Goal: Information Seeking & Learning: Check status

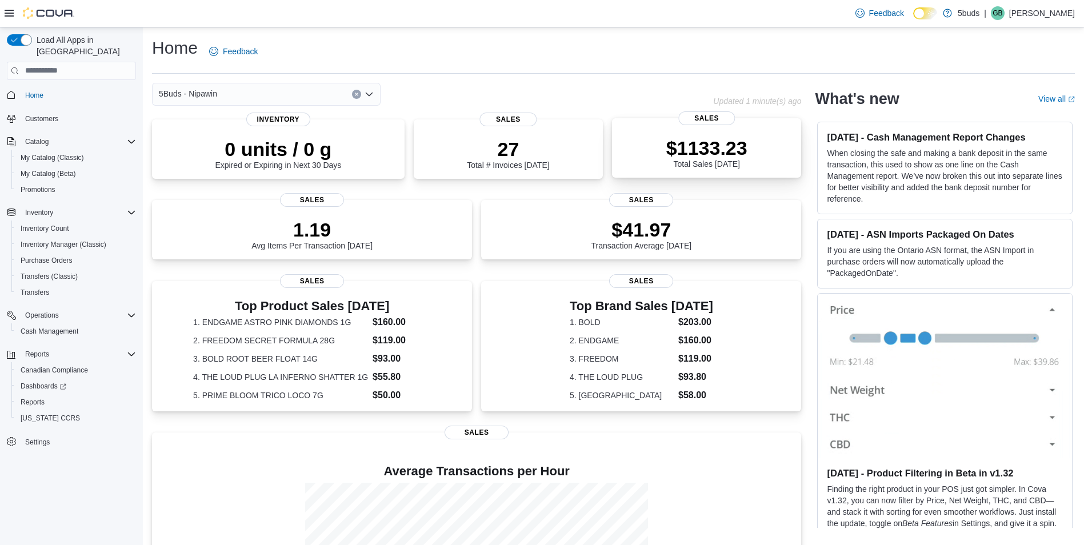
click at [768, 144] on div "$1133.23 Total Sales Today" at bounding box center [706, 150] width 171 height 37
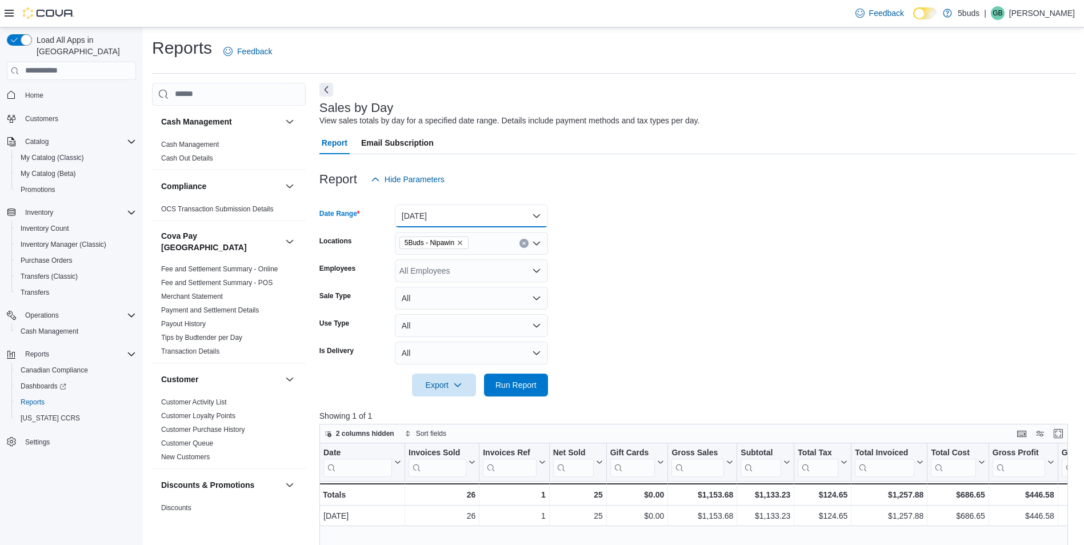
click at [473, 219] on button "[DATE]" at bounding box center [471, 216] width 153 height 23
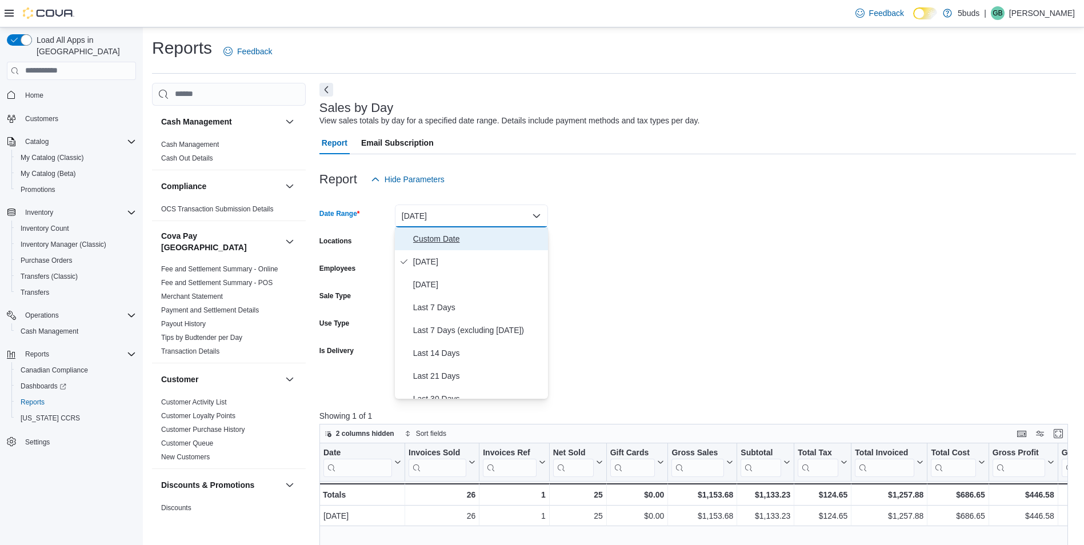
click at [458, 238] on span "Custom Date" at bounding box center [478, 239] width 130 height 14
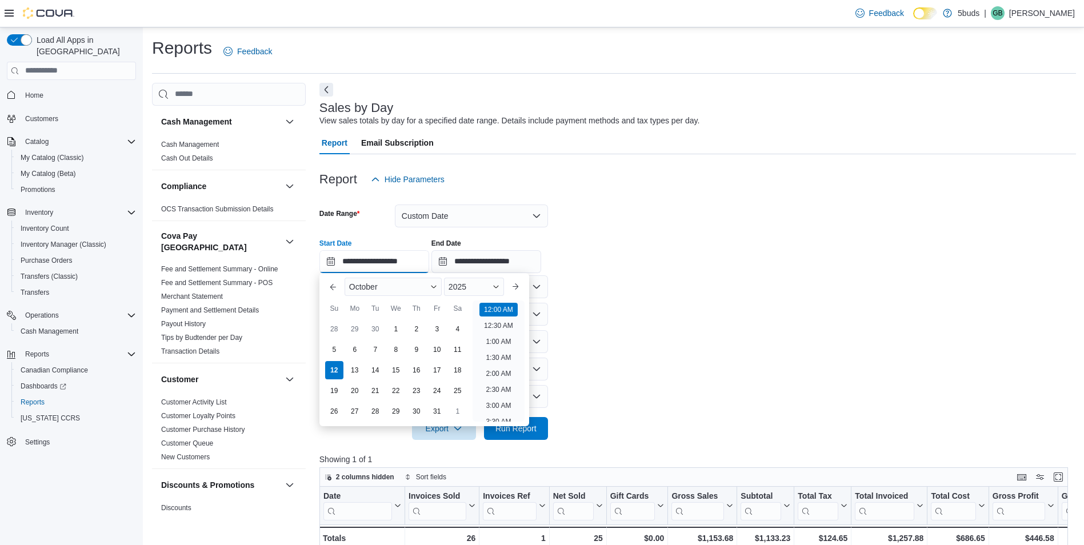
click at [414, 265] on input "**********" at bounding box center [375, 261] width 110 height 23
click at [502, 378] on li "2:00 PM" at bounding box center [498, 380] width 35 height 14
type input "**********"
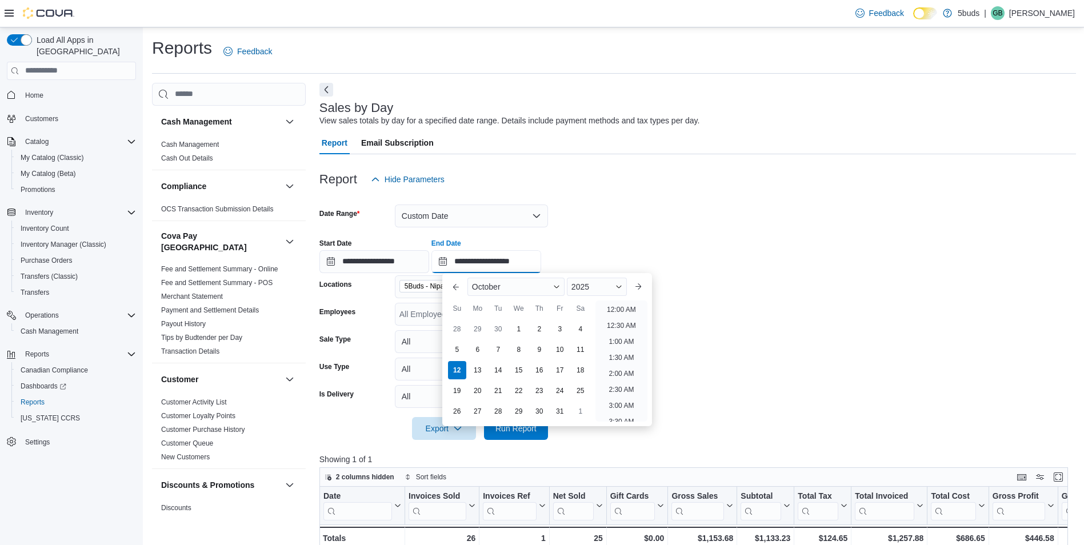
click at [524, 261] on input "**********" at bounding box center [487, 261] width 110 height 23
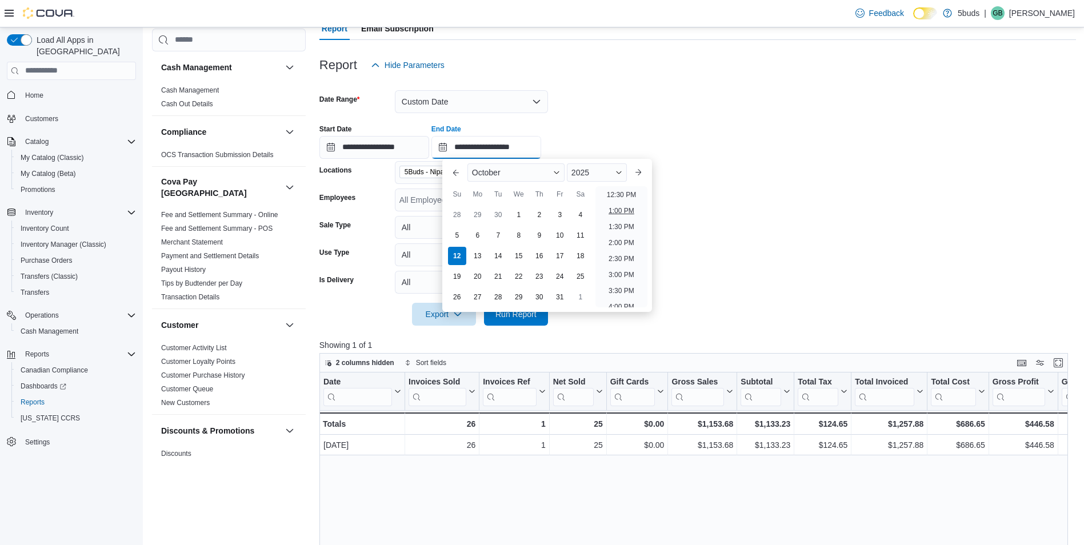
scroll to position [421, 0]
click at [629, 255] on li "3:00 PM" at bounding box center [621, 255] width 35 height 14
type input "**********"
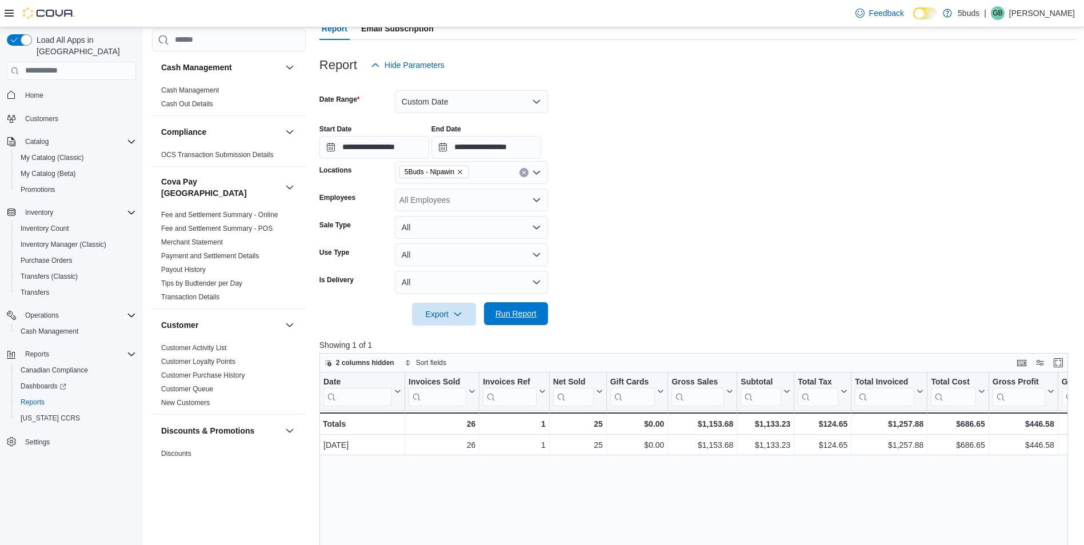
click at [536, 312] on span "Run Report" at bounding box center [516, 313] width 41 height 11
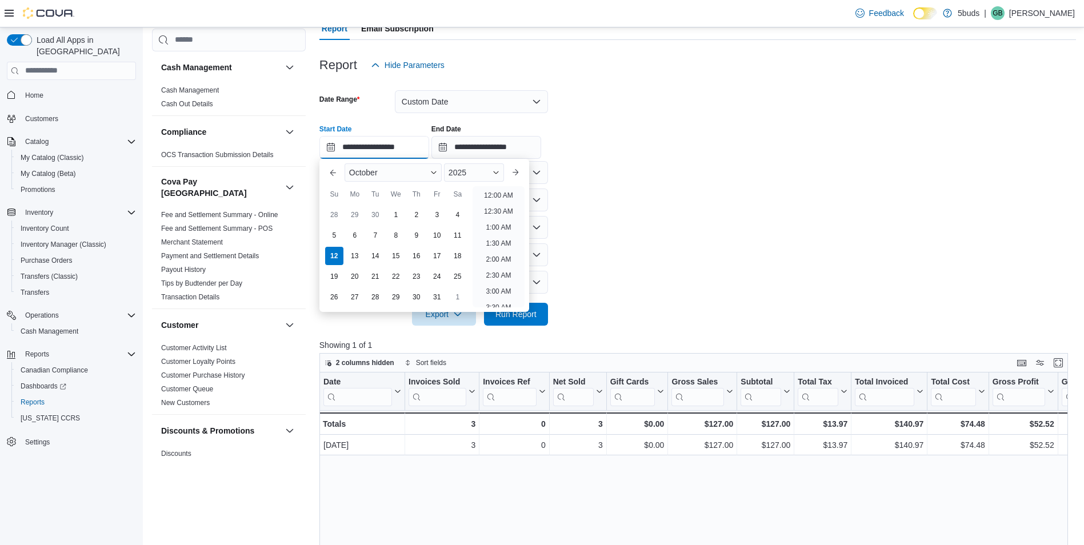
click at [391, 149] on input "**********" at bounding box center [375, 147] width 110 height 23
click at [496, 190] on li "3:00 PM" at bounding box center [498, 192] width 35 height 14
type input "**********"
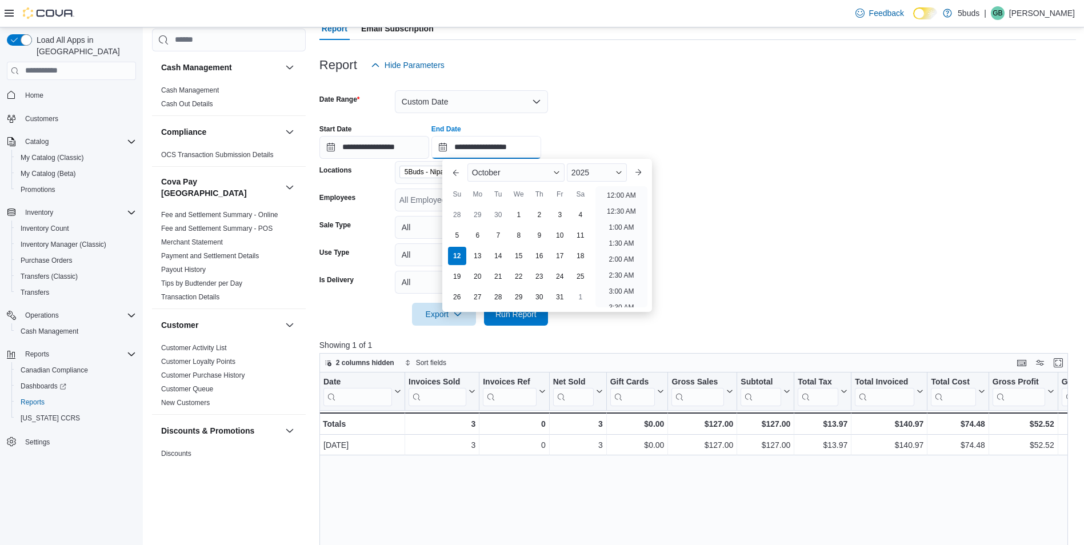
click at [517, 153] on input "**********" at bounding box center [487, 147] width 110 height 23
click at [614, 188] on li "4:00 PM" at bounding box center [621, 192] width 35 height 14
type input "**********"
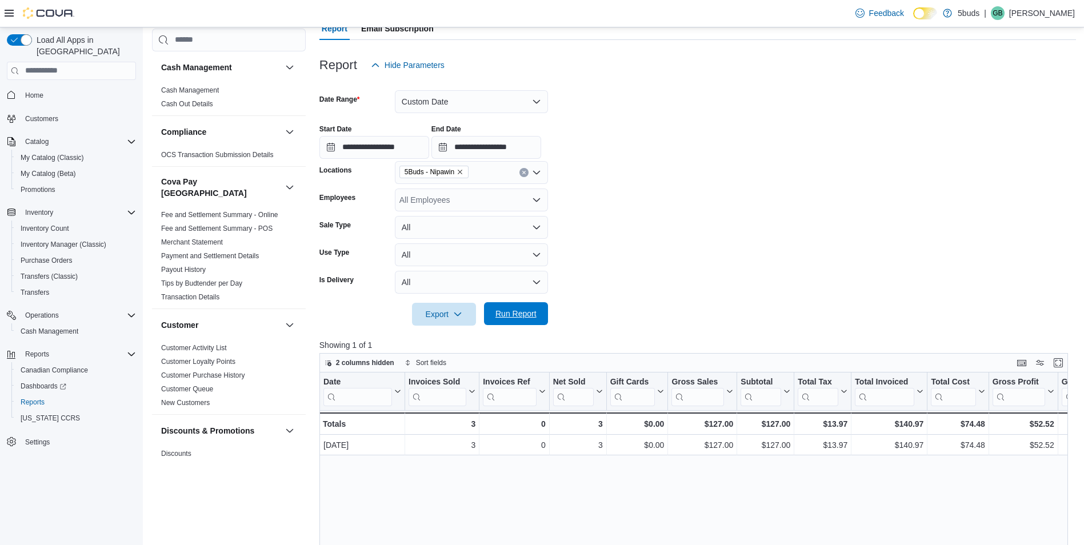
drag, startPoint x: 520, startPoint y: 300, endPoint x: 523, endPoint y: 310, distance: 10.8
click at [520, 301] on div at bounding box center [698, 298] width 757 height 9
click at [524, 311] on span "Run Report" at bounding box center [516, 313] width 41 height 11
click at [30, 91] on span "Home" at bounding box center [34, 95] width 18 height 9
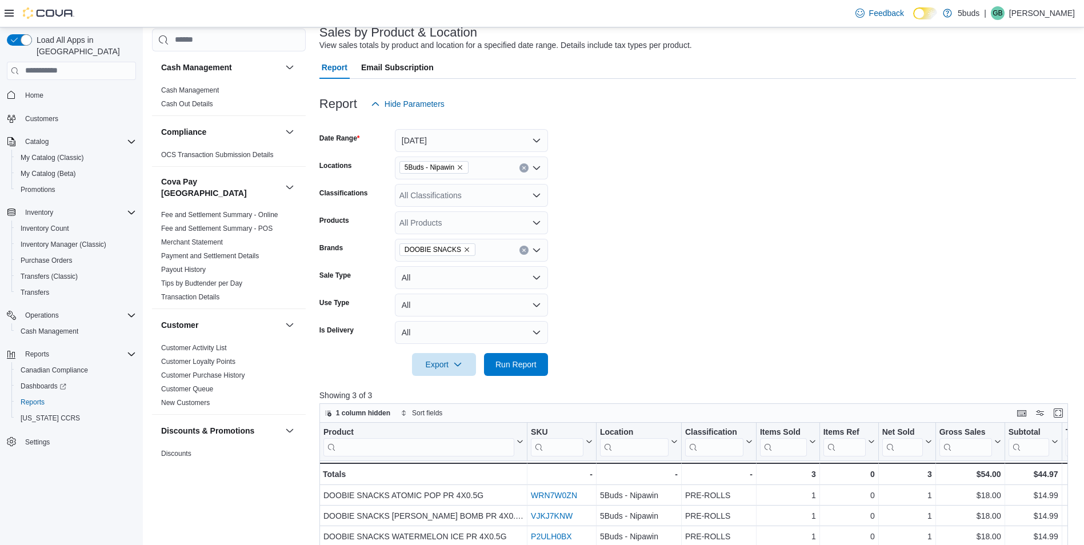
scroll to position [114, 0]
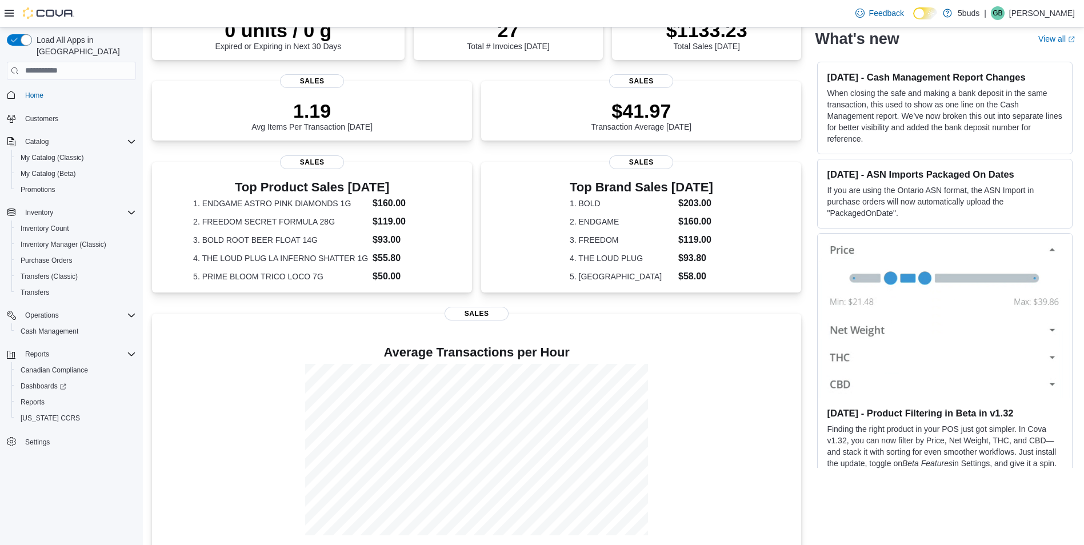
scroll to position [135, 0]
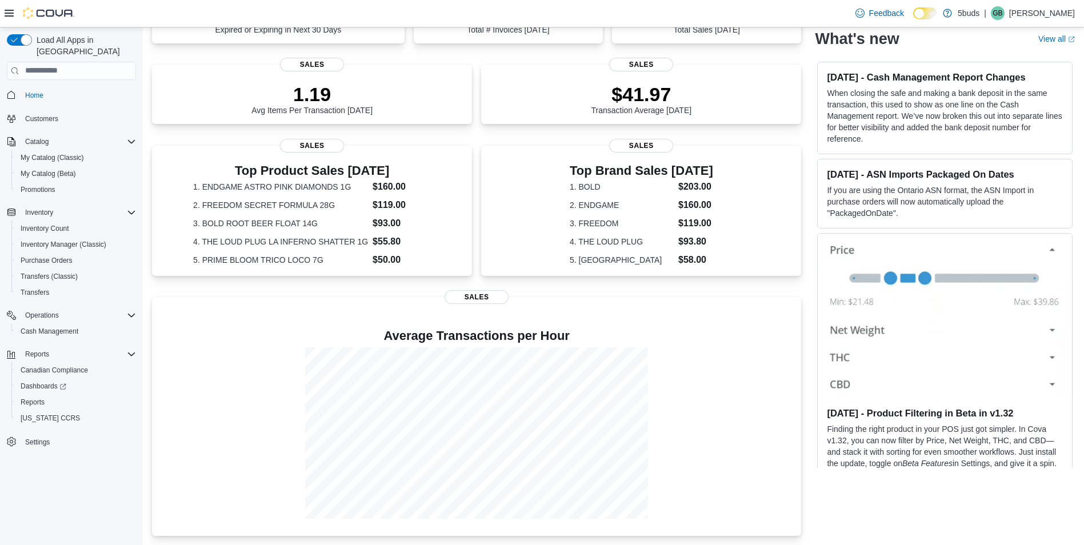
click at [479, 95] on div "1.19 Avg Items Per Transaction [DATE] Sales $41.97 Transaction Average [DATE] S…" at bounding box center [476, 98] width 649 height 67
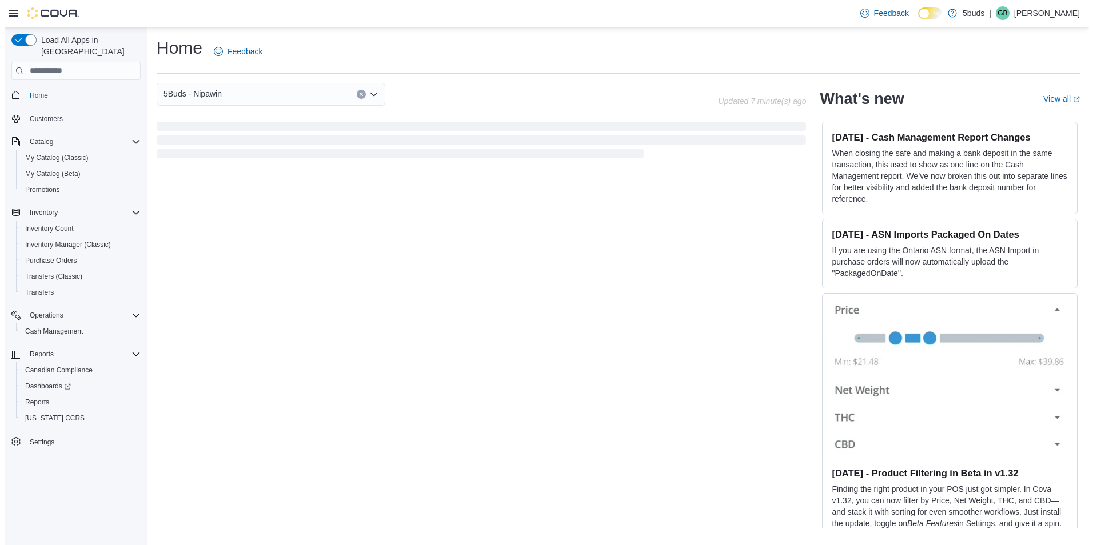
scroll to position [0, 0]
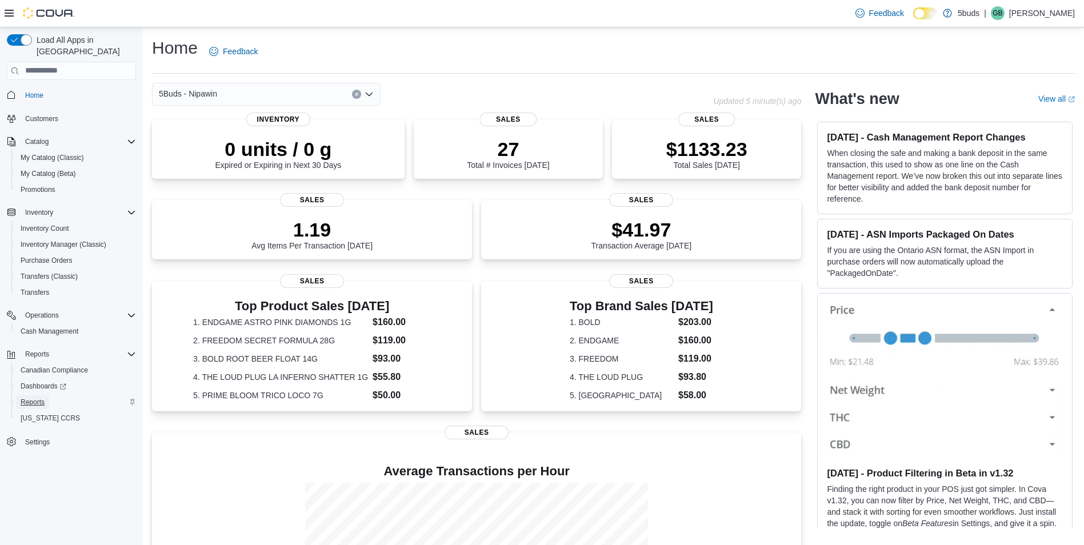
click at [45, 396] on link "Reports" at bounding box center [32, 403] width 33 height 14
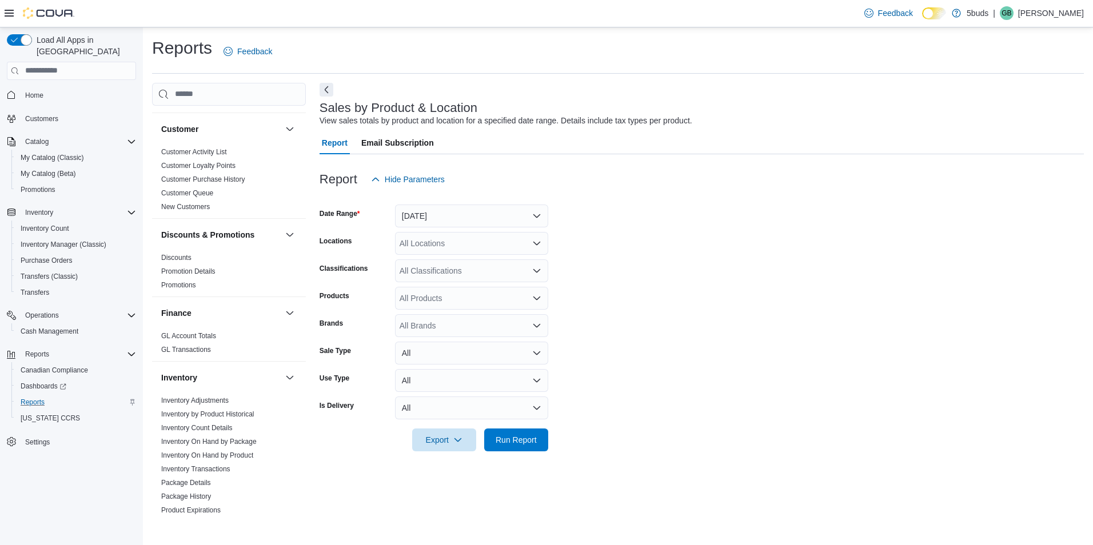
scroll to position [286, 0]
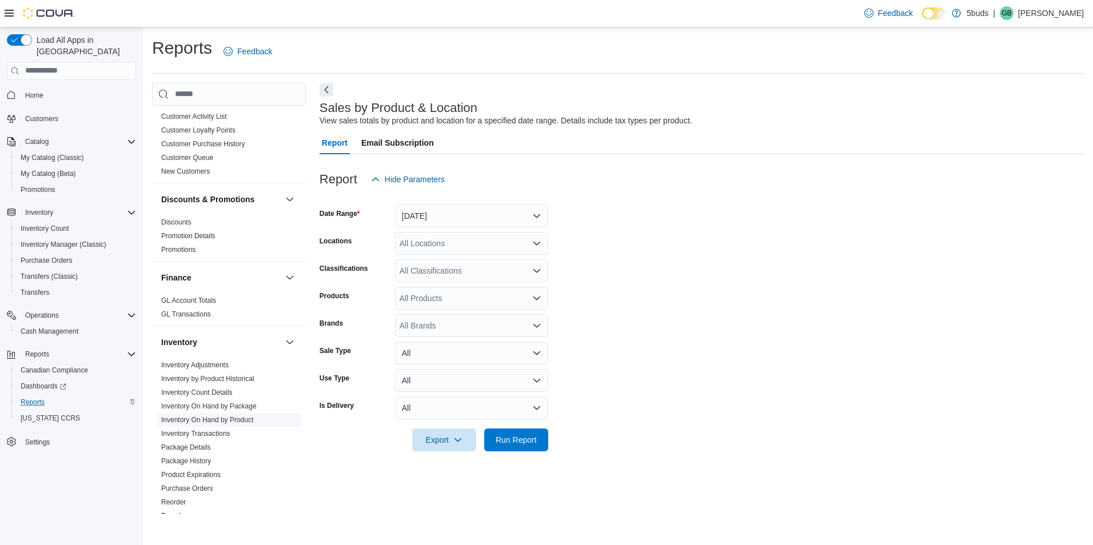
click at [242, 416] on link "Inventory On Hand by Product" at bounding box center [207, 420] width 92 height 8
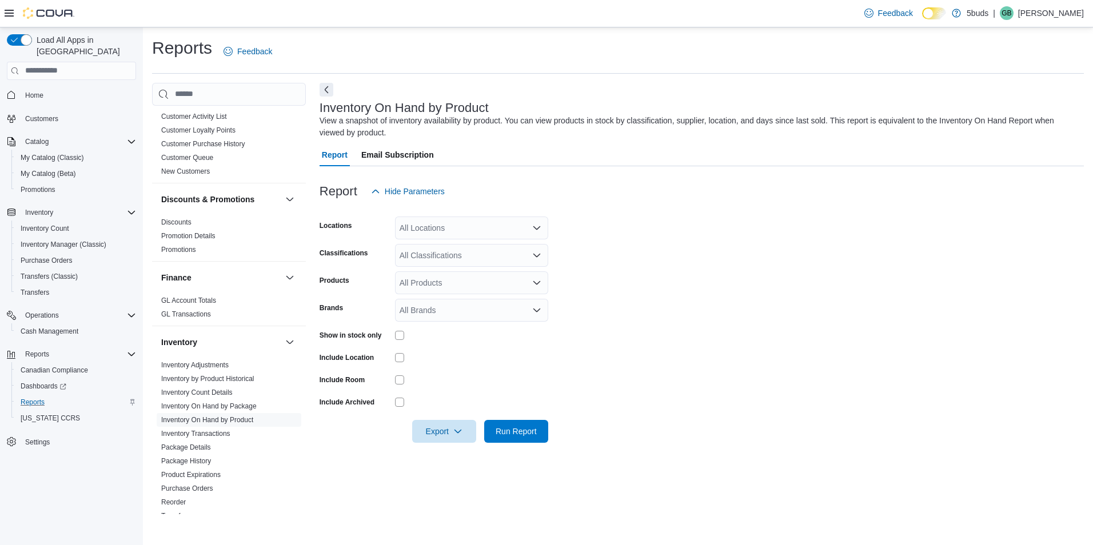
click at [458, 225] on div "All Locations" at bounding box center [471, 228] width 153 height 23
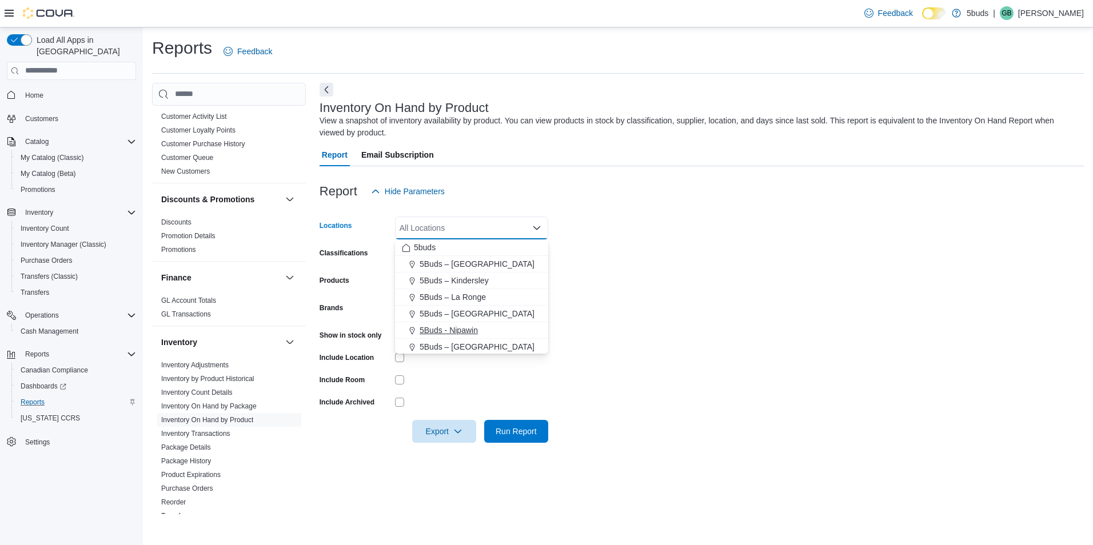
click at [456, 330] on span "5Buds - Nipawin" at bounding box center [449, 330] width 58 height 11
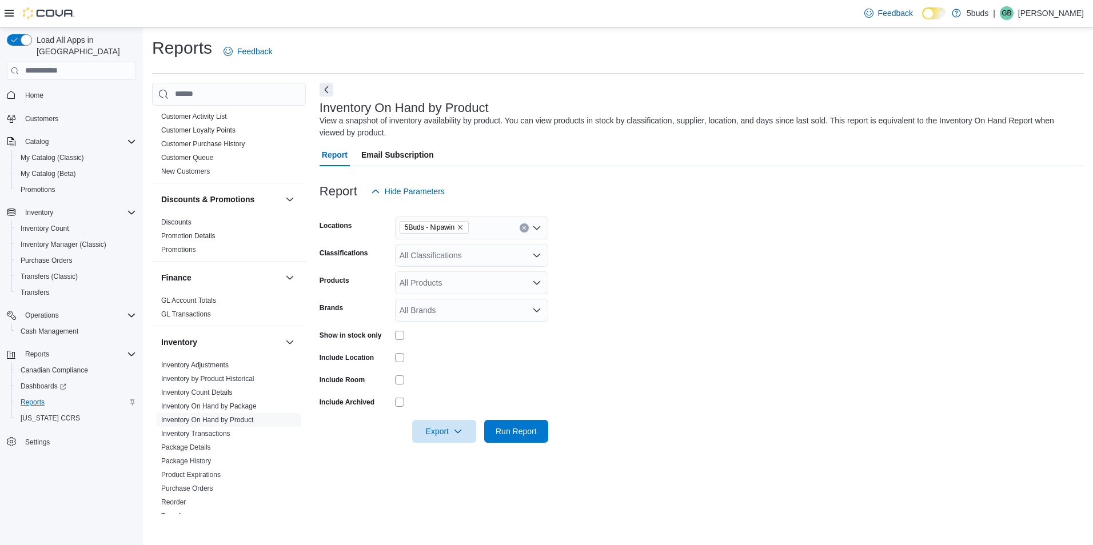
click at [826, 287] on form "Locations 5Buds - Nipawin Classifications All Classifications Products All Prod…" at bounding box center [702, 323] width 764 height 240
click at [463, 258] on div "All Classifications" at bounding box center [471, 255] width 153 height 23
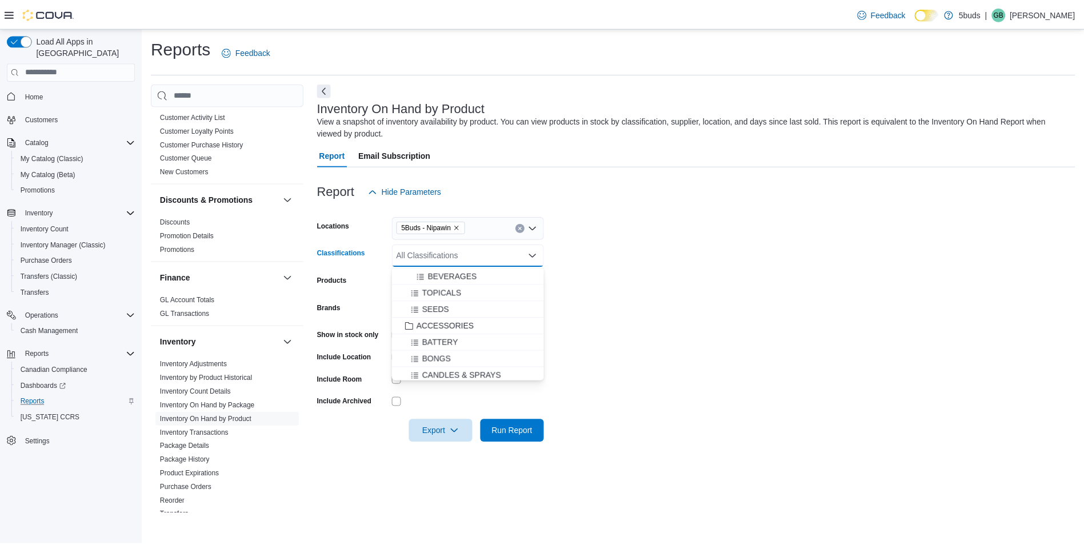
scroll to position [514, 0]
click at [441, 326] on span "SEEDS" at bounding box center [438, 323] width 27 height 11
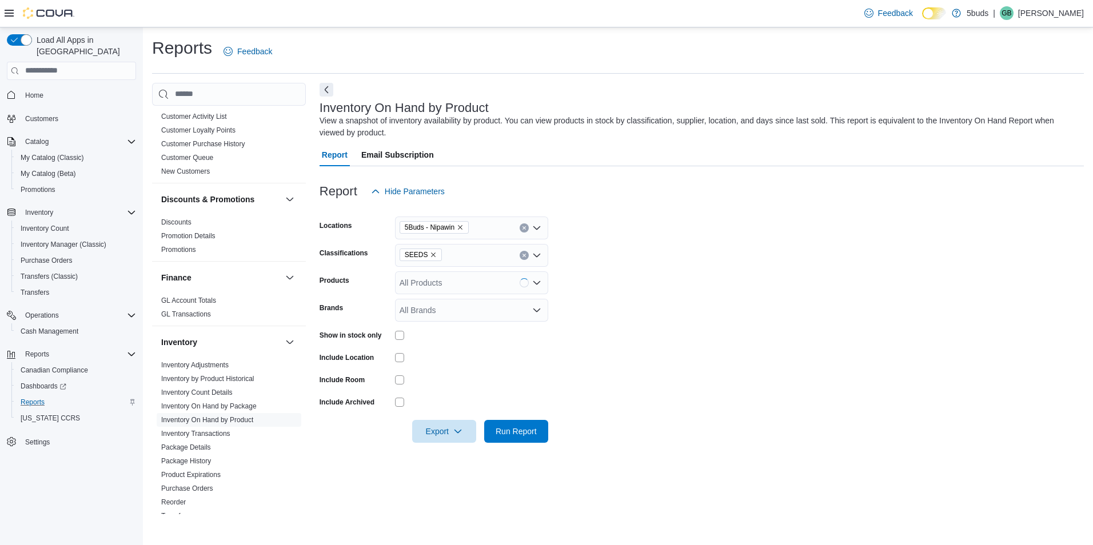
drag, startPoint x: 811, startPoint y: 316, endPoint x: 401, endPoint y: 328, distance: 410.5
click at [809, 316] on form "Locations 5Buds - Nipawin Classifications SEEDS Products All Products Brands Al…" at bounding box center [702, 323] width 764 height 240
click at [524, 440] on span "Run Report" at bounding box center [516, 431] width 50 height 23
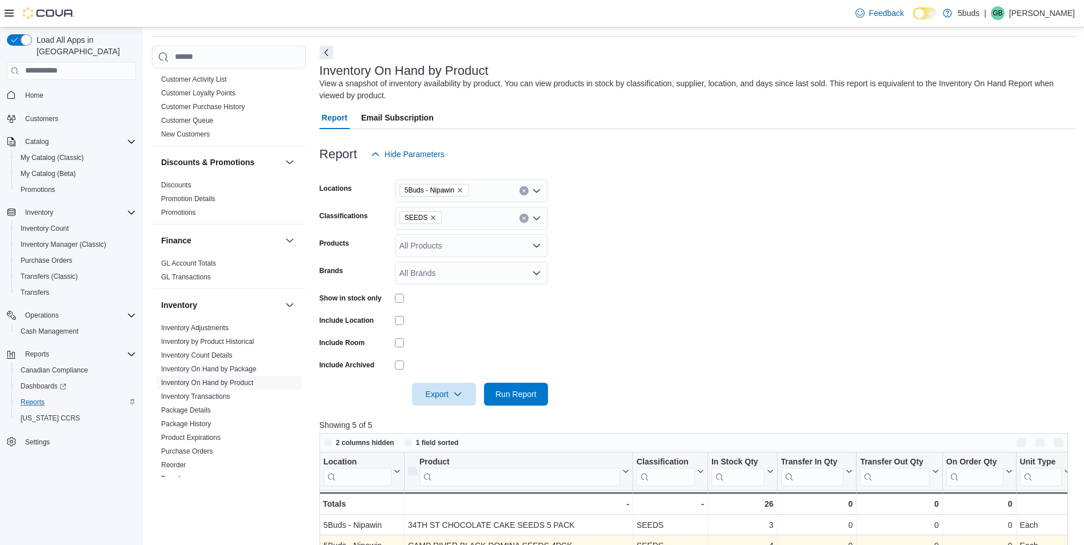
scroll to position [229, 0]
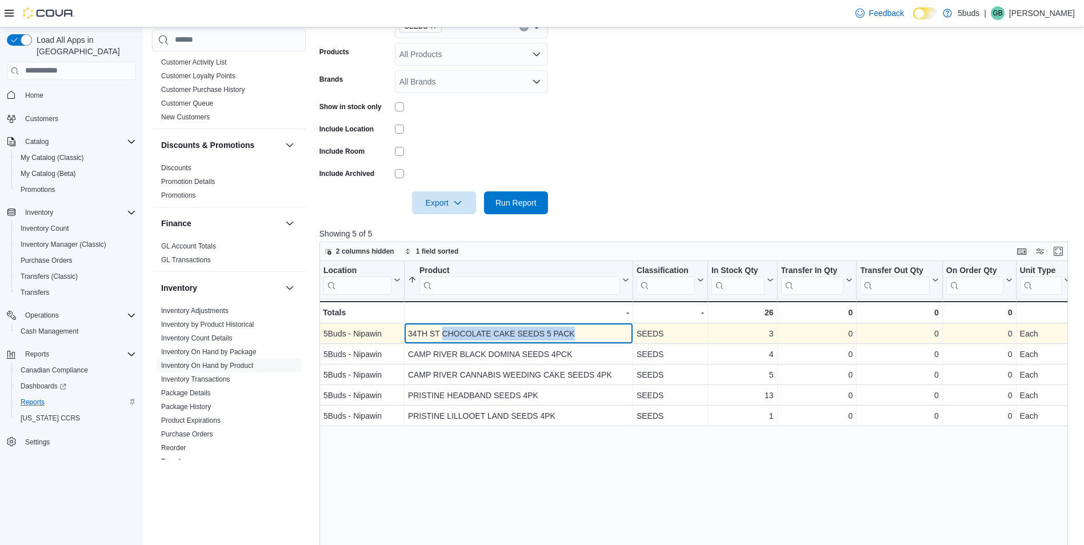
drag, startPoint x: 605, startPoint y: 327, endPoint x: 444, endPoint y: 333, distance: 160.7
click at [444, 333] on div "34TH ST CHOCOLATE CAKE SEEDS 5 PACK - Product, column 2, row 1" at bounding box center [519, 334] width 229 height 21
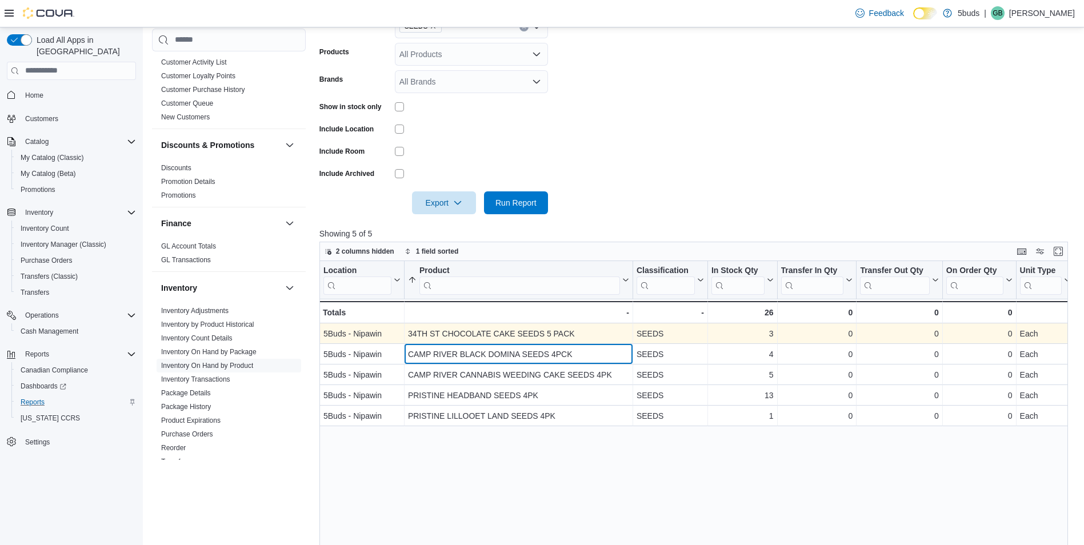
drag, startPoint x: 444, startPoint y: 333, endPoint x: 518, endPoint y: 340, distance: 74.0
click at [534, 350] on div "CAMP RIVER BLACK DOMINA SEEDS 4PCK" at bounding box center [518, 355] width 221 height 14
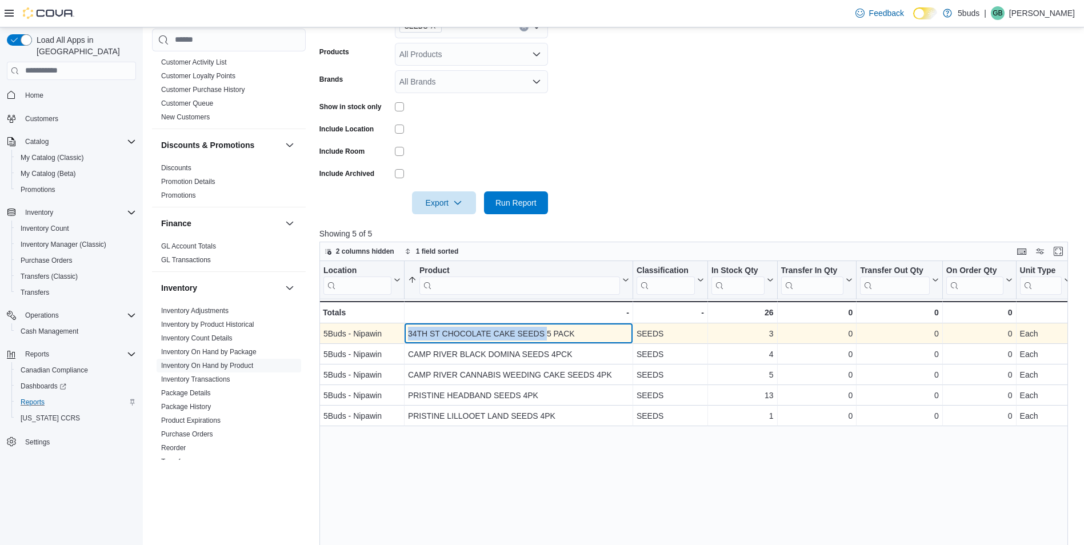
drag, startPoint x: 546, startPoint y: 331, endPoint x: 405, endPoint y: 333, distance: 141.2
click at [405, 333] on div "34TH ST CHOCOLATE CAKE SEEDS 5 PACK - Product, column 2, row 1" at bounding box center [519, 334] width 229 height 21
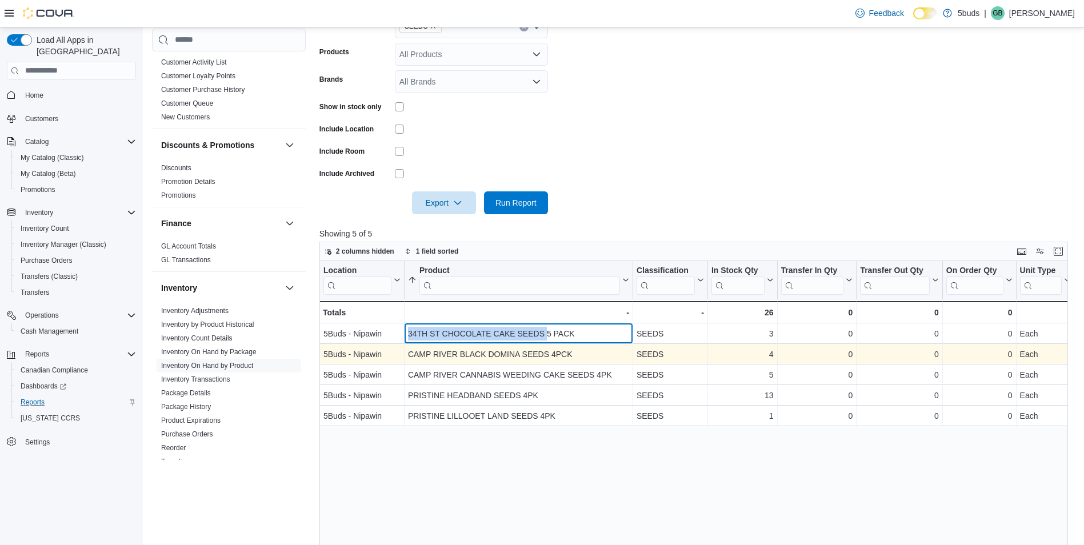
copy div "34TH ST CHOCOLATE CAKE SEEDS"
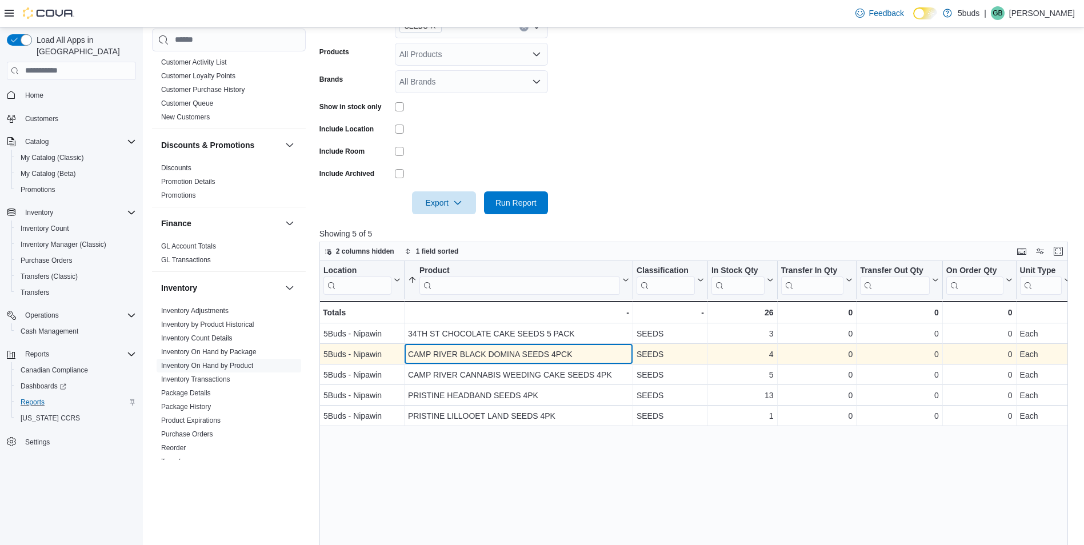
click at [570, 348] on div "CAMP RIVER BLACK DOMINA SEEDS 4PCK" at bounding box center [518, 355] width 221 height 14
click at [585, 348] on div "CAMP RIVER BLACK DOMINA SEEDS 4PCK" at bounding box center [518, 355] width 221 height 14
drag, startPoint x: 550, startPoint y: 352, endPoint x: 403, endPoint y: 360, distance: 147.7
click at [403, 360] on div "5Buds - Nipawin - Location, column 1, row 2 CAMP RIVER BLACK DOMINA SEEDS 4PCK …" at bounding box center [1018, 354] width 1396 height 21
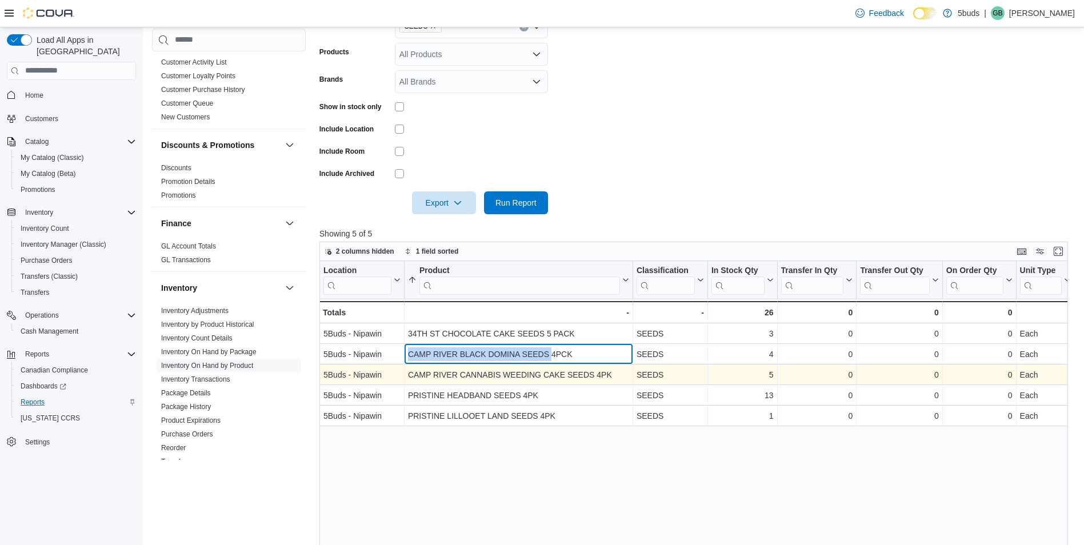
copy div "- Location, column 1, row 2 CAMP RIVER BLACK DOMINA SEEDS"
drag, startPoint x: 540, startPoint y: 366, endPoint x: 505, endPoint y: 369, distance: 34.4
click at [538, 366] on div "CAMP RIVER CANNABIS WEEDING CAKE SEEDS 4PK - Product, column 2, row 3" at bounding box center [519, 375] width 229 height 21
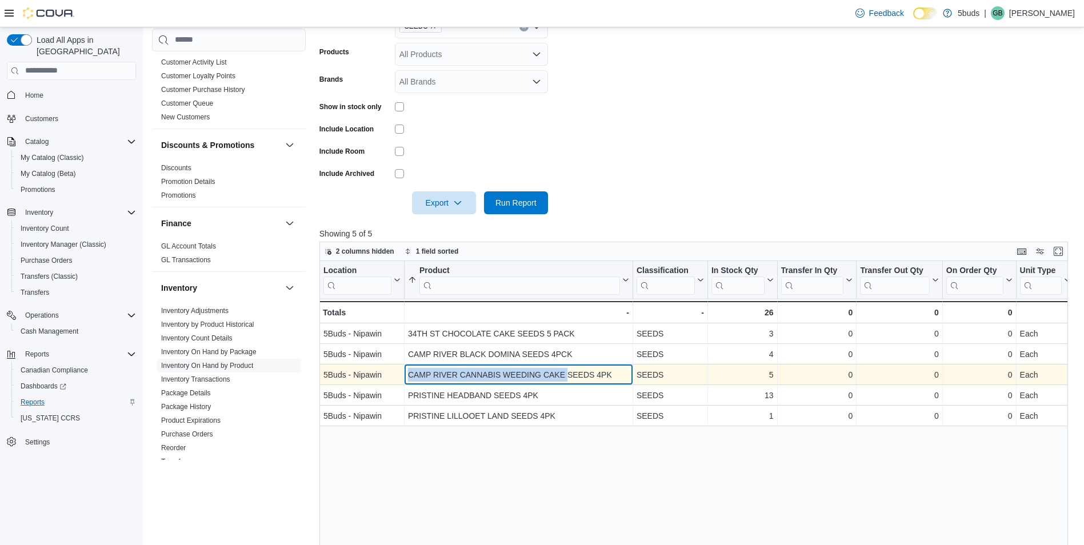
drag, startPoint x: 409, startPoint y: 373, endPoint x: 567, endPoint y: 377, distance: 158.4
click at [567, 377] on div "CAMP RIVER CANNABIS WEEDING CAKE SEEDS 4PK" at bounding box center [518, 375] width 221 height 14
copy div "CAMP RIVER CANNABIS WEEDING CAKE"
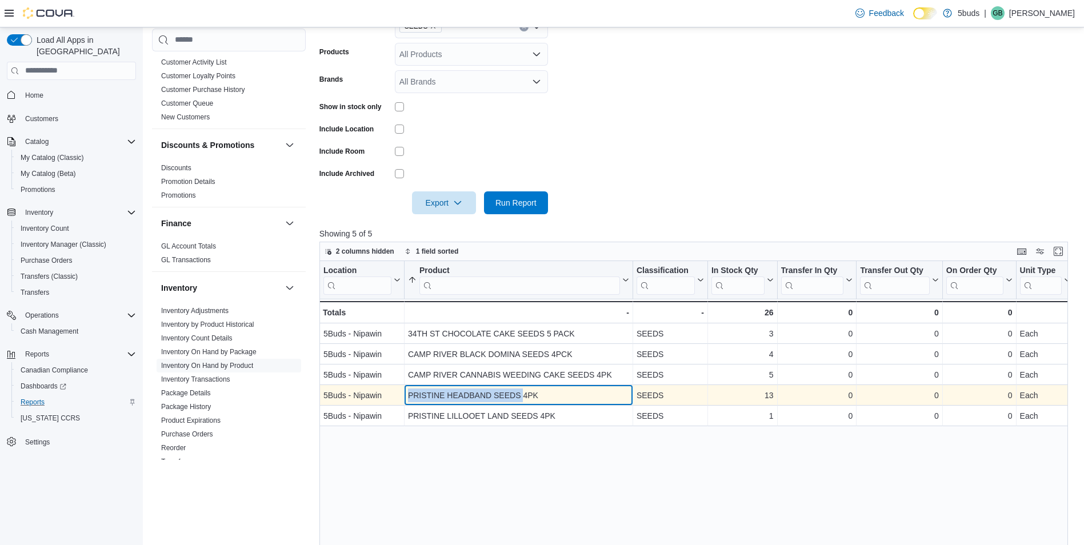
drag, startPoint x: 409, startPoint y: 394, endPoint x: 523, endPoint y: 394, distance: 114.3
click at [523, 394] on div "PRISTINE HEADBAND SEEDS 4PK" at bounding box center [518, 396] width 221 height 14
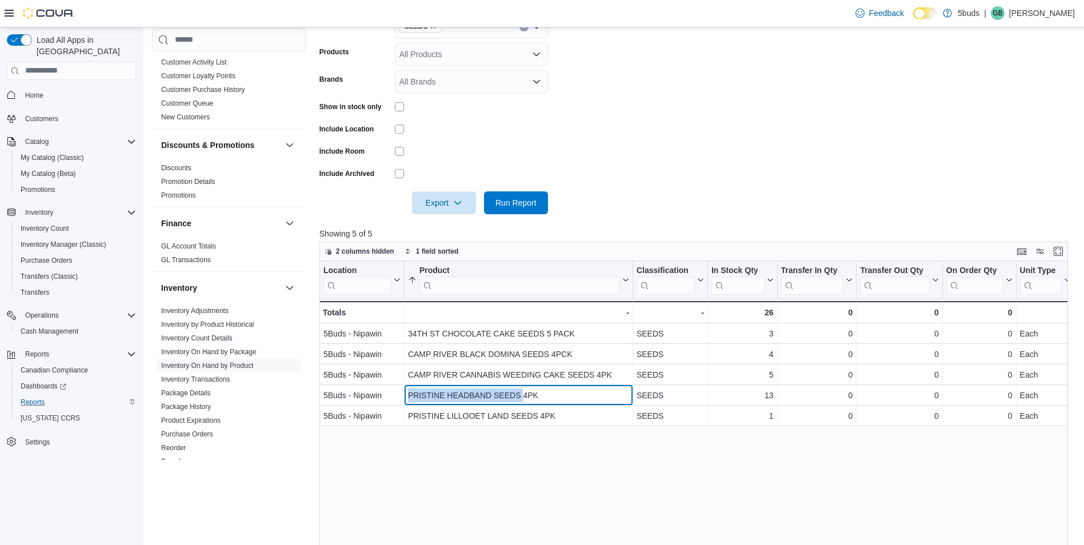
copy div "PRISTINE HEADBAND SEEDS"
drag, startPoint x: 569, startPoint y: 433, endPoint x: 491, endPoint y: 430, distance: 77.8
click at [570, 431] on div "Location Click to view column header actions Product Sorted ascending . Click t…" at bounding box center [698, 469] width 757 height 417
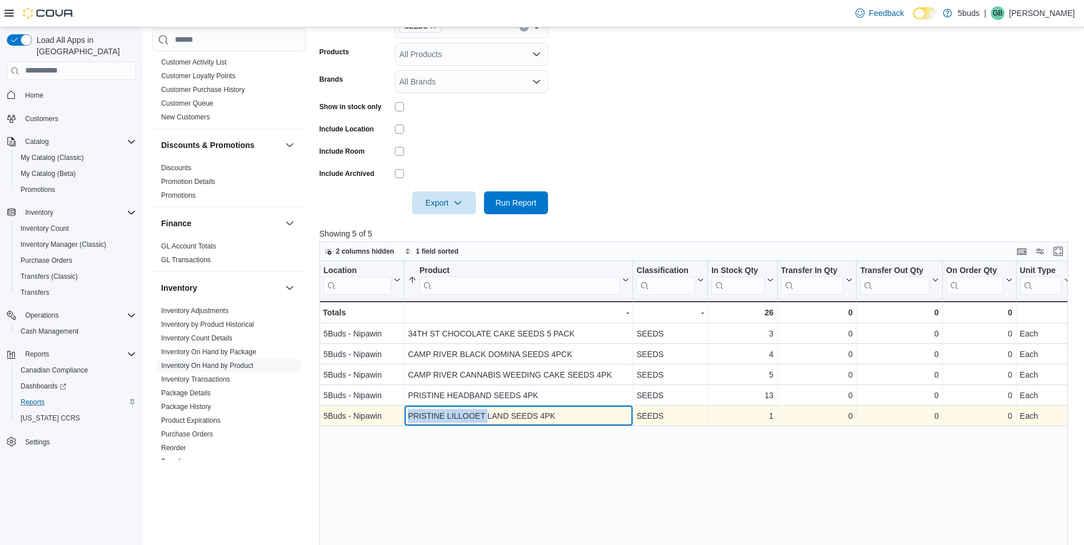
drag, startPoint x: 410, startPoint y: 416, endPoint x: 486, endPoint y: 416, distance: 76.6
click at [486, 416] on div "PRISTINE LILLOOET LAND SEEDS 4PK" at bounding box center [518, 416] width 221 height 14
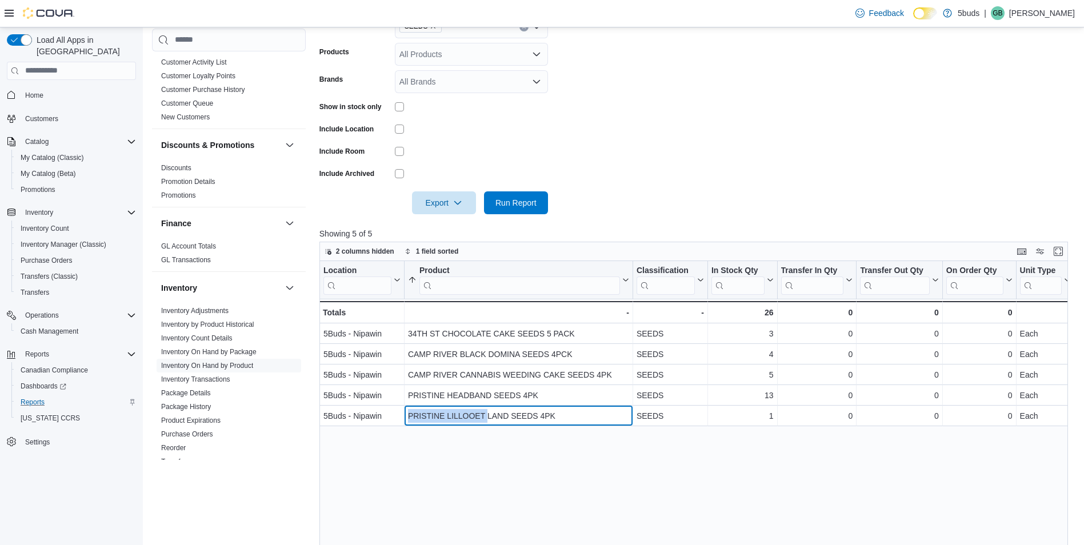
copy div "PRISTINE LILLOOET"
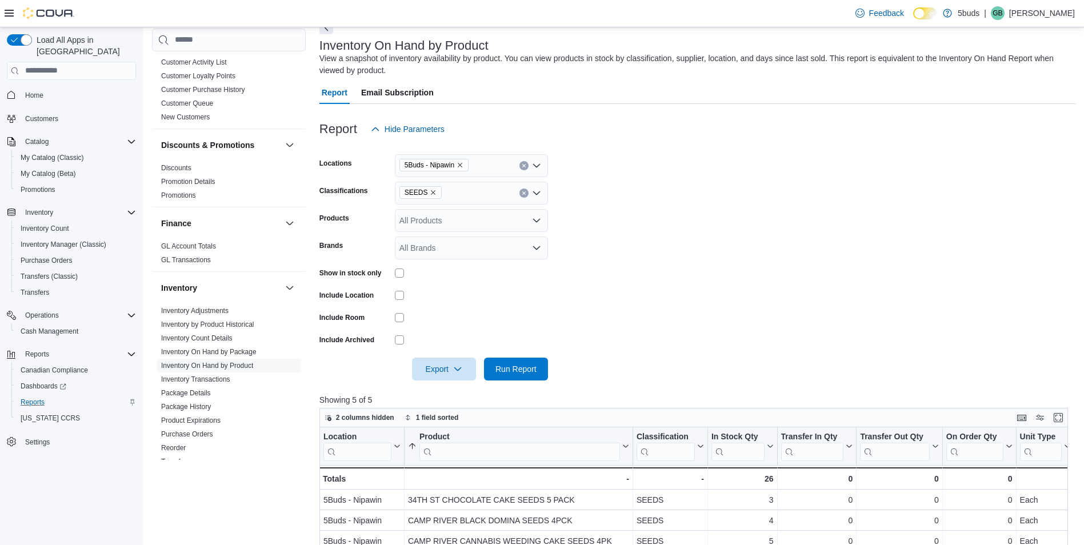
scroll to position [57, 0]
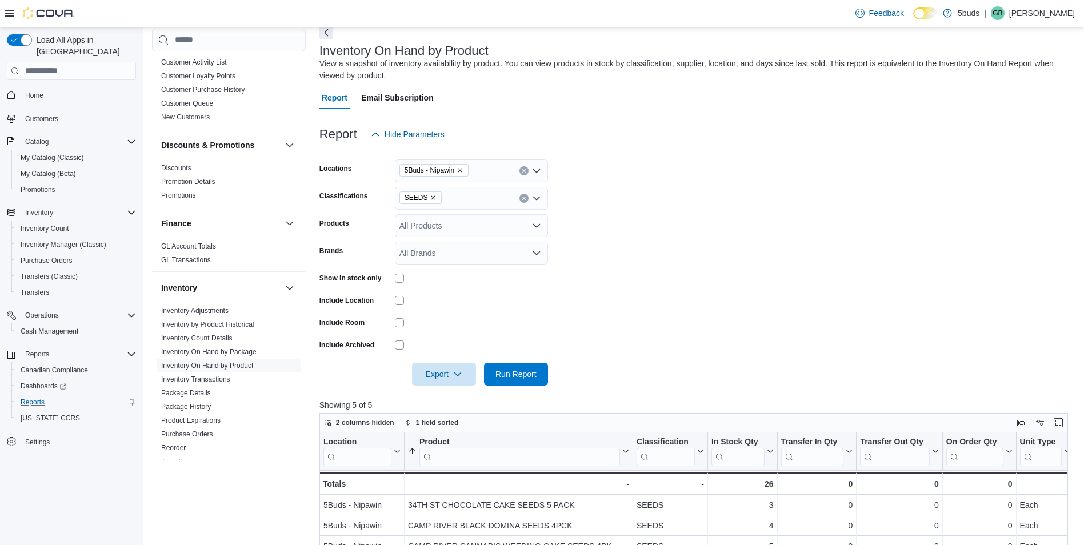
click at [424, 207] on div "SEEDS" at bounding box center [471, 198] width 153 height 23
click at [432, 199] on icon "Remove SEEDS from selection in this group" at bounding box center [434, 197] width 5 height 5
click at [441, 304] on span "28G" at bounding box center [438, 309] width 15 height 11
click at [523, 360] on div at bounding box center [698, 358] width 757 height 9
click at [521, 370] on span "Run Report" at bounding box center [516, 373] width 41 height 11
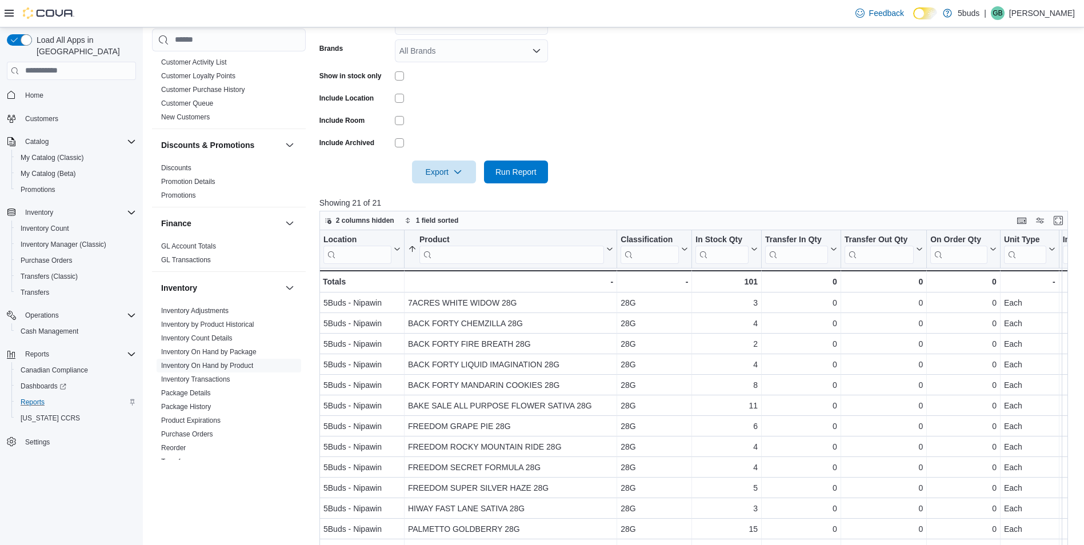
scroll to position [85, 0]
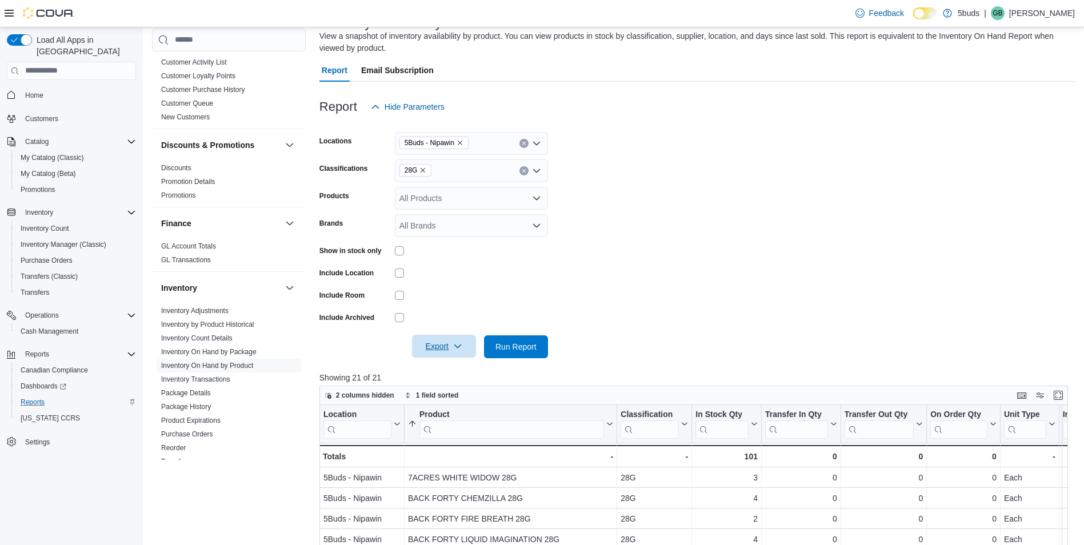
click at [461, 339] on span "Export" at bounding box center [444, 346] width 50 height 23
click at [449, 368] on span "Export to Excel" at bounding box center [445, 369] width 51 height 9
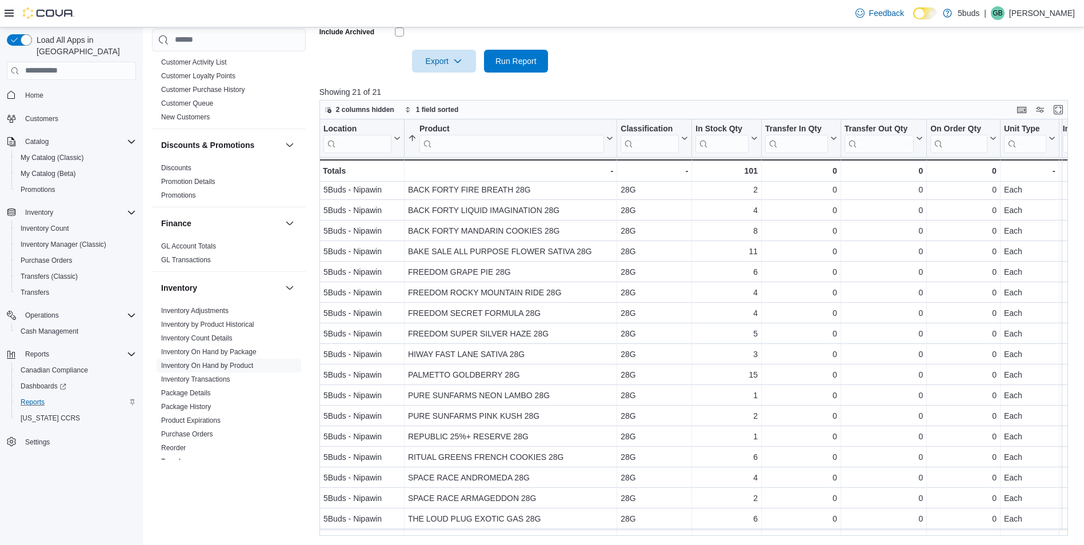
scroll to position [83, 0]
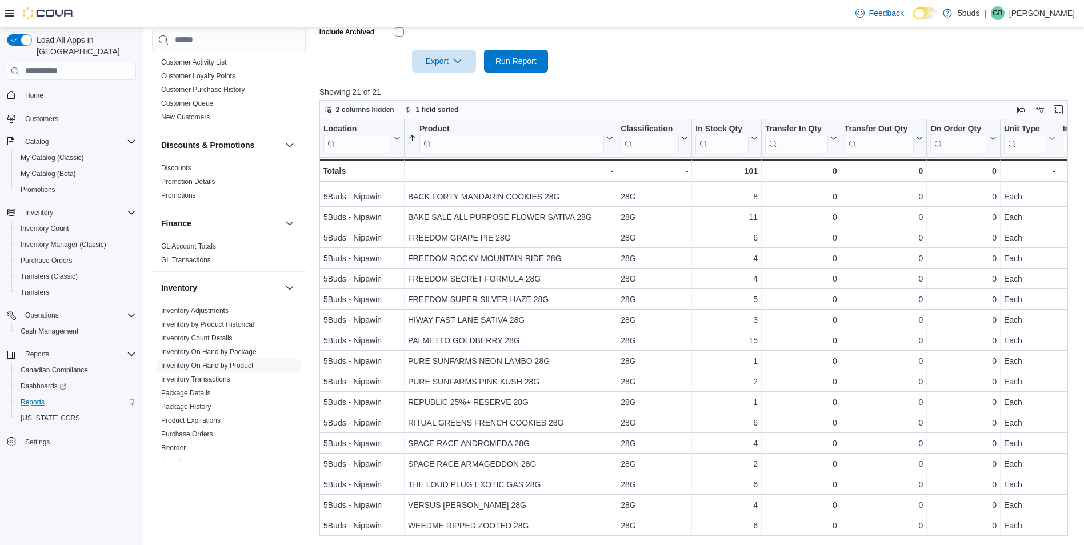
click at [740, 86] on p "Showing 21 of 21" at bounding box center [698, 91] width 757 height 11
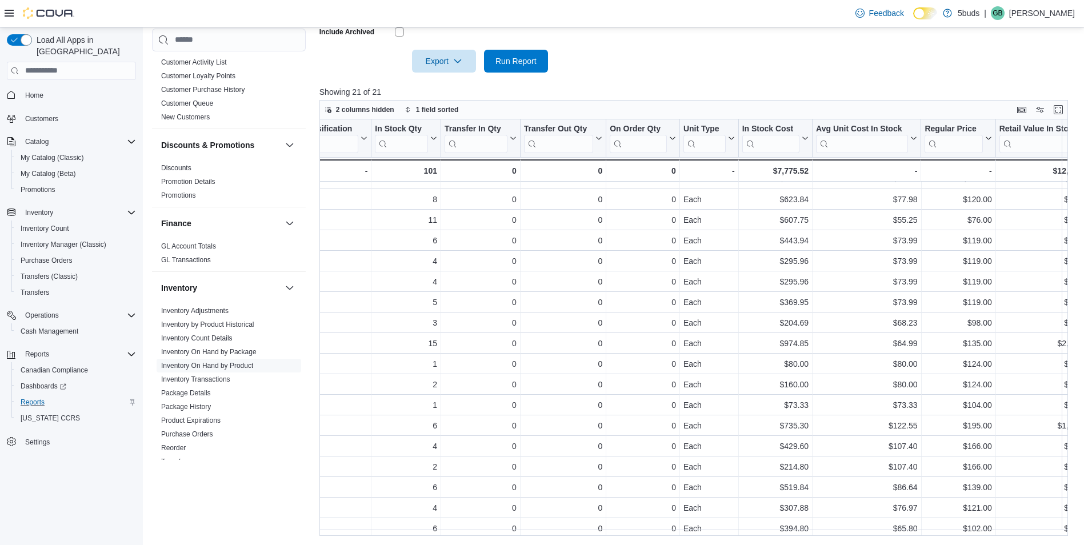
drag, startPoint x: 849, startPoint y: 289, endPoint x: 880, endPoint y: 286, distance: 30.5
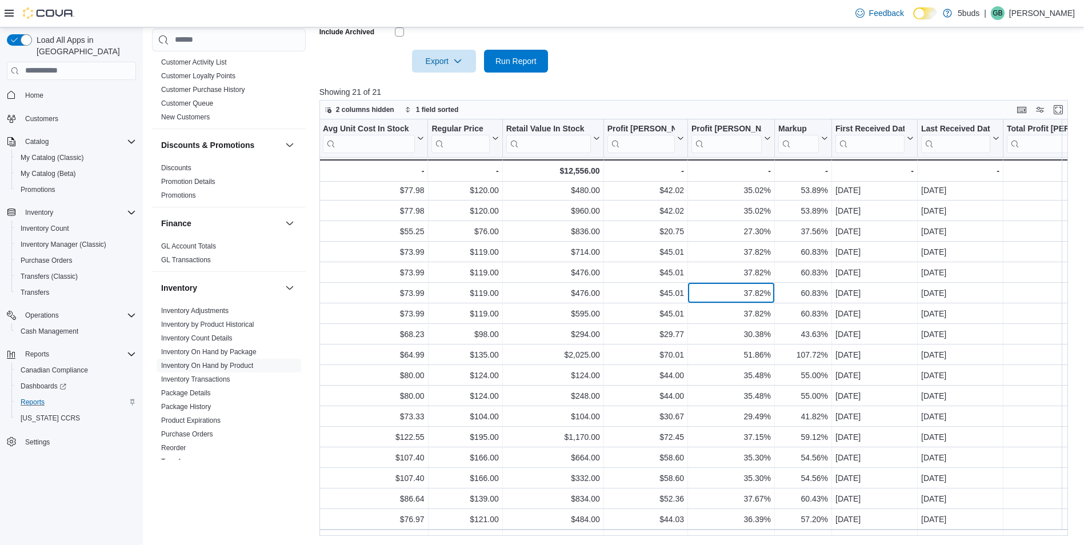
scroll to position [63, 636]
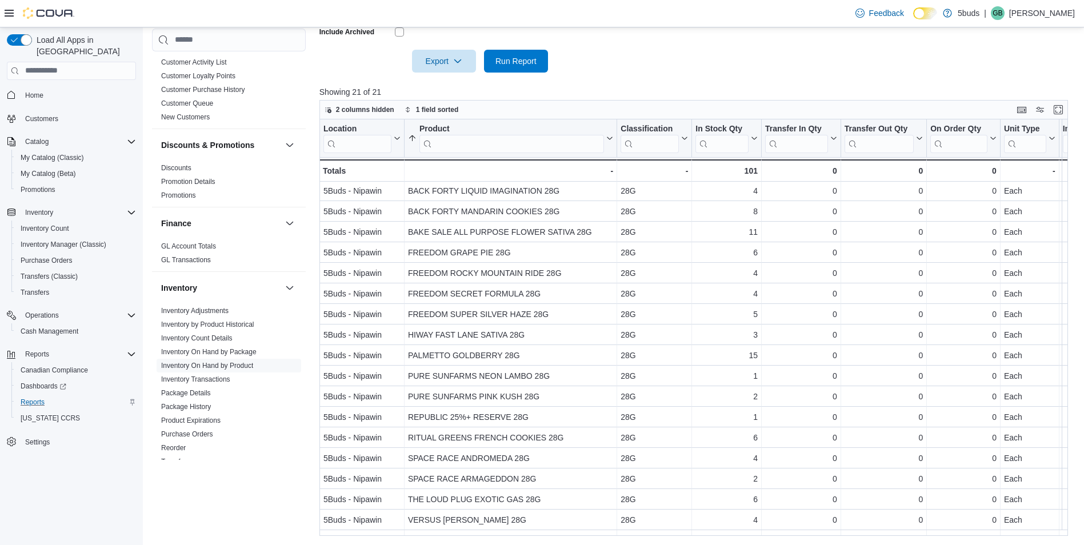
drag, startPoint x: 760, startPoint y: 292, endPoint x: 470, endPoint y: 278, distance: 290.7
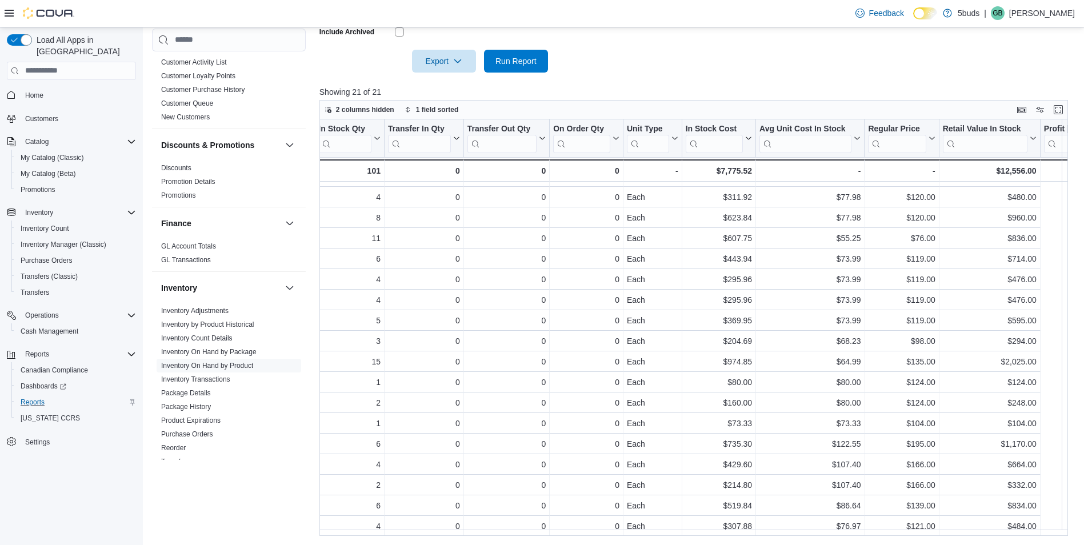
drag, startPoint x: 485, startPoint y: 306, endPoint x: 611, endPoint y: 300, distance: 125.9
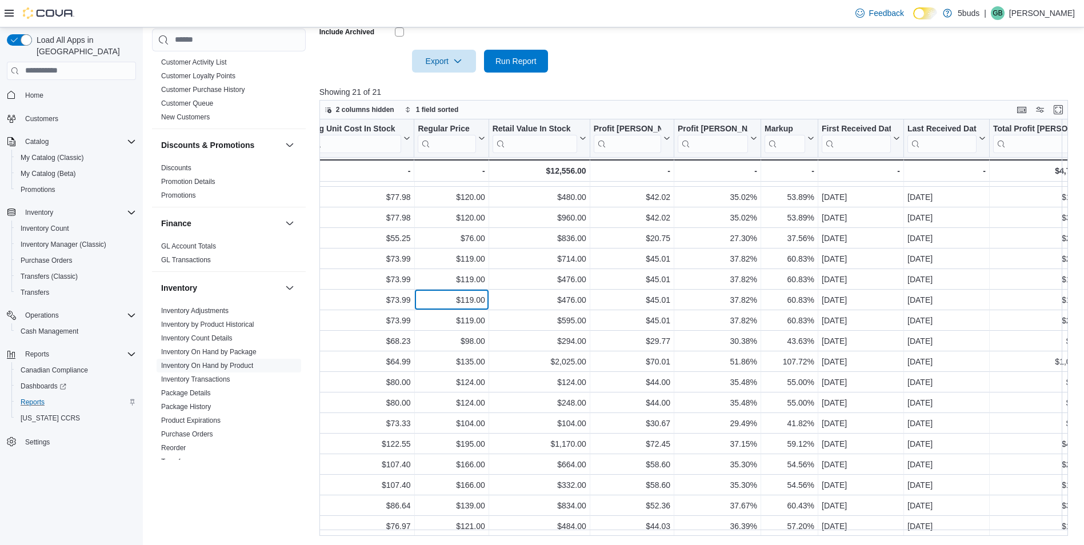
drag, startPoint x: 610, startPoint y: 301, endPoint x: 707, endPoint y: 302, distance: 97.2
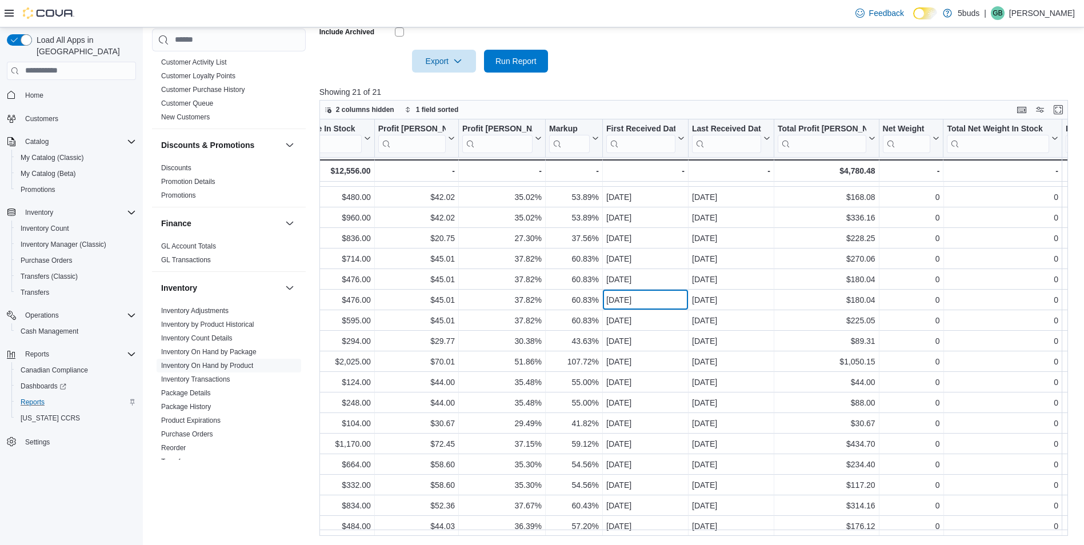
drag, startPoint x: 706, startPoint y: 305, endPoint x: 752, endPoint y: 306, distance: 45.2
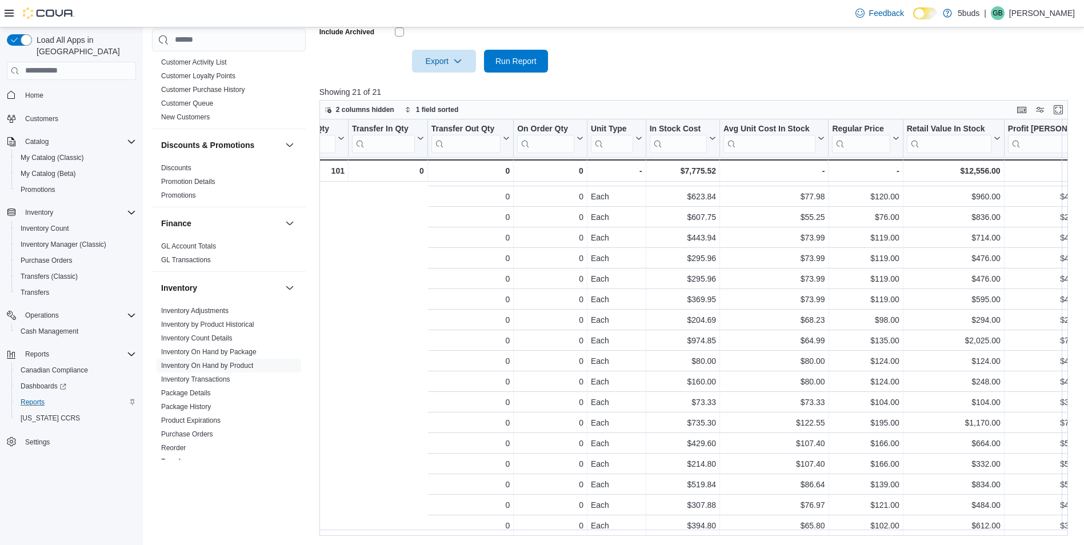
scroll to position [83, 0]
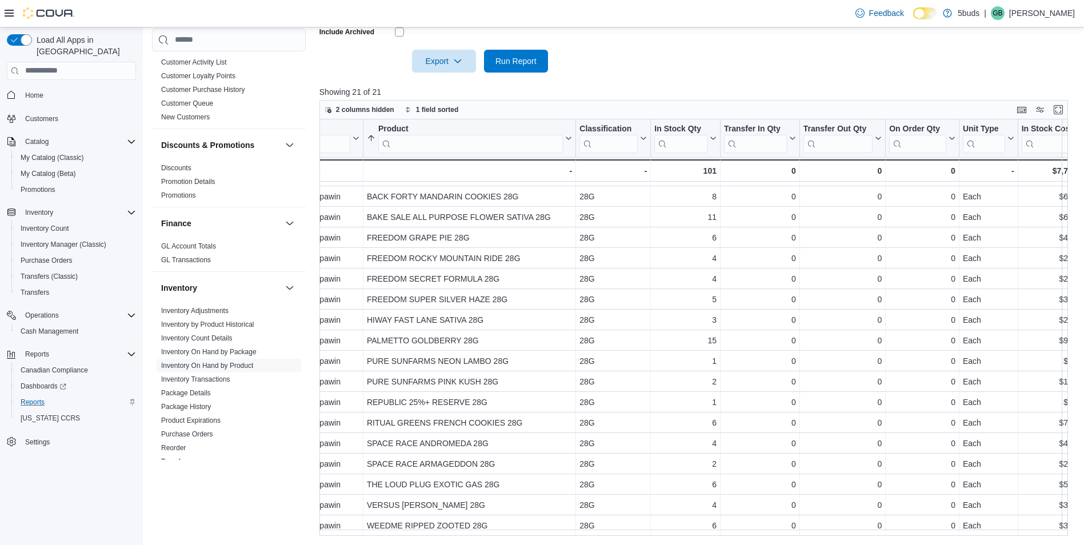
drag, startPoint x: 710, startPoint y: 503, endPoint x: 747, endPoint y: 500, distance: 36.7
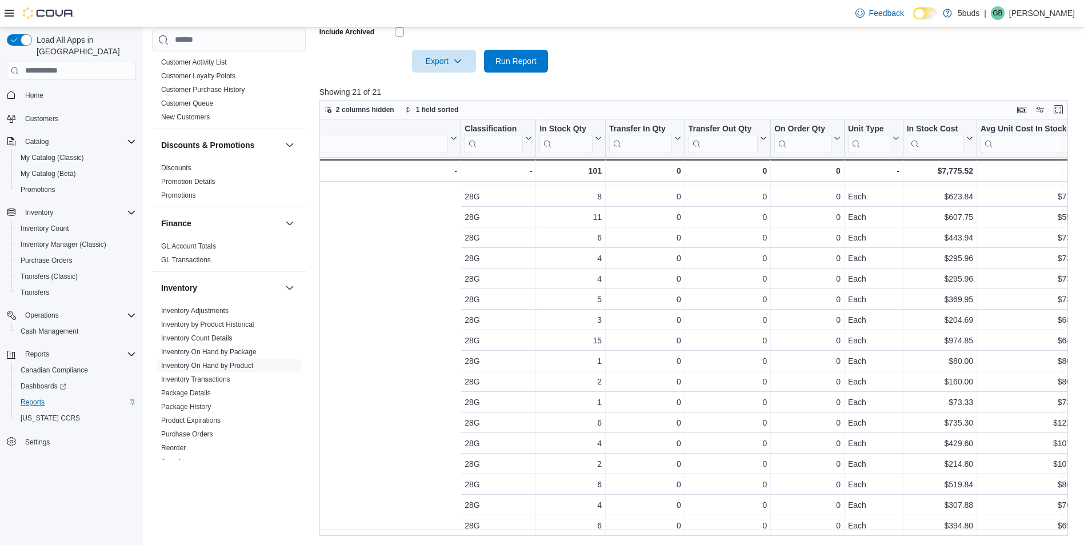
drag, startPoint x: 765, startPoint y: 498, endPoint x: 869, endPoint y: 491, distance: 104.3
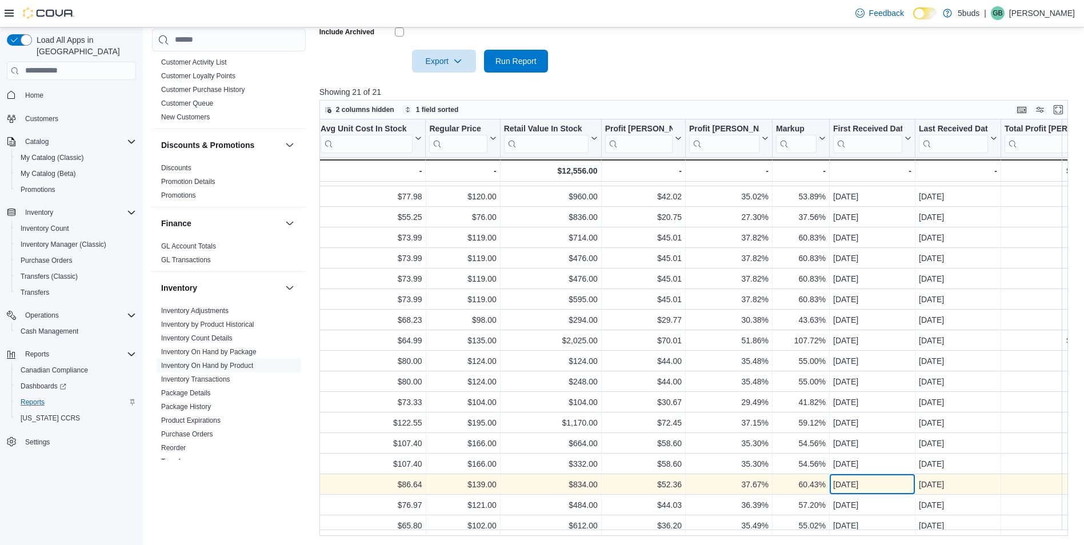
scroll to position [81, 825]
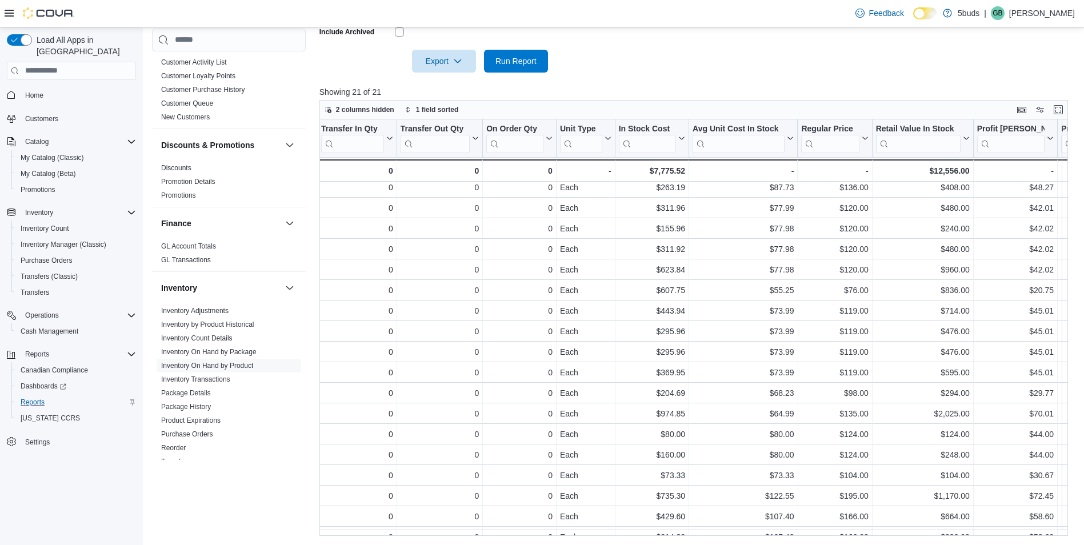
scroll to position [0, 0]
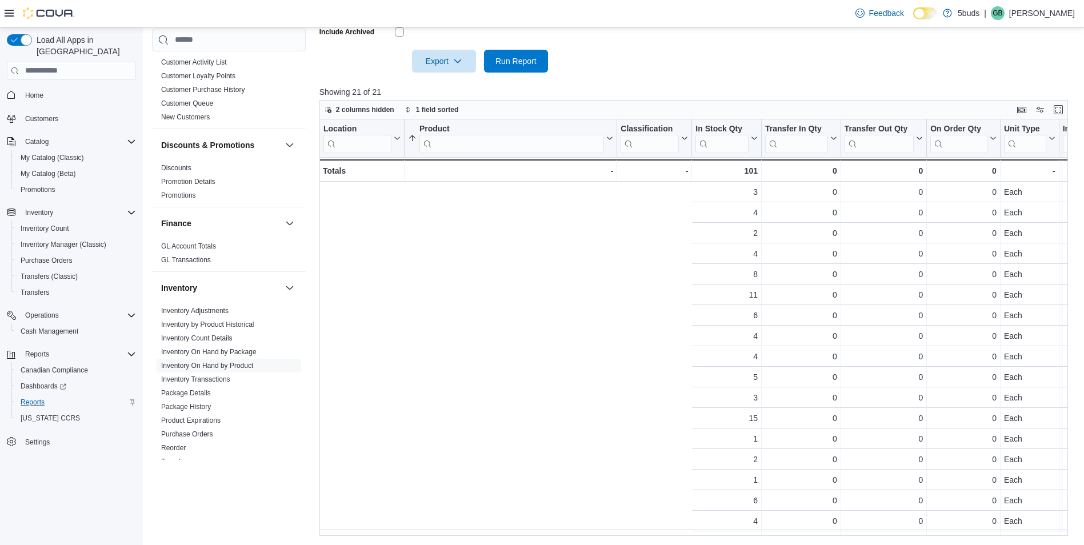
drag, startPoint x: 952, startPoint y: 522, endPoint x: 0, endPoint y: 393, distance: 960.3
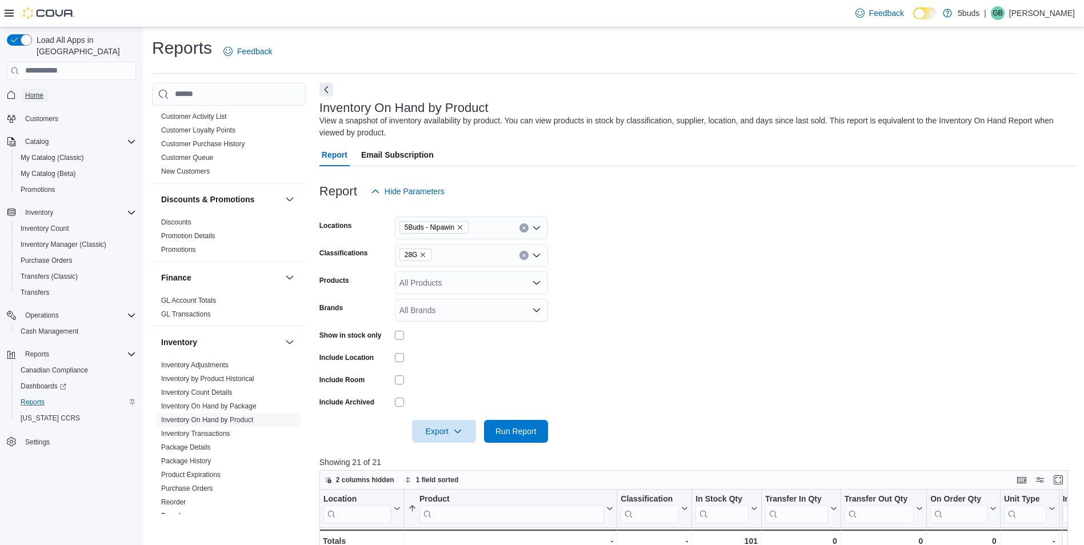
click at [35, 89] on span "Home" at bounding box center [34, 96] width 18 height 14
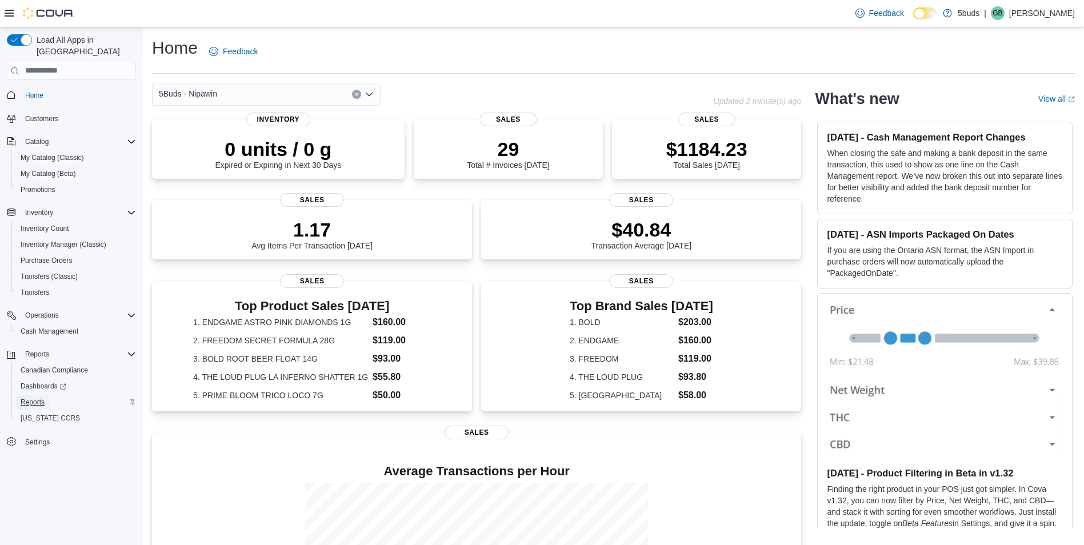
click at [46, 396] on link "Reports" at bounding box center [32, 403] width 33 height 14
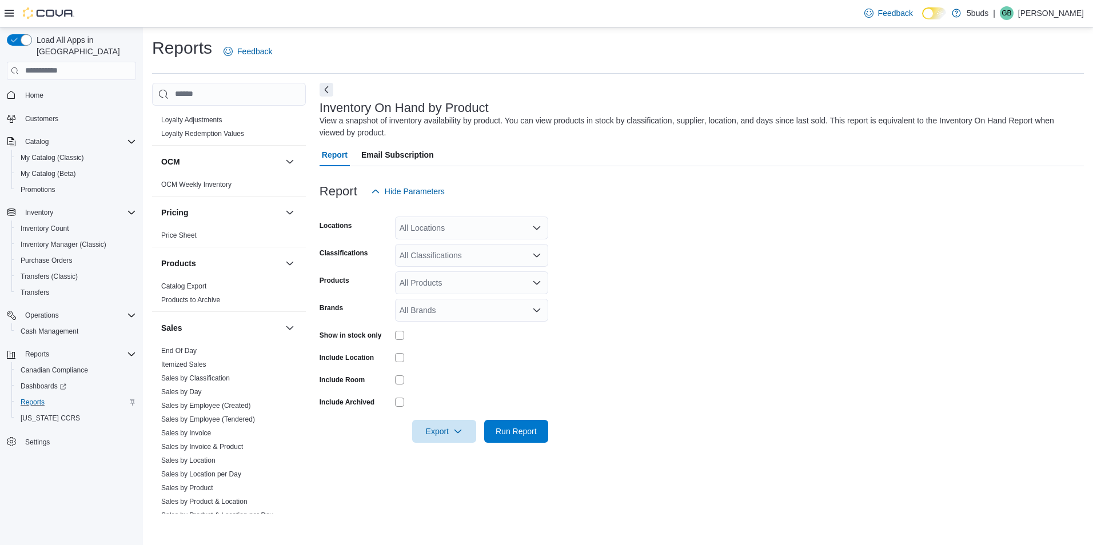
scroll to position [743, 0]
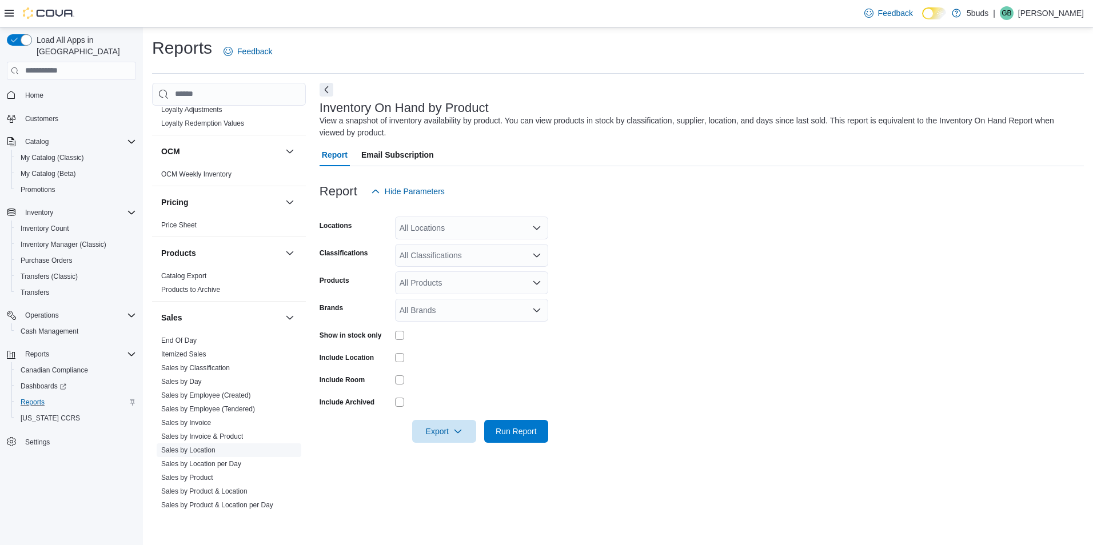
click at [210, 446] on link "Sales by Location" at bounding box center [188, 450] width 54 height 8
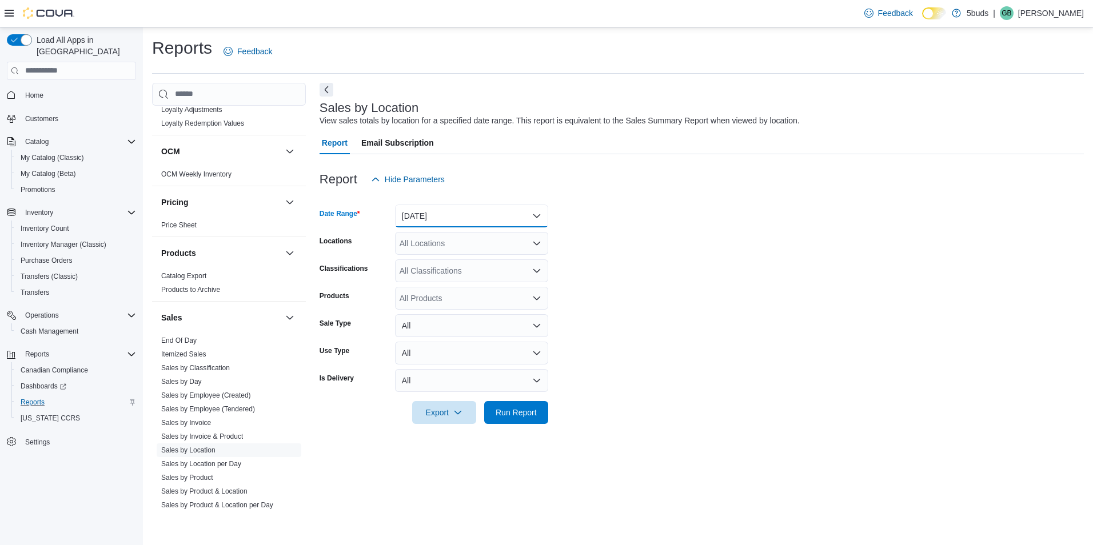
click at [444, 224] on button "Yesterday" at bounding box center [471, 216] width 153 height 23
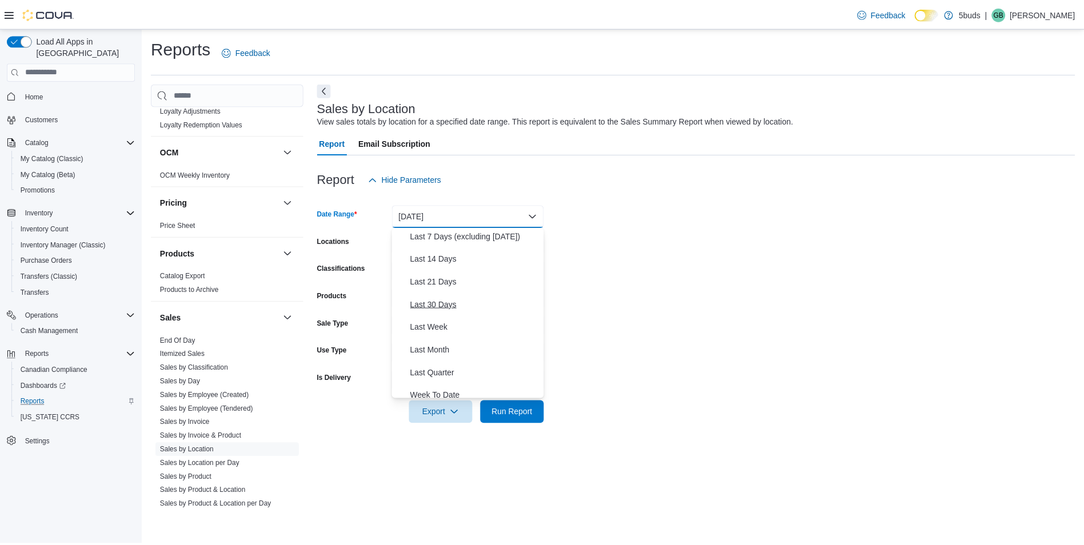
scroll to position [114, 0]
click at [459, 398] on span "Month To Date" at bounding box center [478, 399] width 130 height 14
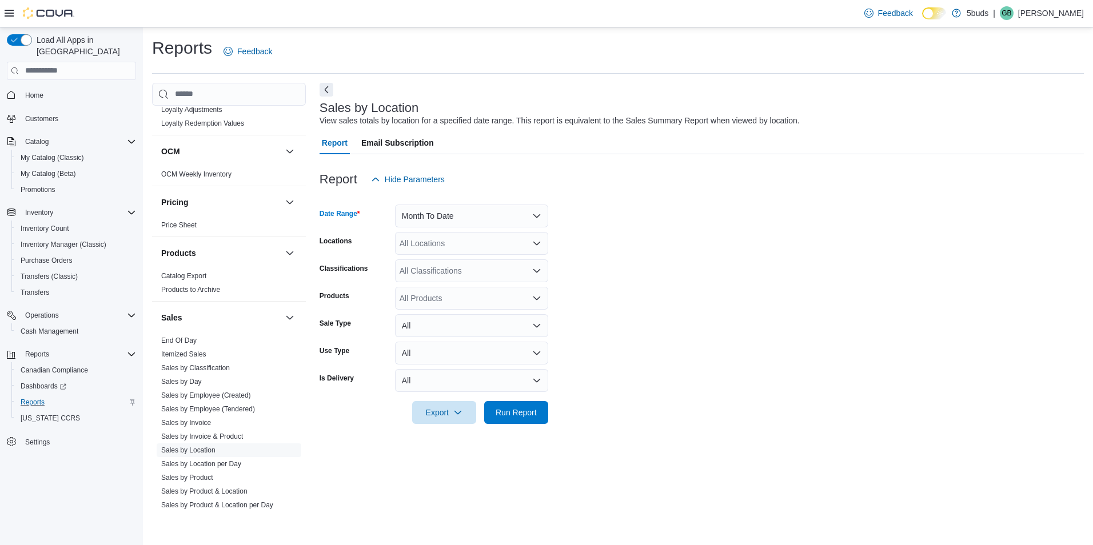
click at [476, 238] on div "All Locations" at bounding box center [471, 243] width 153 height 23
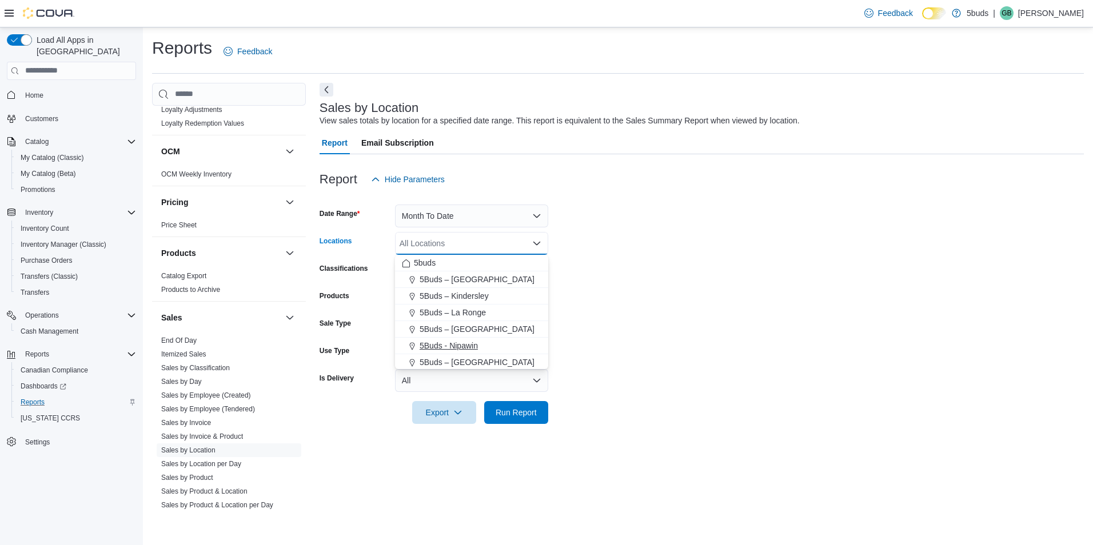
click at [482, 345] on div "5Buds - Nipawin" at bounding box center [471, 345] width 139 height 11
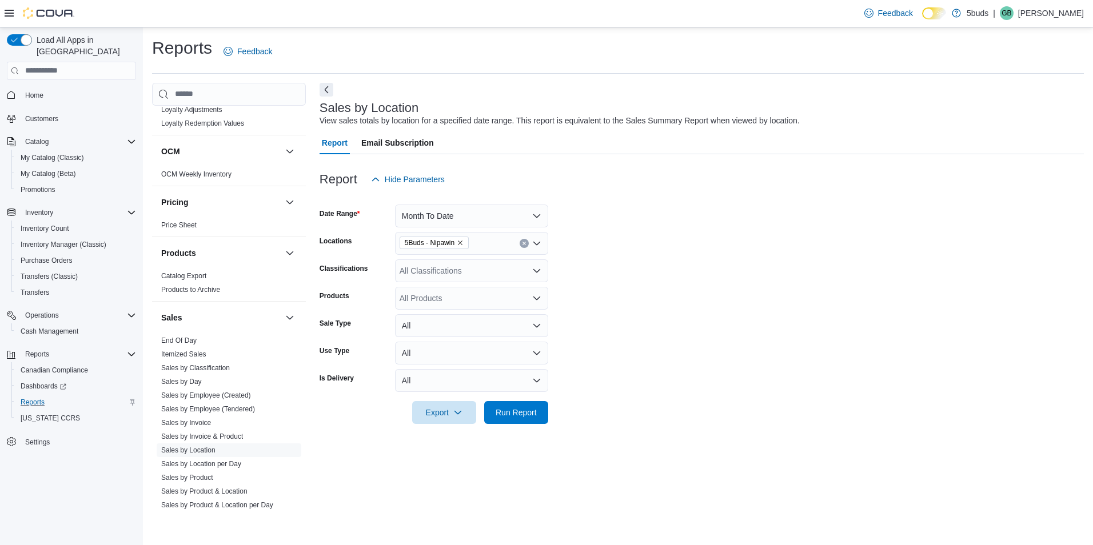
click at [698, 336] on form "Date Range Month To Date Locations 5Buds - Nipawin Classifications All Classifi…" at bounding box center [702, 307] width 764 height 233
click at [532, 412] on span "Run Report" at bounding box center [516, 411] width 41 height 11
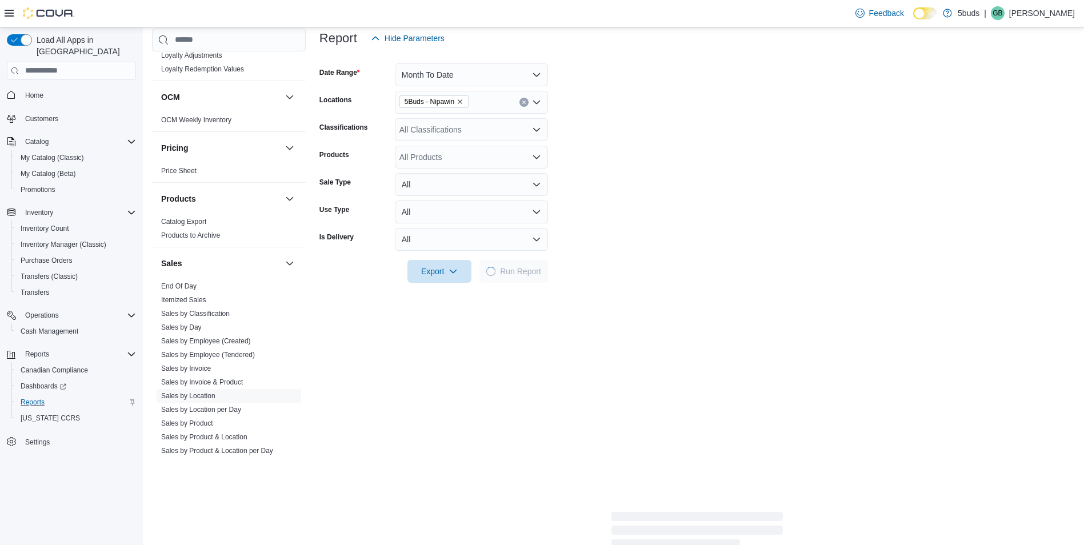
scroll to position [171, 0]
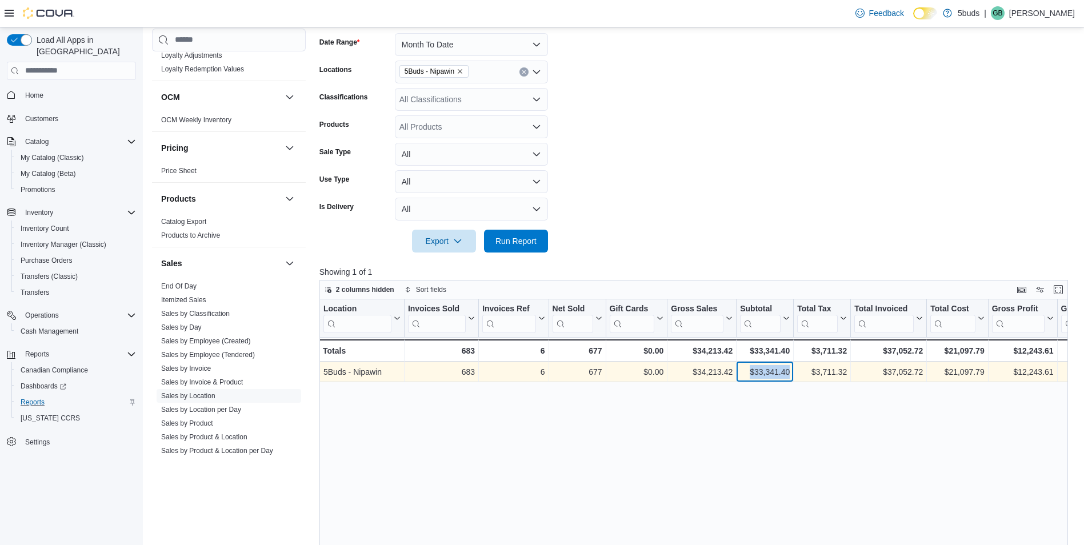
copy div "$33,341.40 - Subtotal, column 7, row 1"
drag, startPoint x: 745, startPoint y: 372, endPoint x: 796, endPoint y: 371, distance: 50.9
click at [796, 371] on div "5Buds - Nipawin - Location, column 1, row 1 683 - Invoices Sold, column 2, row …" at bounding box center [965, 372] width 1291 height 21
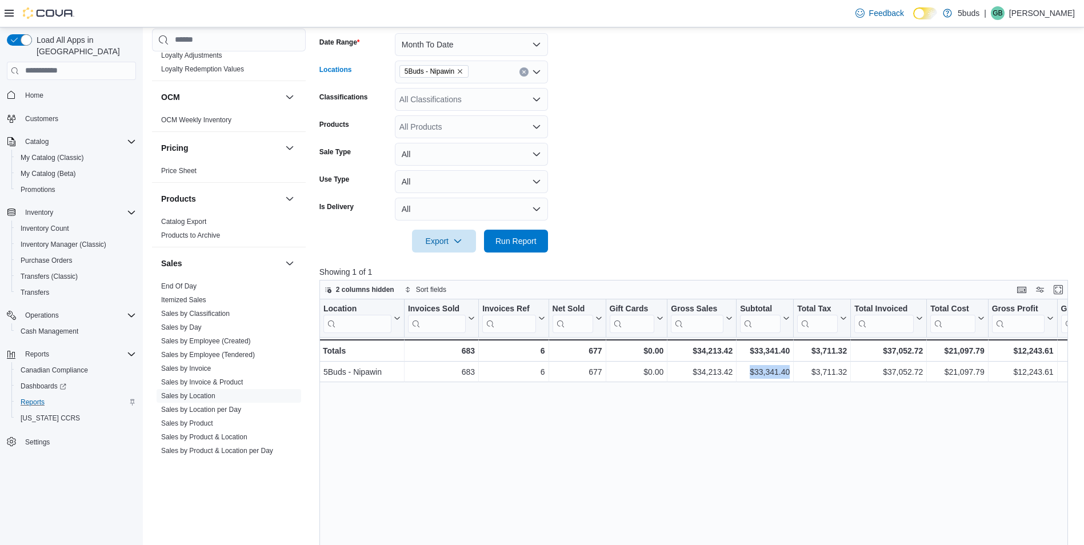
click at [462, 69] on icon "Remove 5Buds - Nipawin from selection in this group" at bounding box center [460, 71] width 7 height 7
click at [938, 93] on form "Date Range Month To Date Locations All Locations Classifications All Classifica…" at bounding box center [698, 135] width 757 height 233
click at [448, 66] on div "All Locations" at bounding box center [471, 72] width 153 height 23
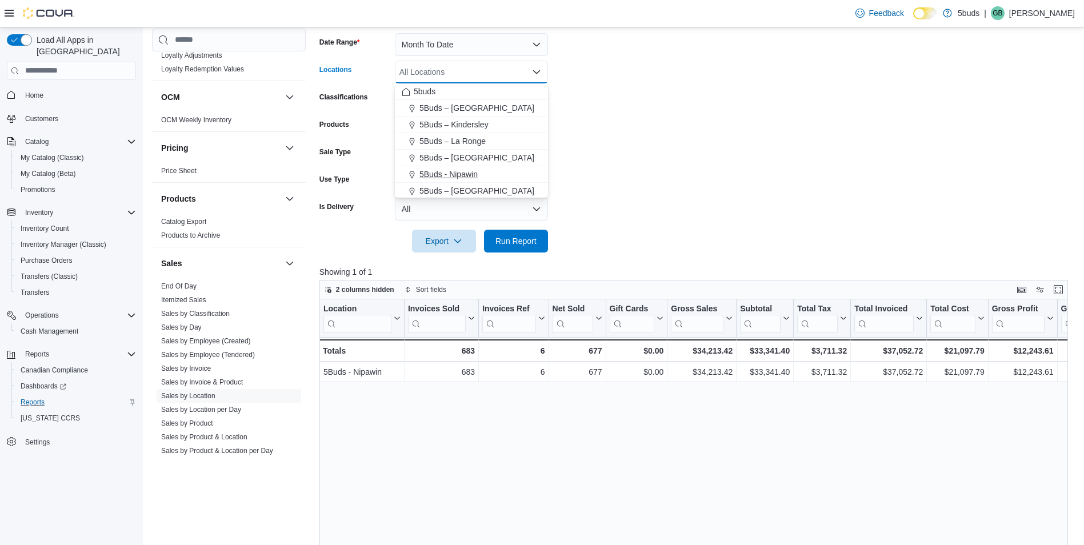
click at [475, 171] on span "5Buds - Nipawin" at bounding box center [449, 174] width 58 height 11
click at [485, 54] on button "Month To Date" at bounding box center [471, 44] width 153 height 23
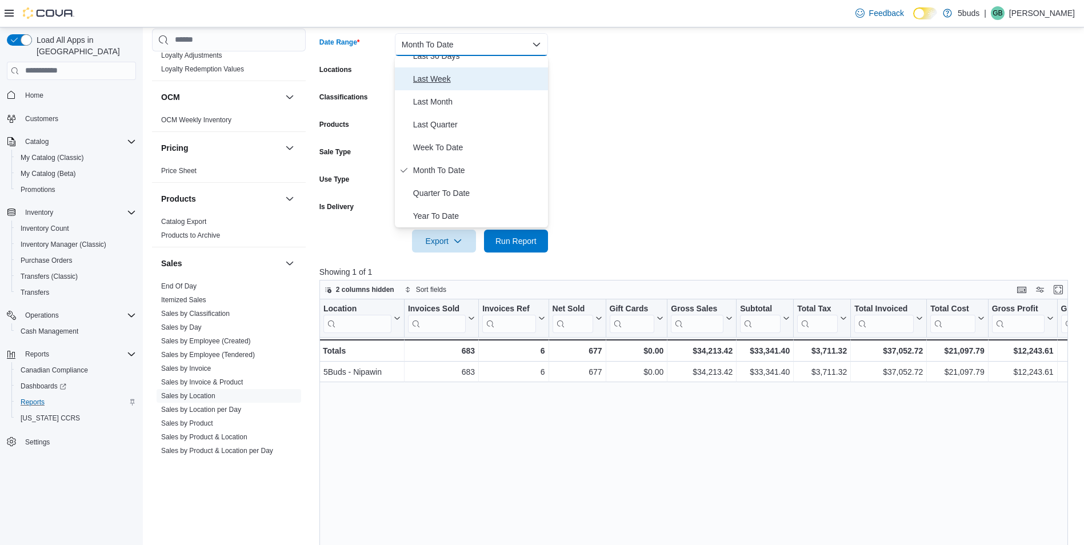
click at [445, 83] on span "Last Week" at bounding box center [478, 79] width 130 height 14
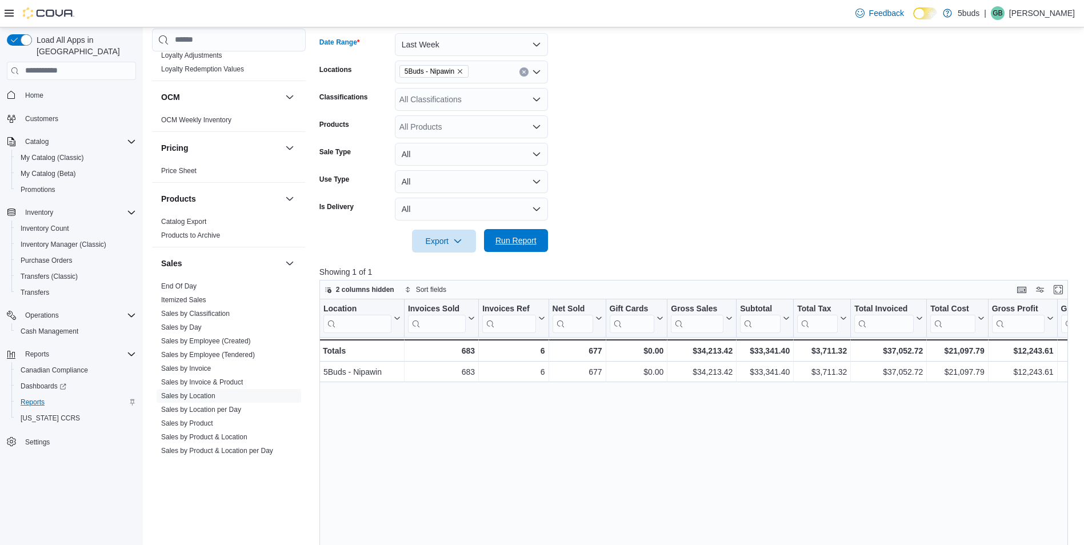
click at [536, 239] on span "Run Report" at bounding box center [516, 240] width 41 height 11
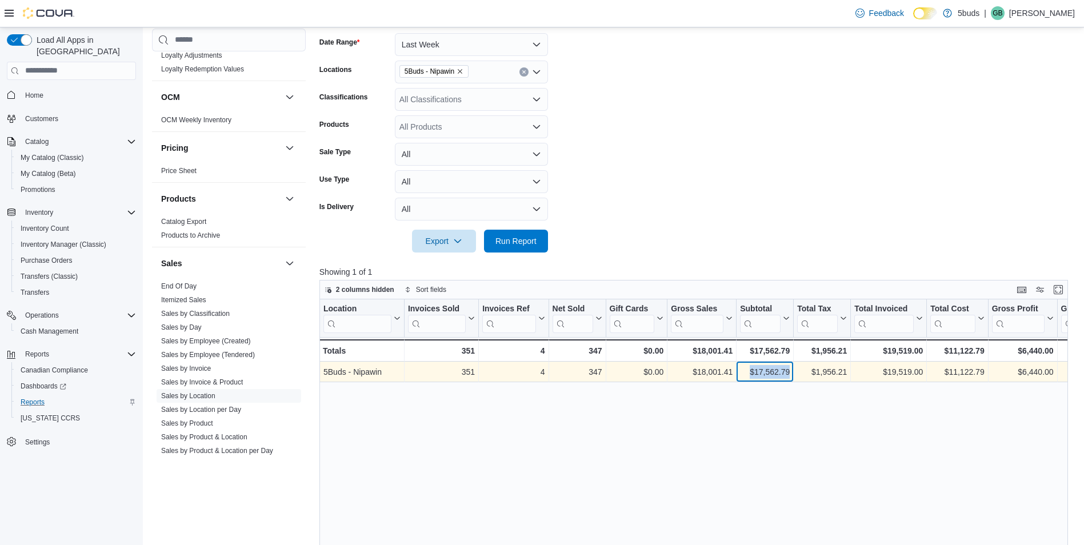
drag, startPoint x: 749, startPoint y: 367, endPoint x: 793, endPoint y: 373, distance: 43.9
click at [793, 373] on div "$17,562.79 - Subtotal, column 7, row 1" at bounding box center [765, 372] width 57 height 21
copy div "$17,562.79"
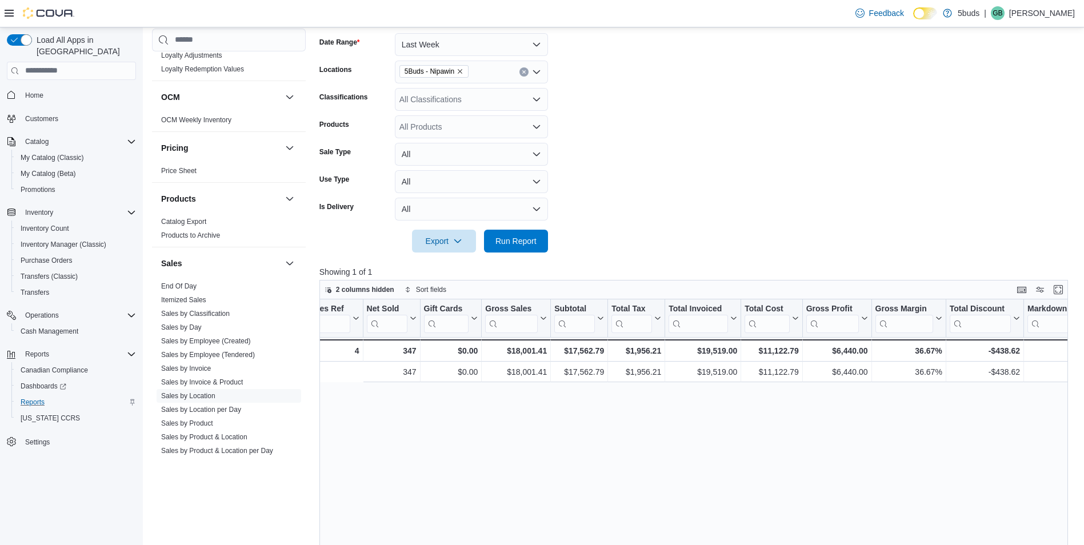
scroll to position [0, 601]
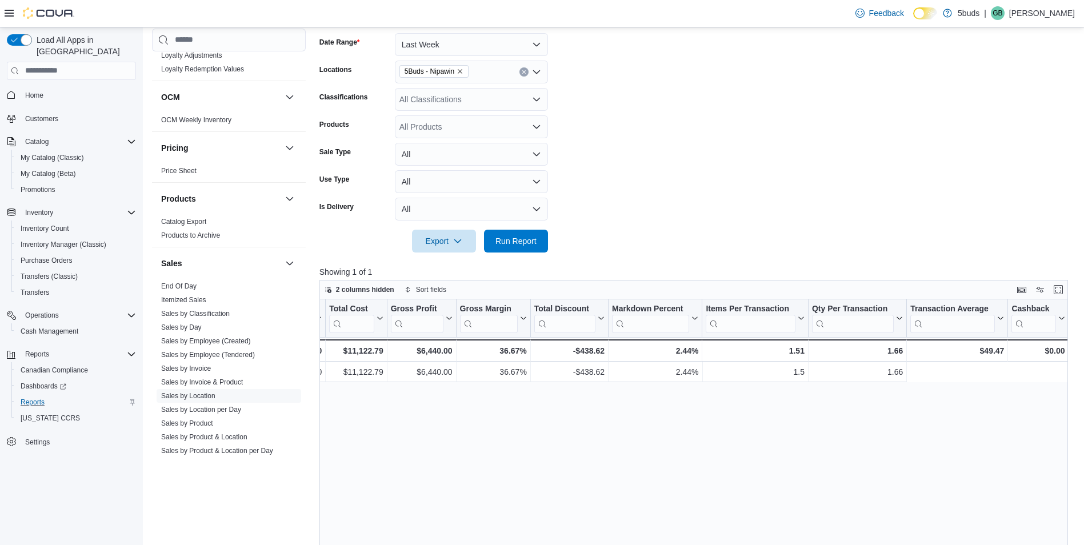
drag, startPoint x: 811, startPoint y: 430, endPoint x: 897, endPoint y: 417, distance: 87.3
drag, startPoint x: 858, startPoint y: 429, endPoint x: 868, endPoint y: 428, distance: 9.2
drag, startPoint x: 845, startPoint y: 429, endPoint x: 574, endPoint y: 228, distance: 337.6
click at [842, 428] on div "Location Click to view column header actions Invoices Sold Click to view column…" at bounding box center [698, 507] width 757 height 417
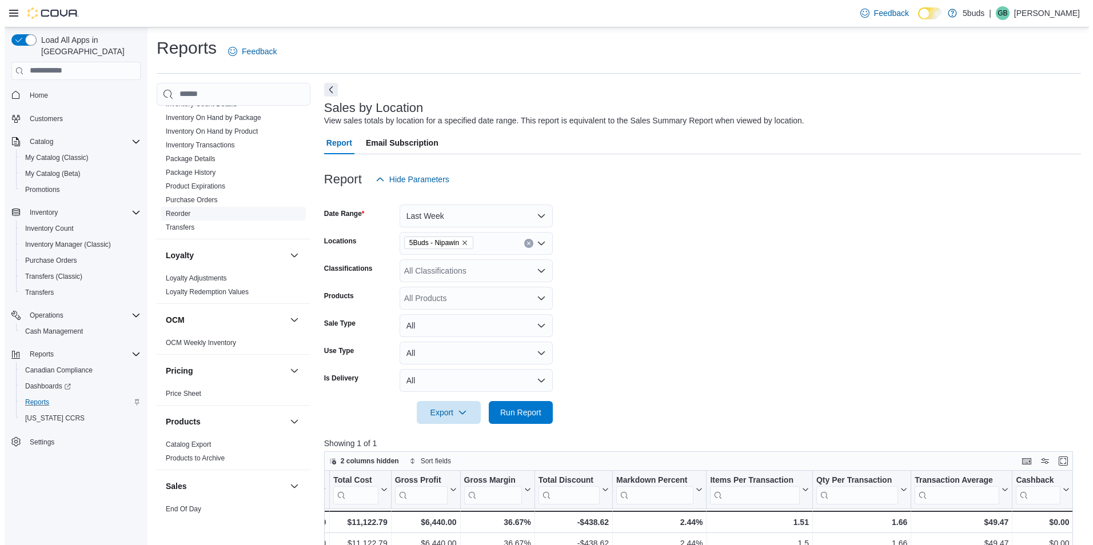
scroll to position [343, 0]
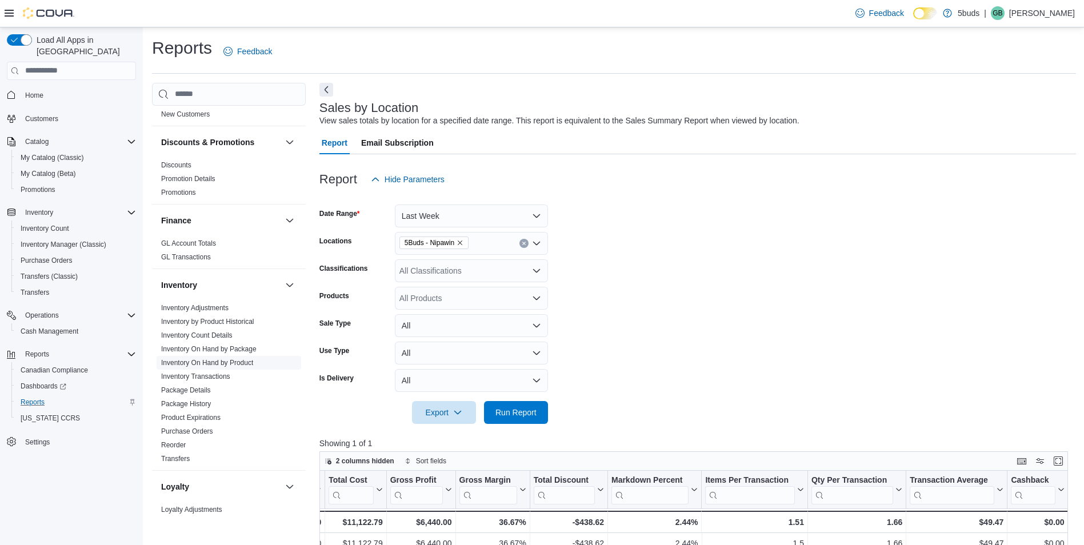
click at [242, 359] on link "Inventory On Hand by Product" at bounding box center [207, 363] width 92 height 8
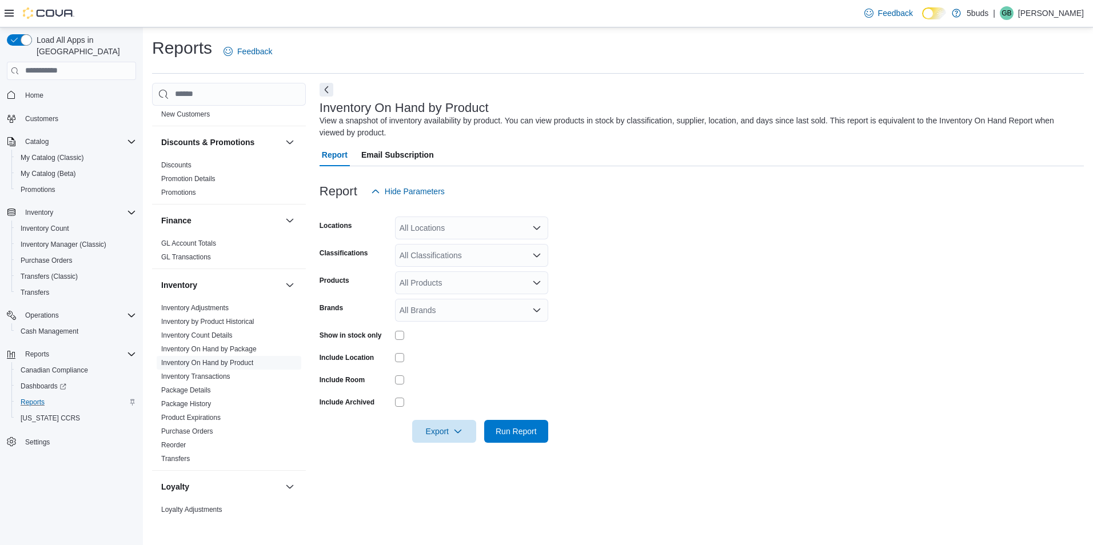
click at [456, 230] on div "All Locations" at bounding box center [471, 228] width 153 height 23
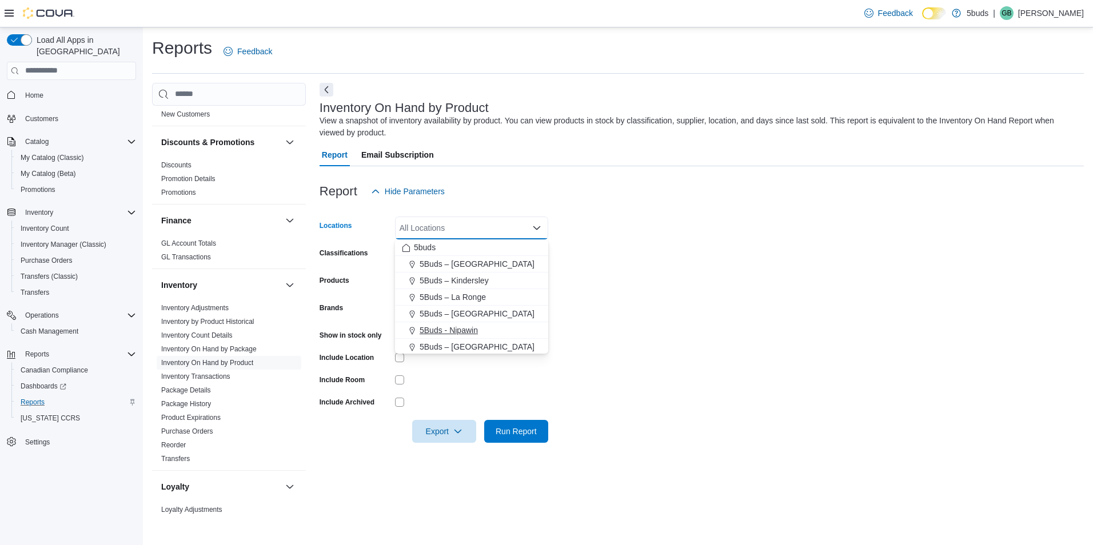
click at [459, 326] on span "5Buds - Nipawin" at bounding box center [449, 330] width 58 height 11
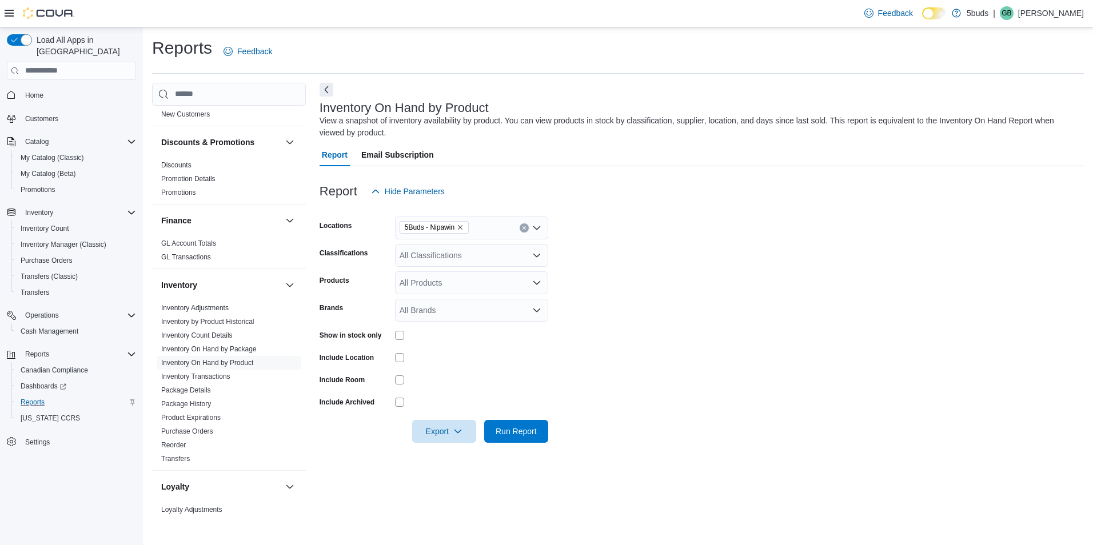
click at [621, 279] on form "Locations 5Buds - Nipawin Classifications All Classifications Products All Prod…" at bounding box center [702, 323] width 764 height 240
click at [494, 256] on div "All Classifications" at bounding box center [471, 255] width 153 height 23
drag, startPoint x: 762, startPoint y: 300, endPoint x: 757, endPoint y: 303, distance: 5.9
click at [760, 301] on form "Locations 5Buds - Nipawin Classifications All Classifications Products All Prod…" at bounding box center [702, 323] width 764 height 240
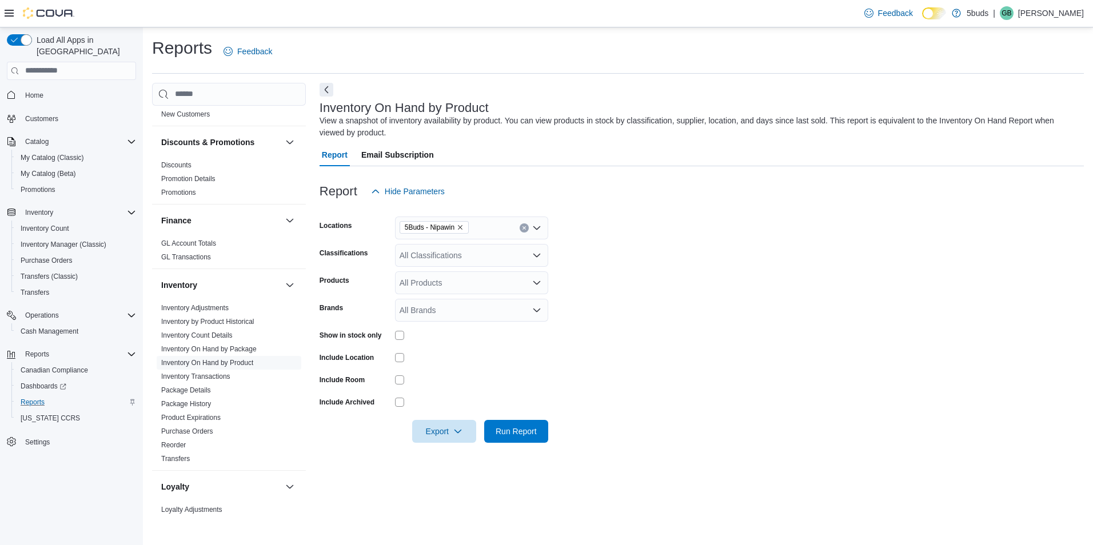
click at [438, 262] on div "All Classifications" at bounding box center [471, 255] width 153 height 23
click at [444, 332] on span "14G" at bounding box center [438, 333] width 15 height 11
click at [586, 281] on form "Locations 5Buds - Nipawin Classifications 14G Products All Products Brands All …" at bounding box center [702, 323] width 764 height 240
click at [474, 257] on div "14G" at bounding box center [471, 255] width 153 height 23
click at [443, 301] on div "7G" at bounding box center [471, 300] width 139 height 11
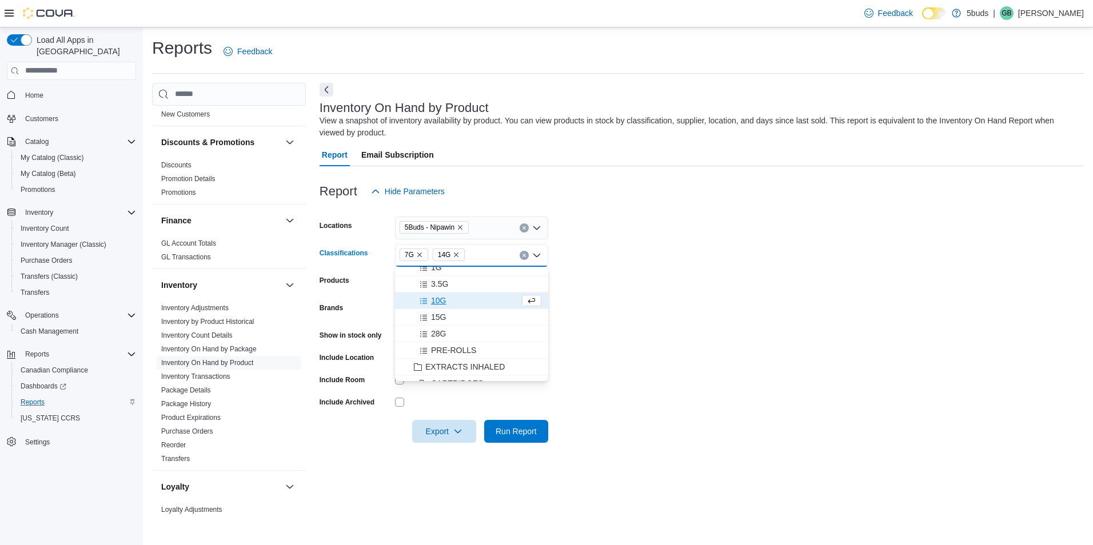
click at [648, 322] on form "Locations 5Buds - Nipawin Classifications 7G 14G Combo box. Selected. 7G, 14G. …" at bounding box center [702, 323] width 764 height 240
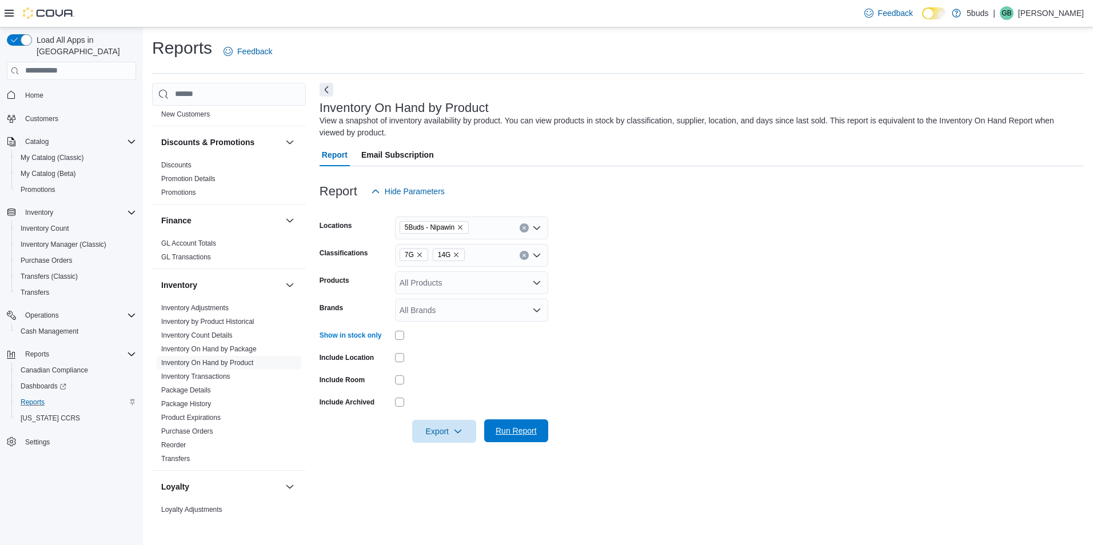
click at [510, 425] on span "Run Report" at bounding box center [516, 431] width 50 height 23
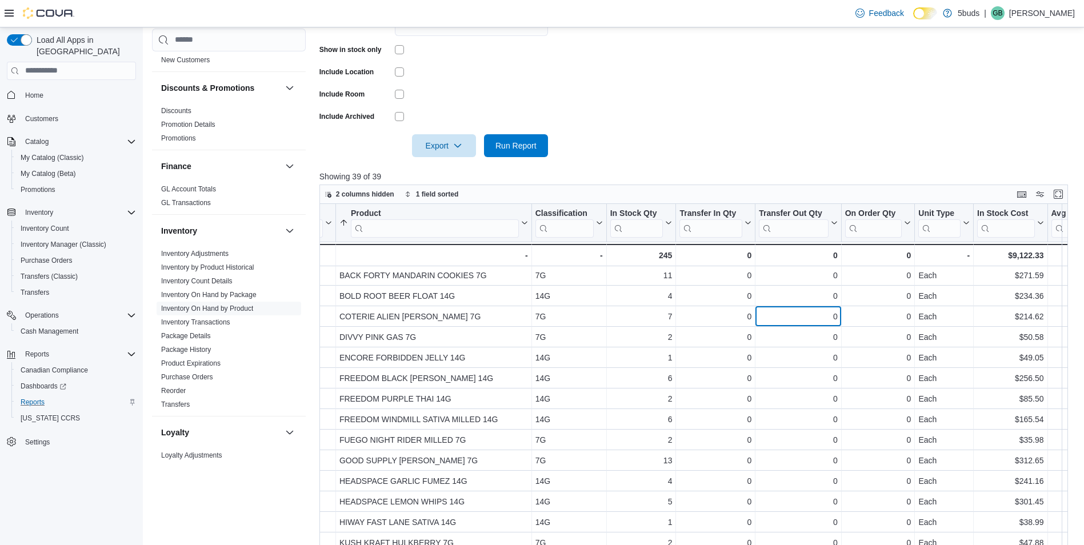
scroll to position [1, 153]
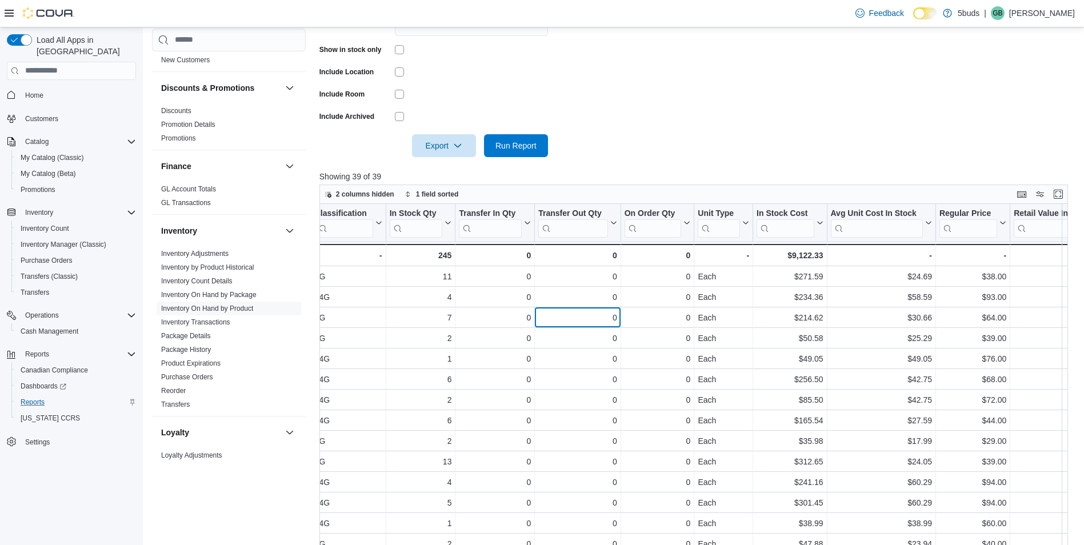
drag, startPoint x: 829, startPoint y: 323, endPoint x: 896, endPoint y: 317, distance: 67.2
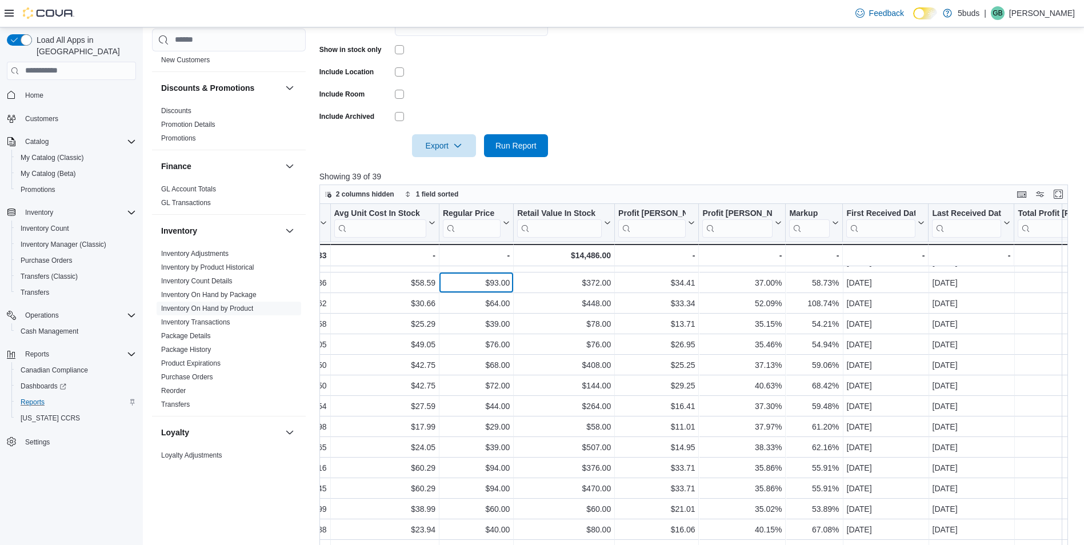
scroll to position [17, 888]
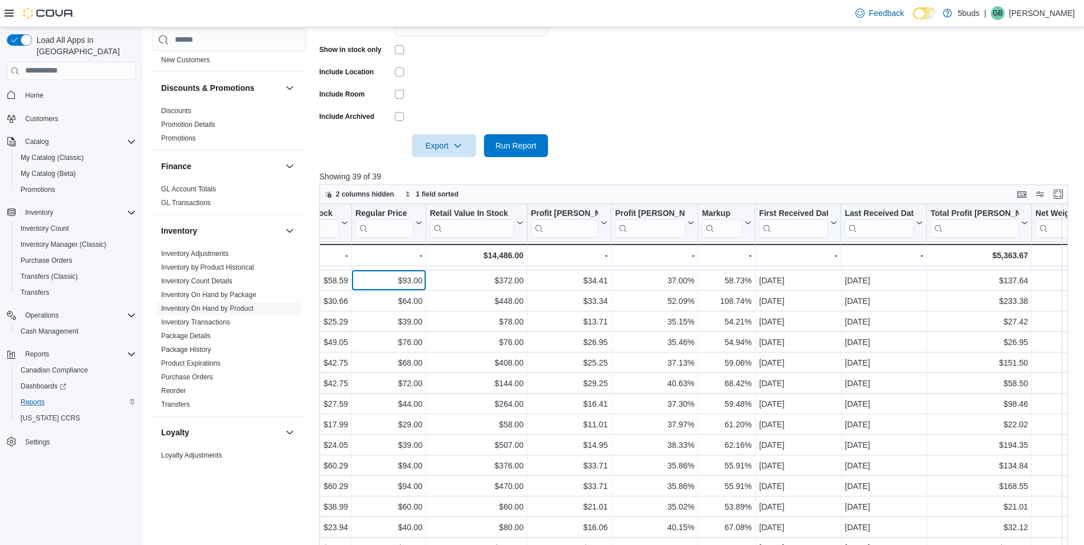
drag, startPoint x: 914, startPoint y: 308, endPoint x: 940, endPoint y: 307, distance: 25.2
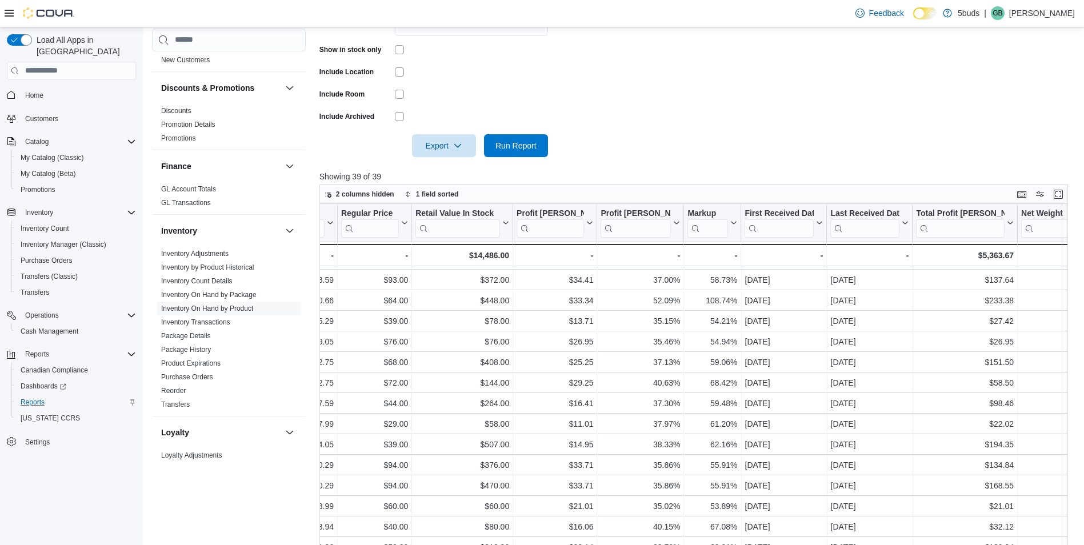
click at [857, 143] on form "Locations 5Buds - Nipawin Classifications 7G 14G Products All Products Brands A…" at bounding box center [698, 37] width 757 height 240
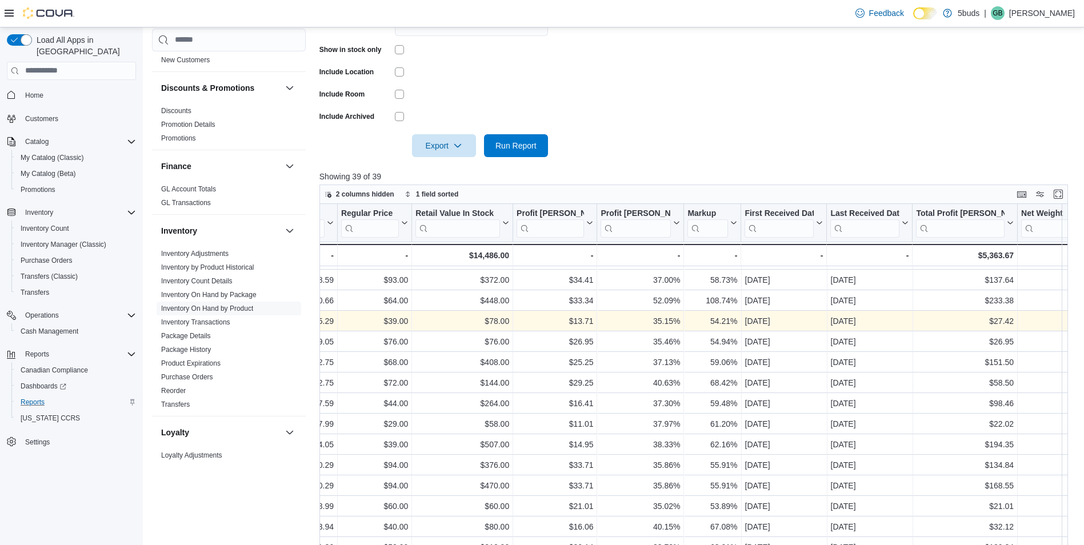
scroll to position [0, 888]
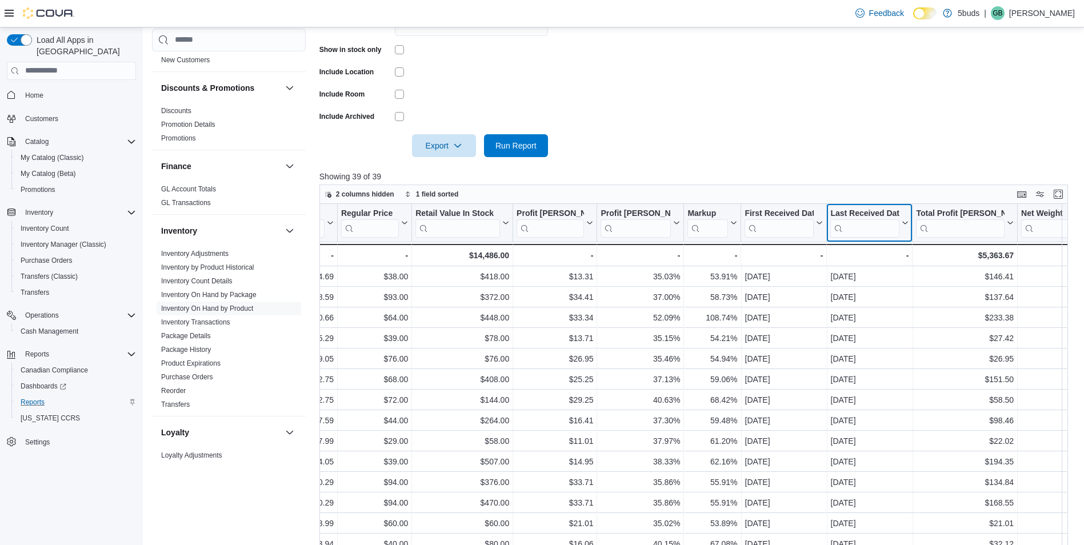
click at [876, 211] on div "Last Received Date" at bounding box center [864, 213] width 69 height 11
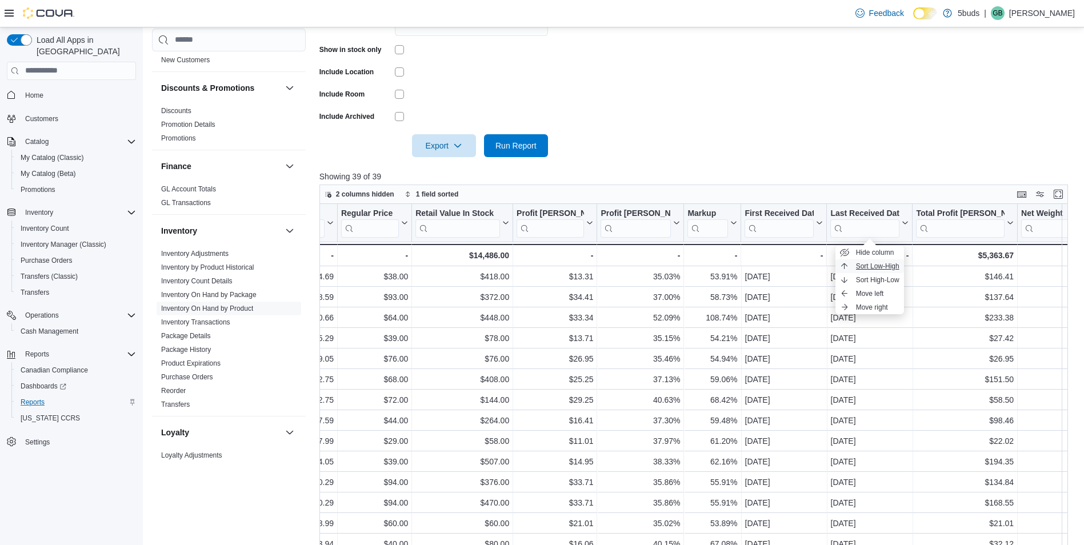
click at [886, 267] on span "Sort Low-High" at bounding box center [877, 266] width 43 height 9
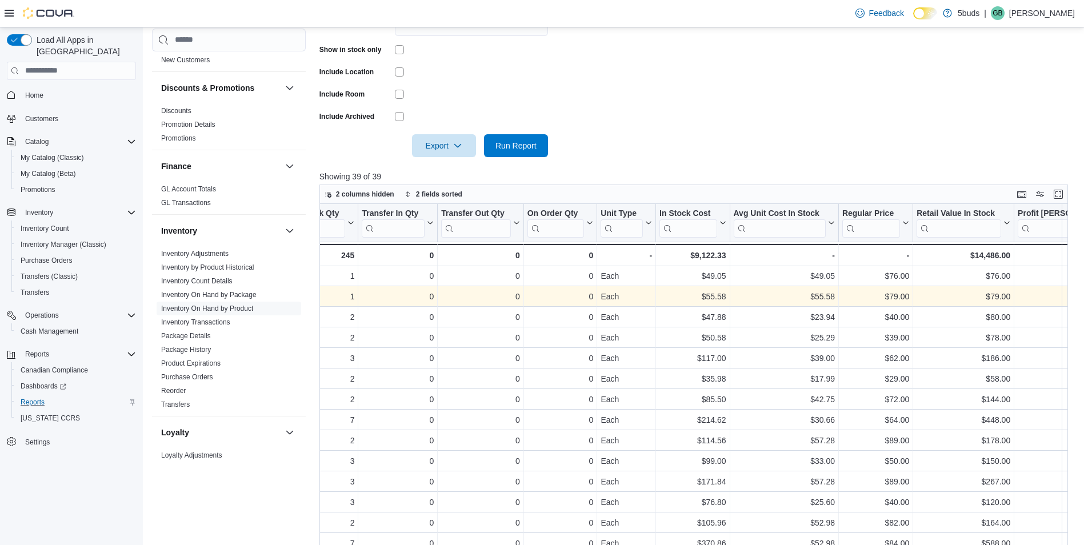
scroll to position [2, 0]
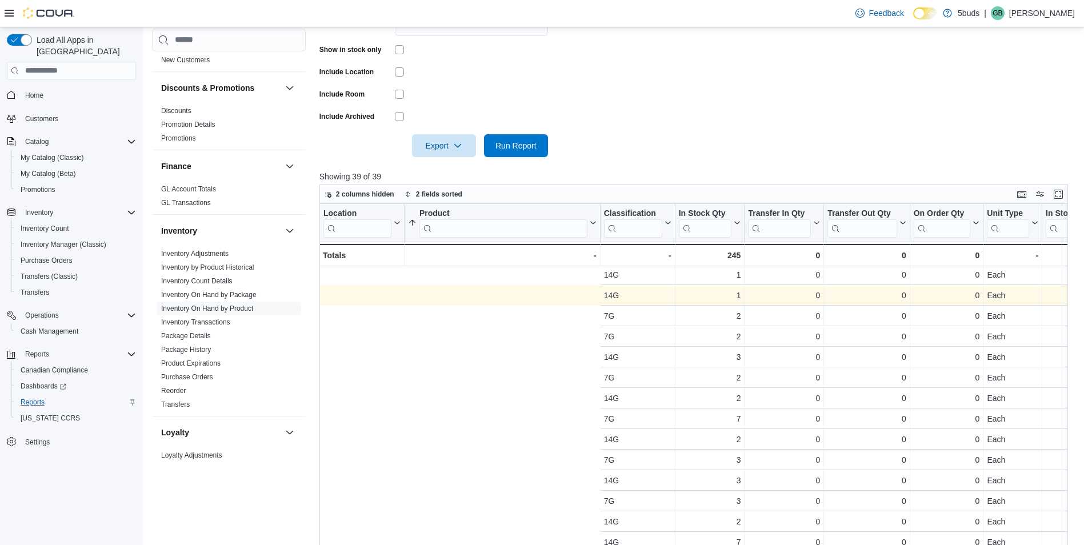
drag, startPoint x: 804, startPoint y: 297, endPoint x: 552, endPoint y: 305, distance: 252.2
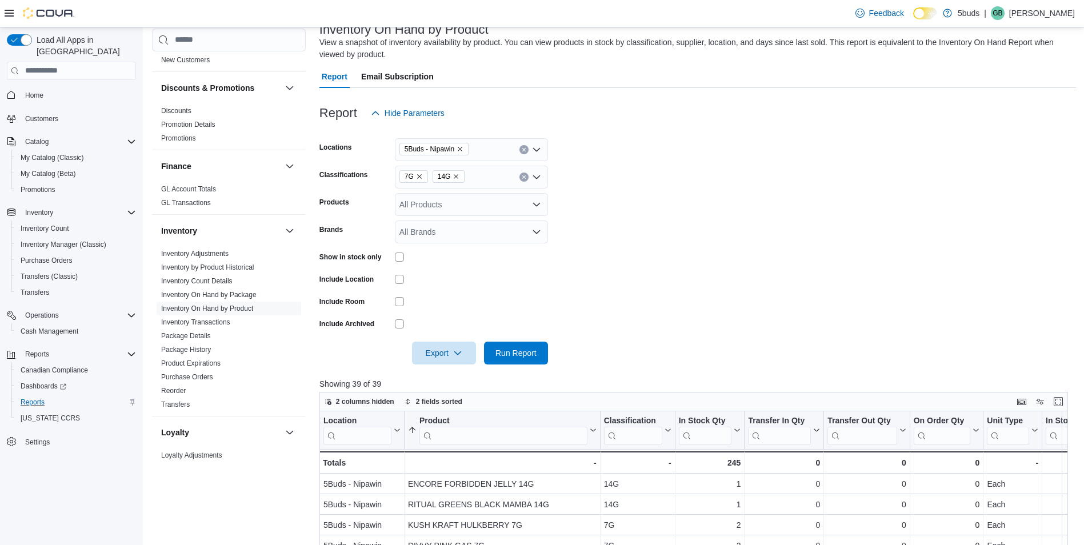
scroll to position [57, 0]
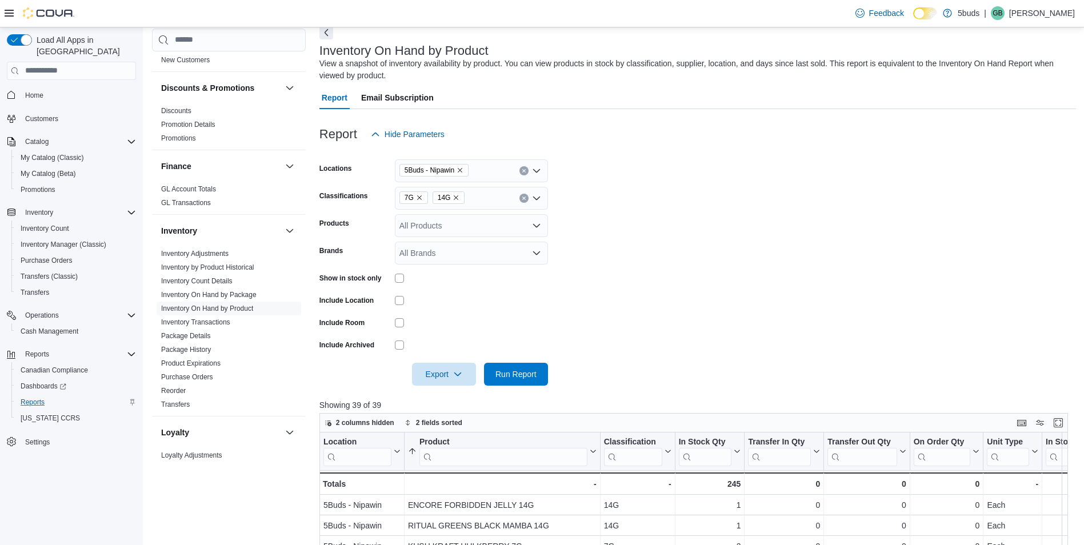
drag, startPoint x: 457, startPoint y: 195, endPoint x: 448, endPoint y: 198, distance: 9.6
click at [457, 195] on icon "Remove 14G from selection in this group" at bounding box center [456, 197] width 7 height 7
click at [420, 198] on icon "Remove 7G from selection in this group" at bounding box center [419, 197] width 7 height 7
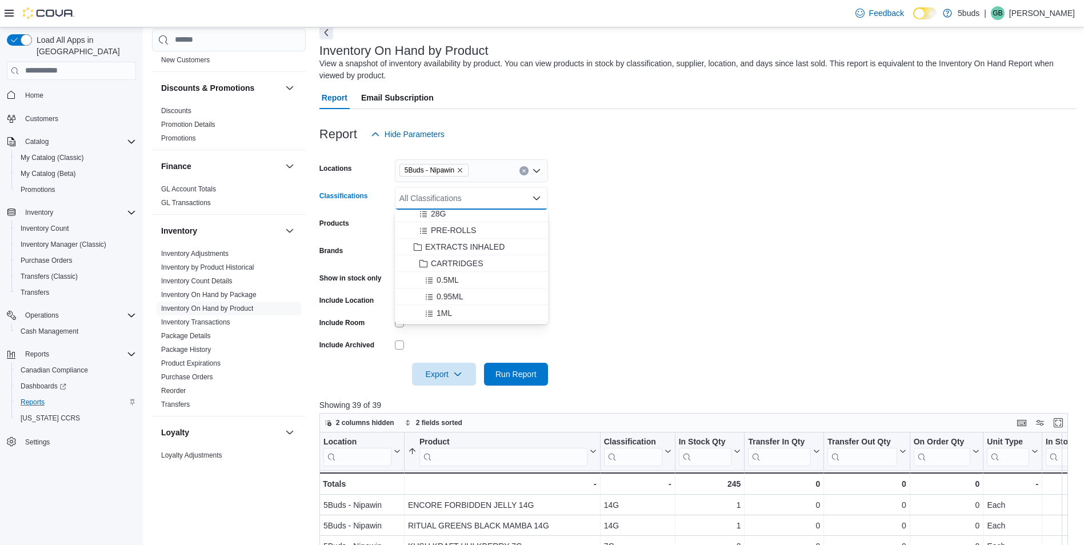
scroll to position [171, 0]
click at [477, 247] on span "CARTRIDGES" at bounding box center [457, 244] width 53 height 11
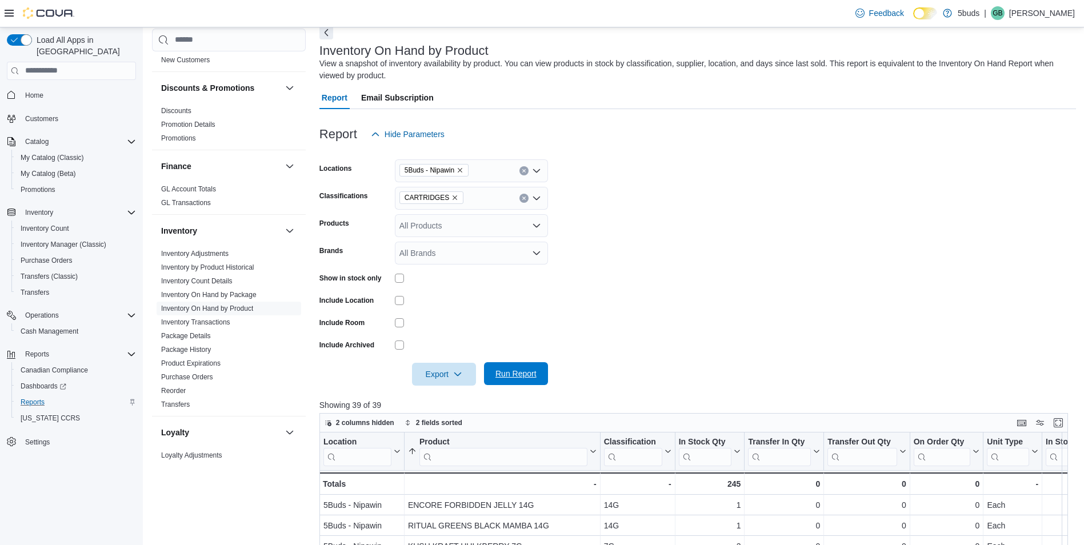
click at [519, 368] on span "Run Report" at bounding box center [516, 373] width 50 height 23
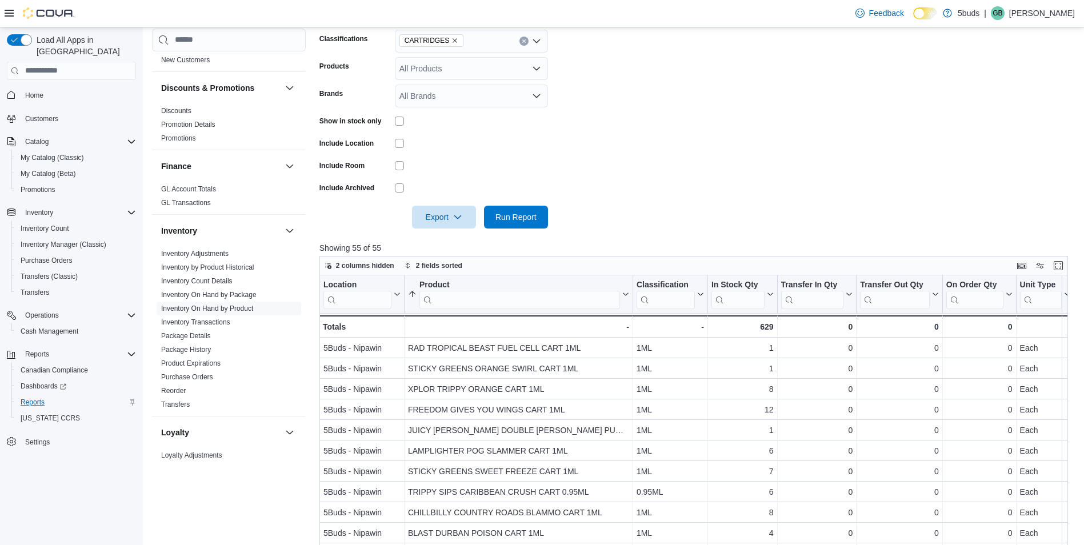
scroll to position [229, 0]
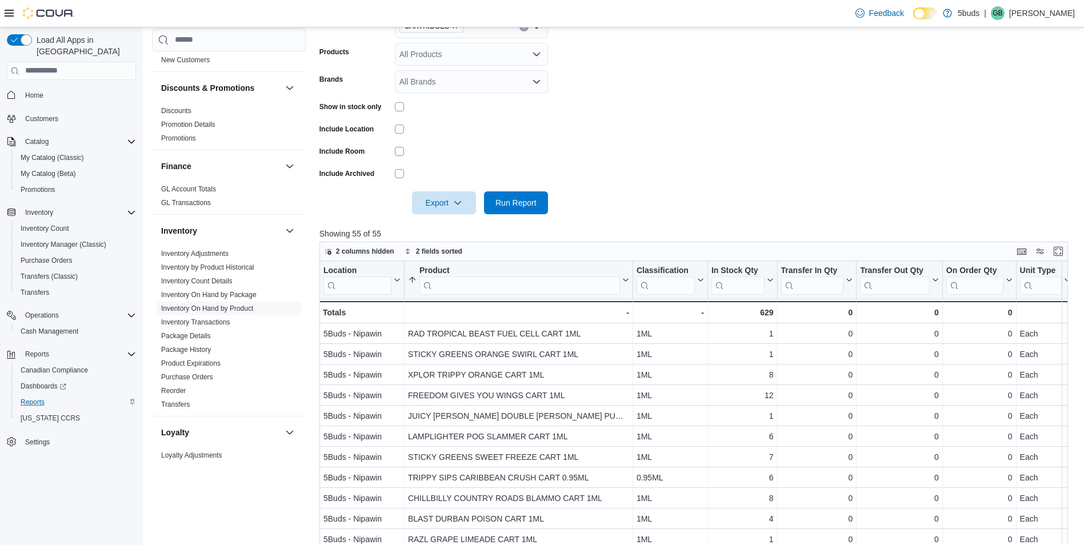
drag, startPoint x: 674, startPoint y: 395, endPoint x: 823, endPoint y: 406, distance: 149.6
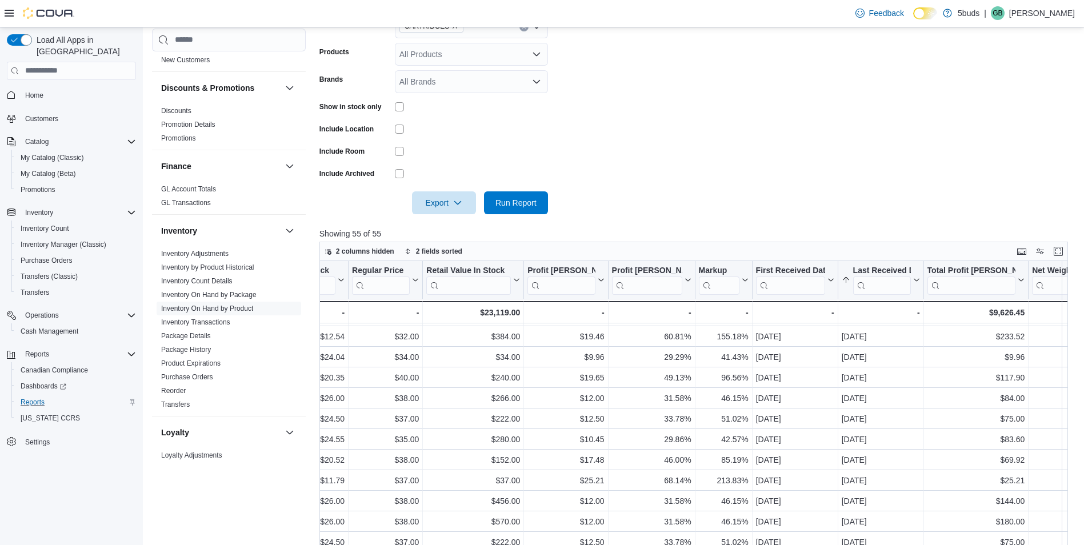
scroll to position [59, 930]
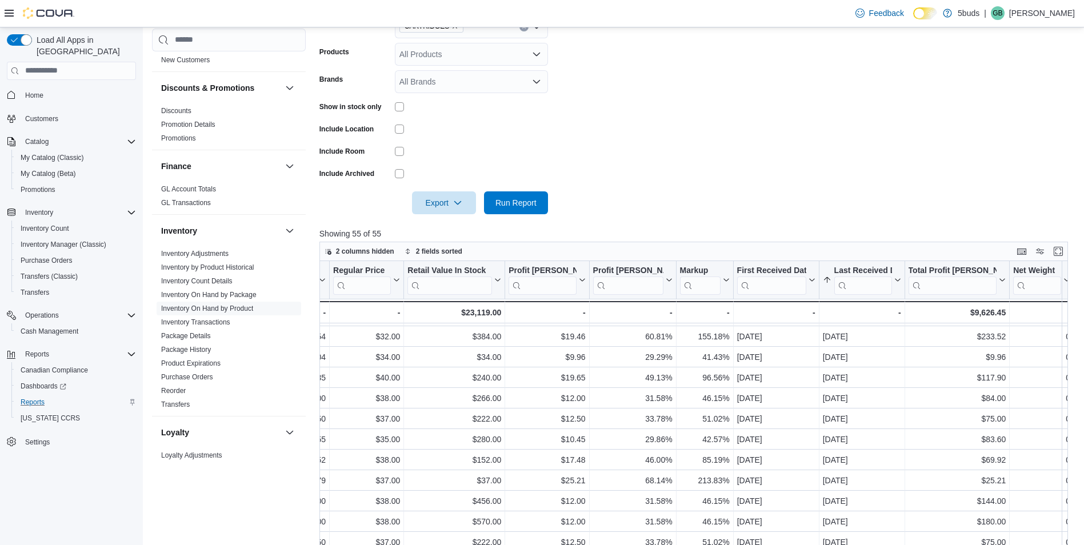
drag, startPoint x: 697, startPoint y: 329, endPoint x: 724, endPoint y: 337, distance: 28.6
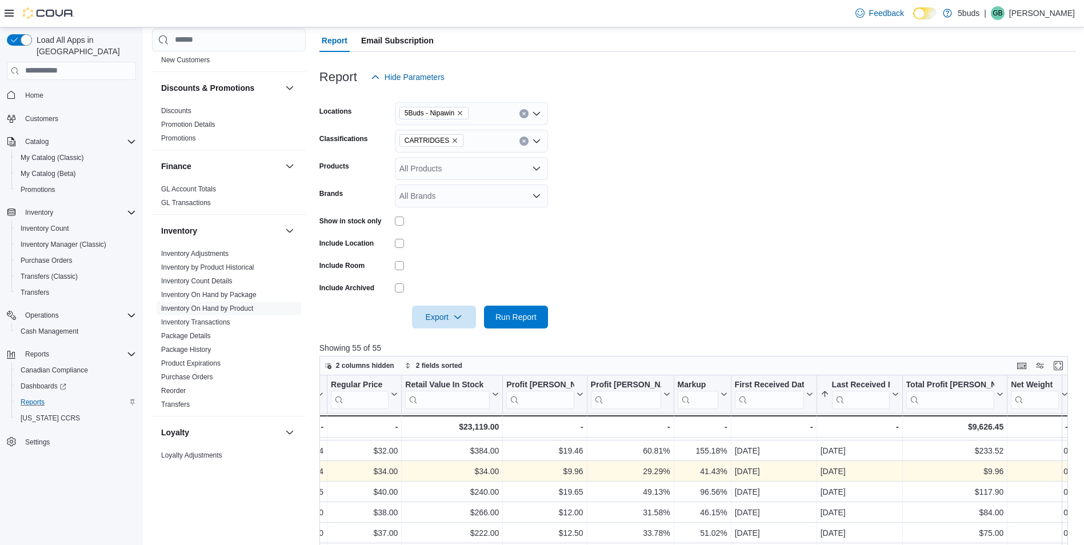
scroll to position [0, 930]
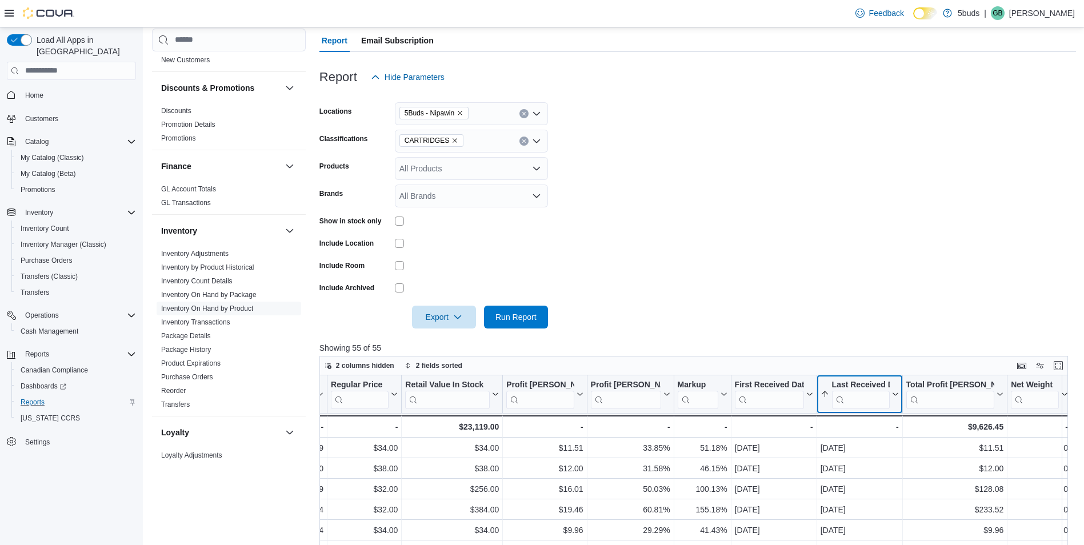
click at [853, 381] on div "Last Received Date" at bounding box center [861, 385] width 58 height 11
click at [870, 438] on span "Sort Low-High" at bounding box center [867, 437] width 43 height 9
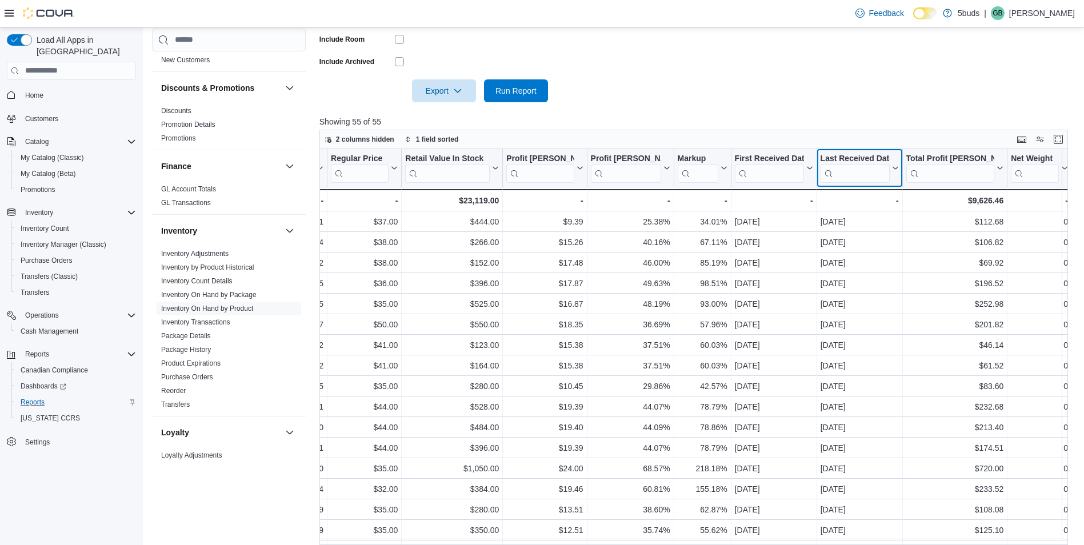
scroll to position [343, 0]
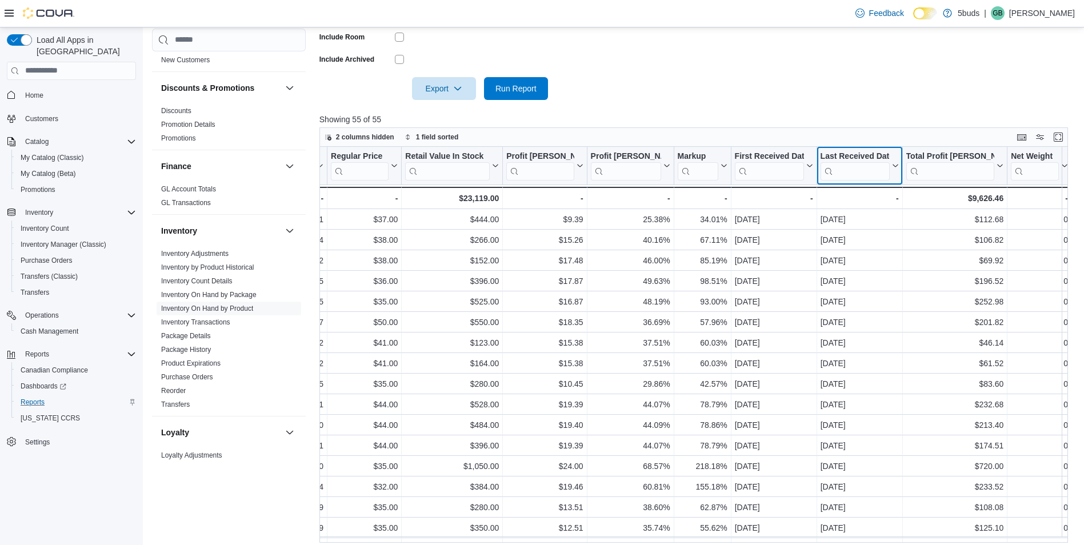
click at [867, 154] on div "Last Received Date" at bounding box center [854, 156] width 69 height 11
click at [872, 209] on span "Sort Low-High" at bounding box center [867, 209] width 43 height 9
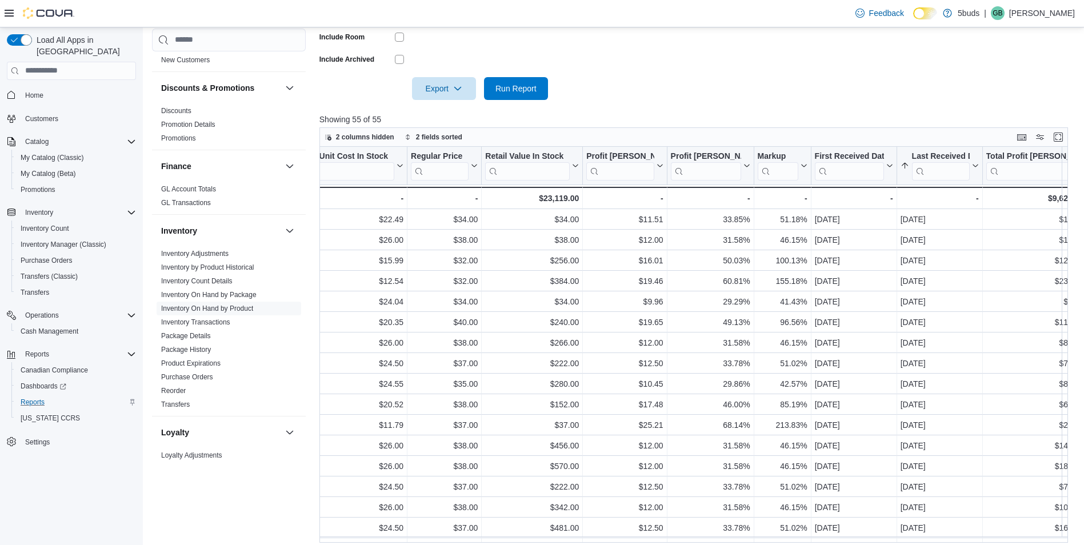
scroll to position [0, 0]
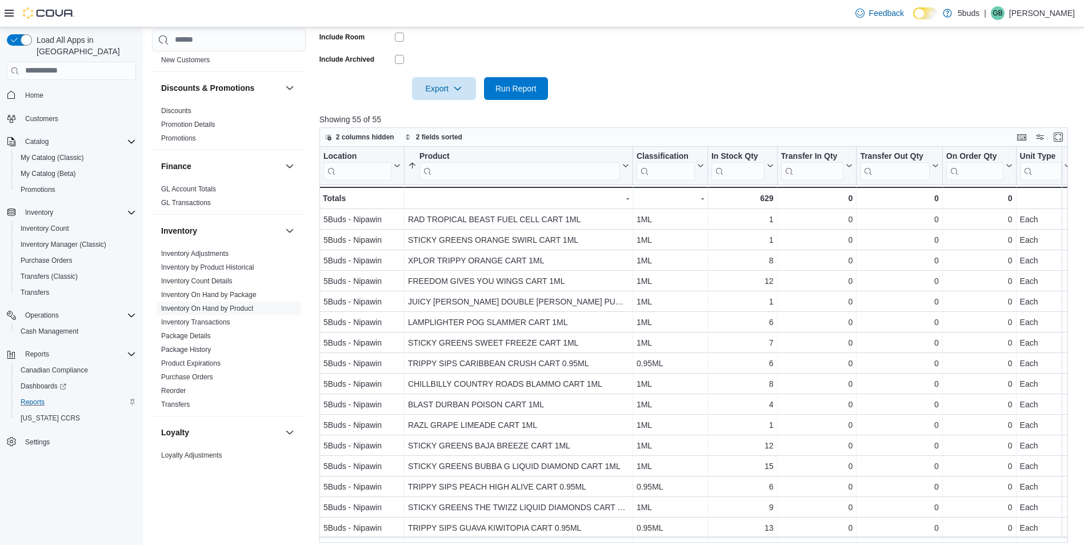
drag, startPoint x: 684, startPoint y: 243, endPoint x: 506, endPoint y: 230, distance: 178.9
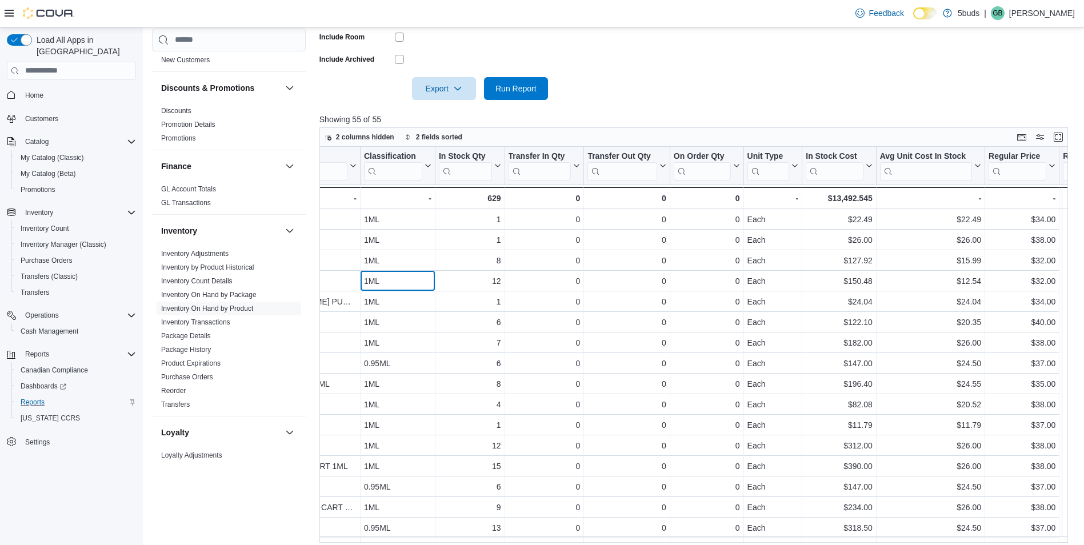
drag, startPoint x: 746, startPoint y: 267, endPoint x: 760, endPoint y: 266, distance: 13.2
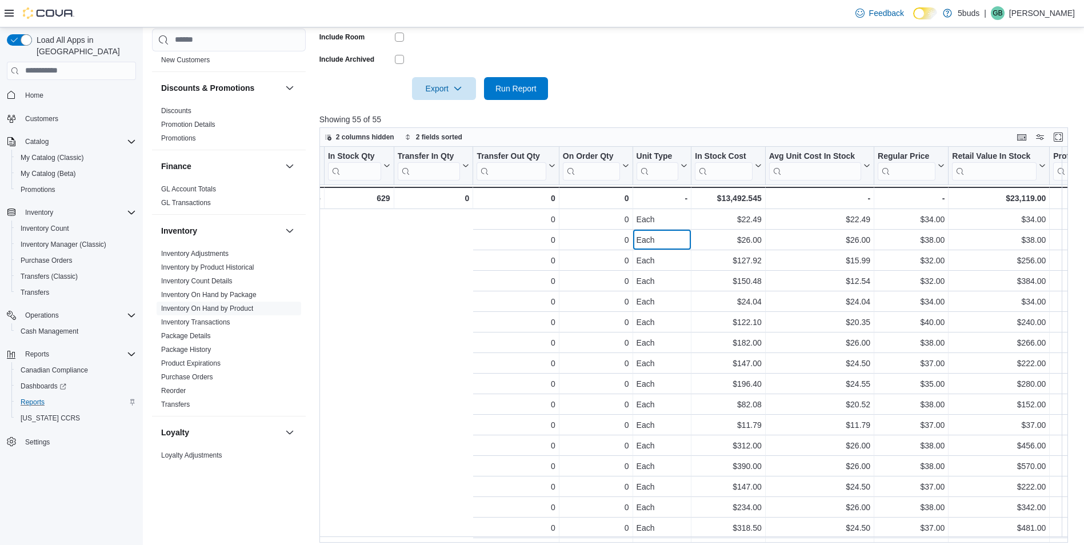
drag, startPoint x: 653, startPoint y: 247, endPoint x: 780, endPoint y: 262, distance: 127.3
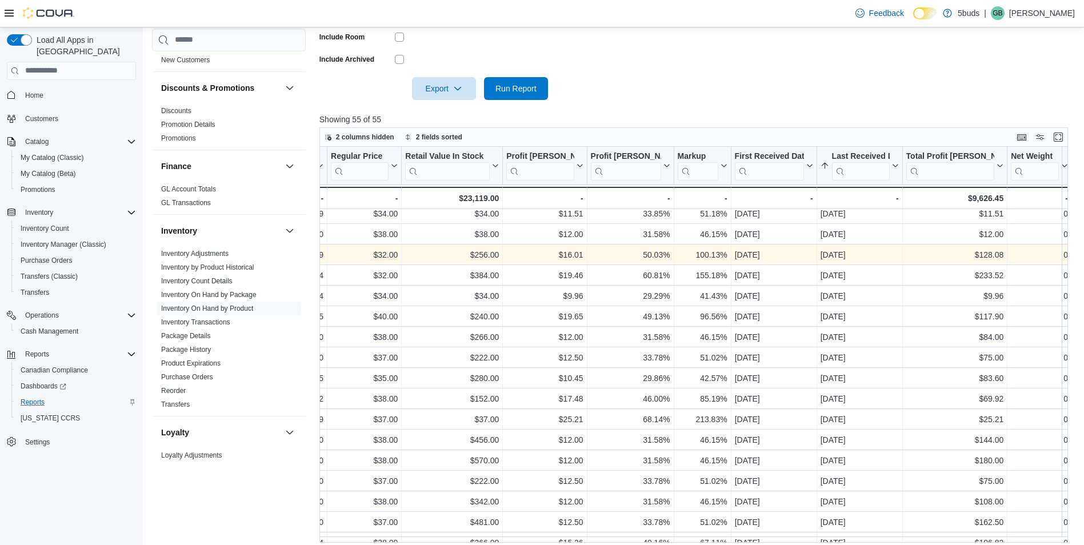
scroll to position [0, 930]
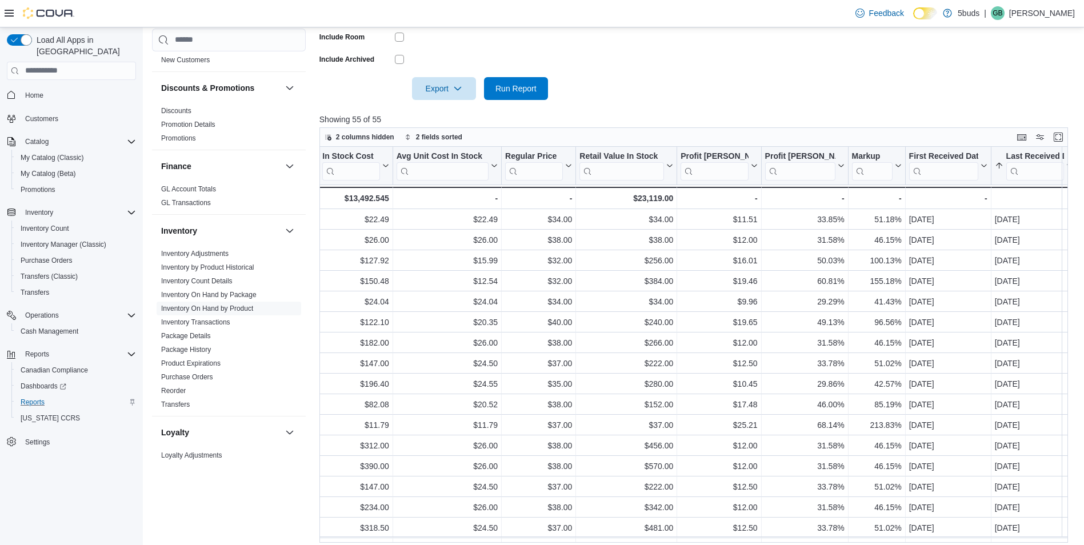
drag, startPoint x: 834, startPoint y: 307, endPoint x: 729, endPoint y: 307, distance: 105.2
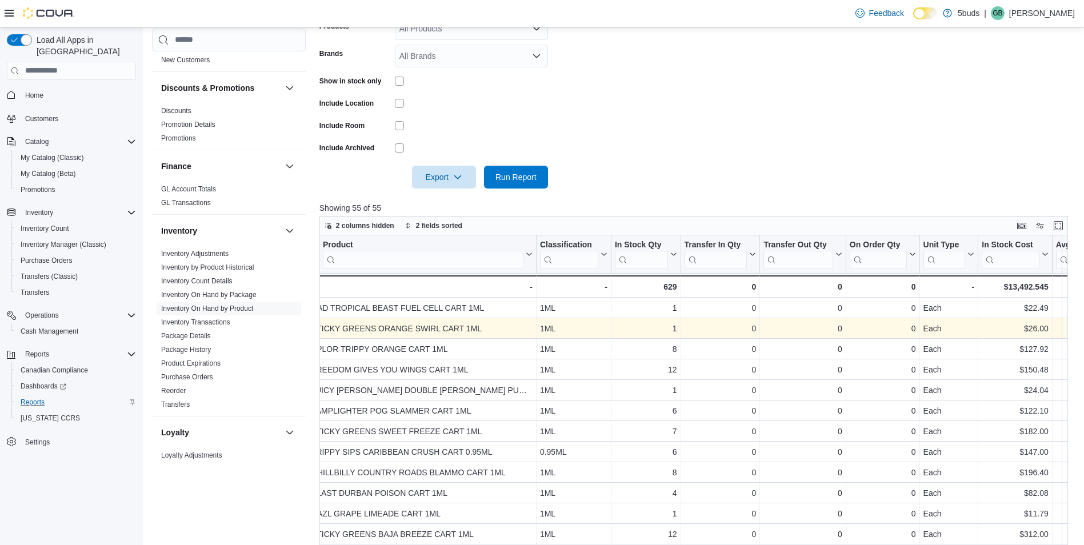
scroll to position [114, 0]
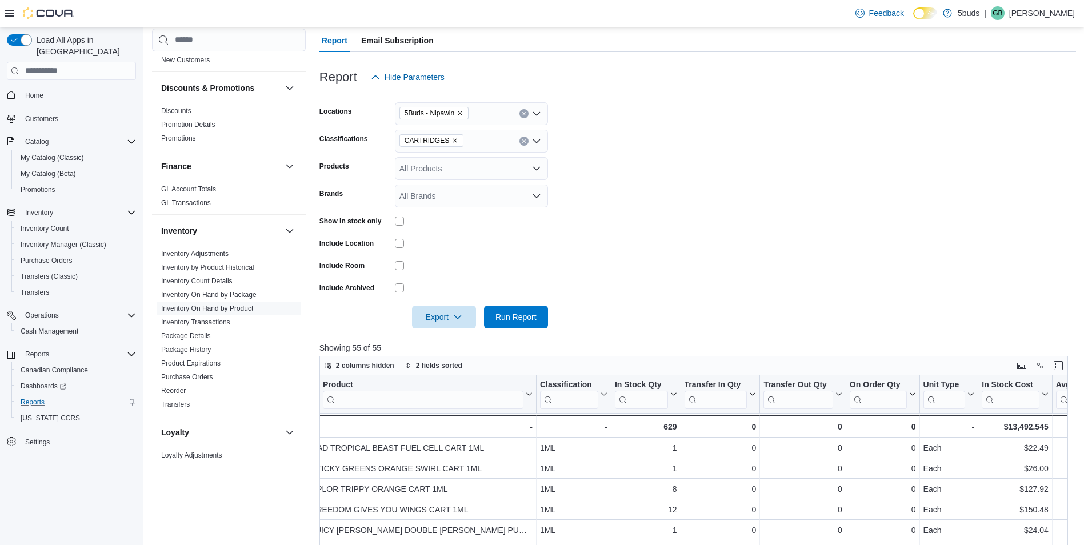
click at [452, 140] on icon "Remove CARTRIDGES from selection in this group" at bounding box center [455, 140] width 7 height 7
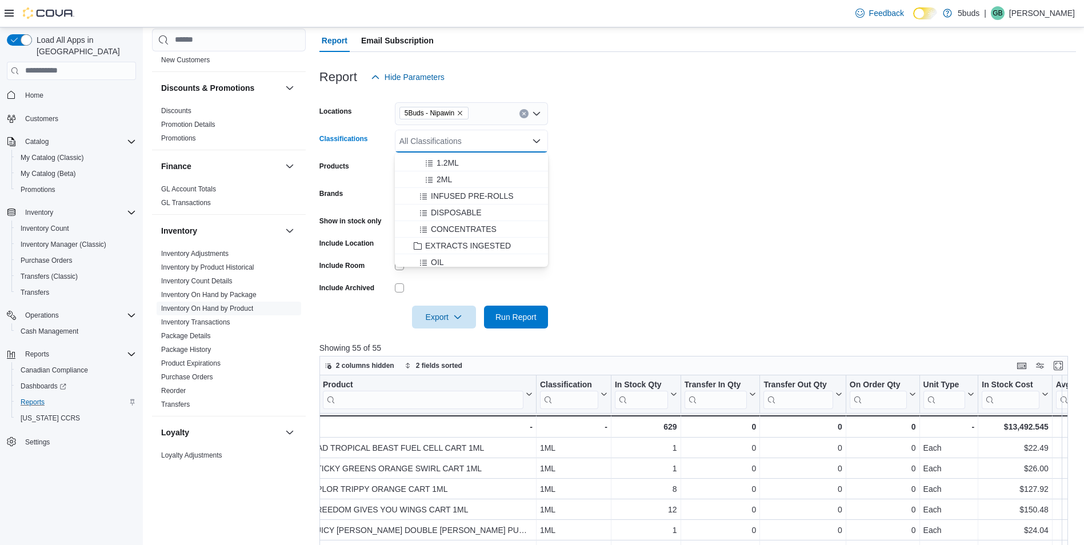
scroll to position [286, 0]
click at [468, 211] on span "CONCENTRATES" at bounding box center [464, 206] width 66 height 11
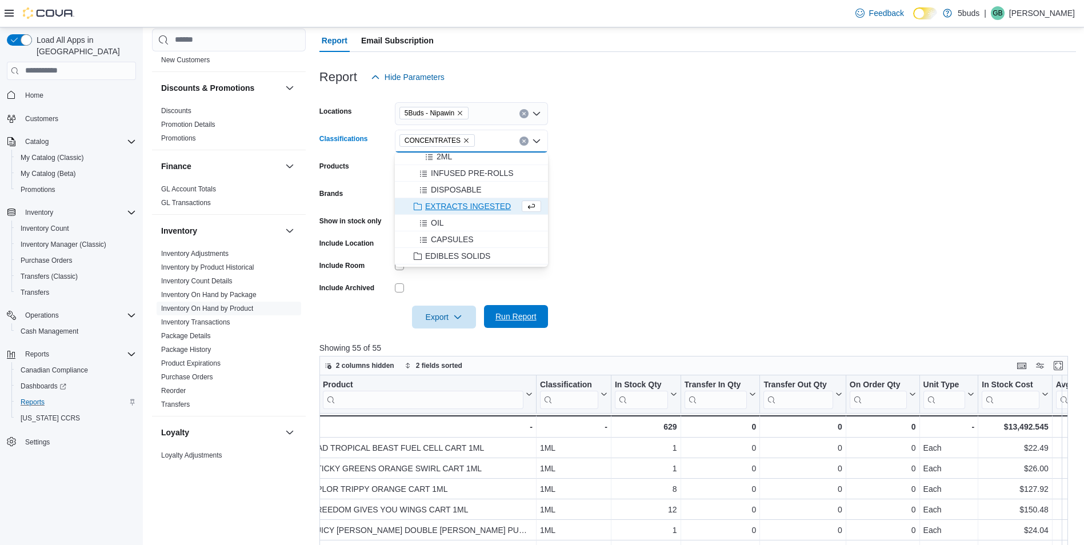
click at [522, 321] on span "Run Report" at bounding box center [516, 316] width 41 height 11
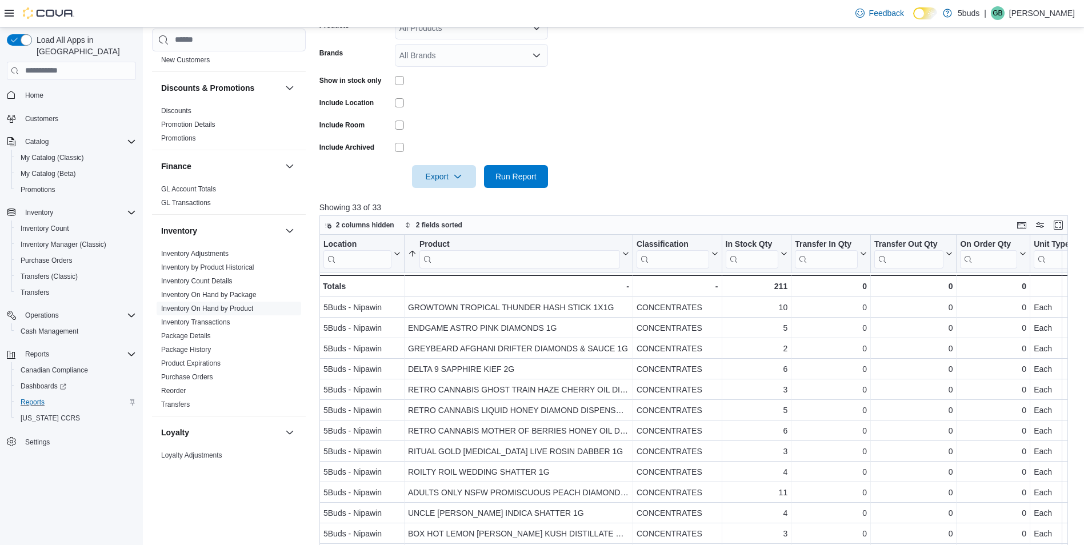
scroll to position [343, 0]
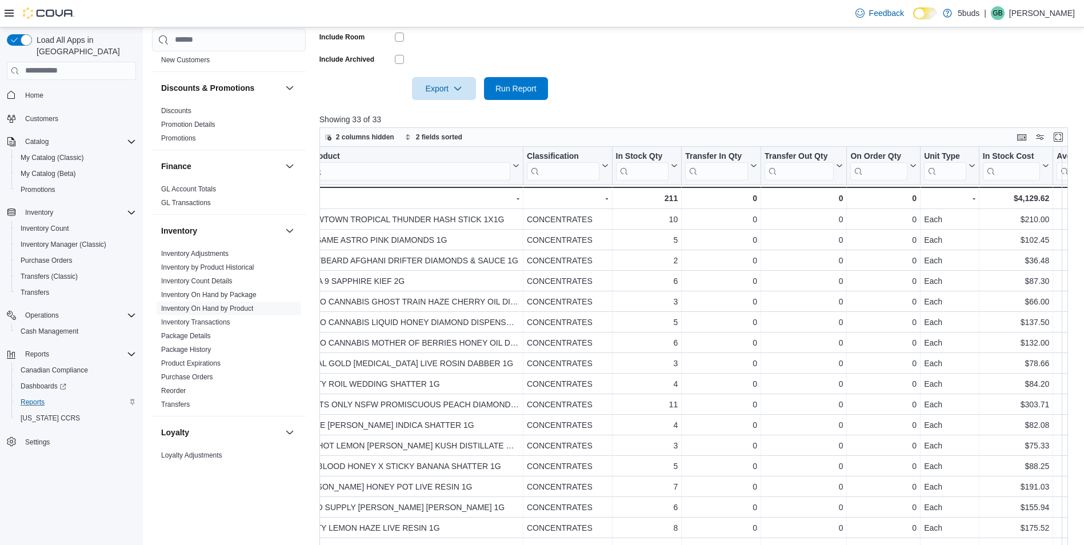
drag, startPoint x: 596, startPoint y: 401, endPoint x: 686, endPoint y: 398, distance: 90.9
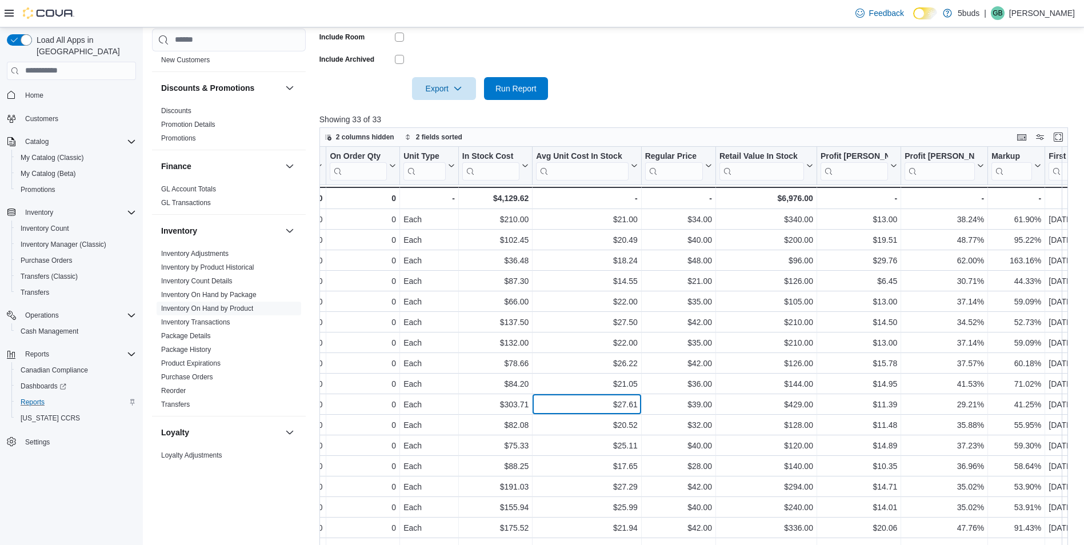
drag, startPoint x: 679, startPoint y: 400, endPoint x: 774, endPoint y: 393, distance: 95.1
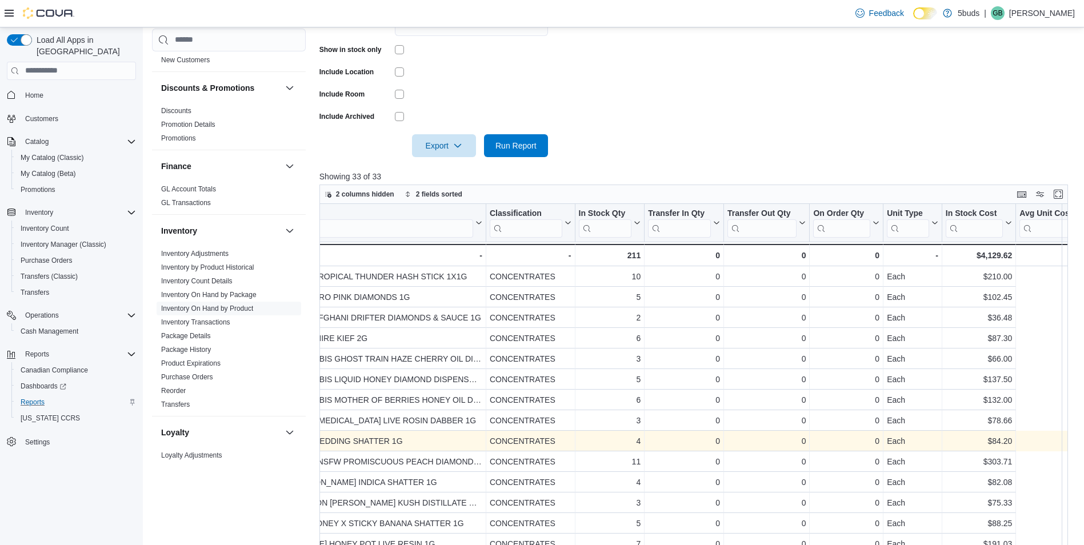
scroll to position [0, 0]
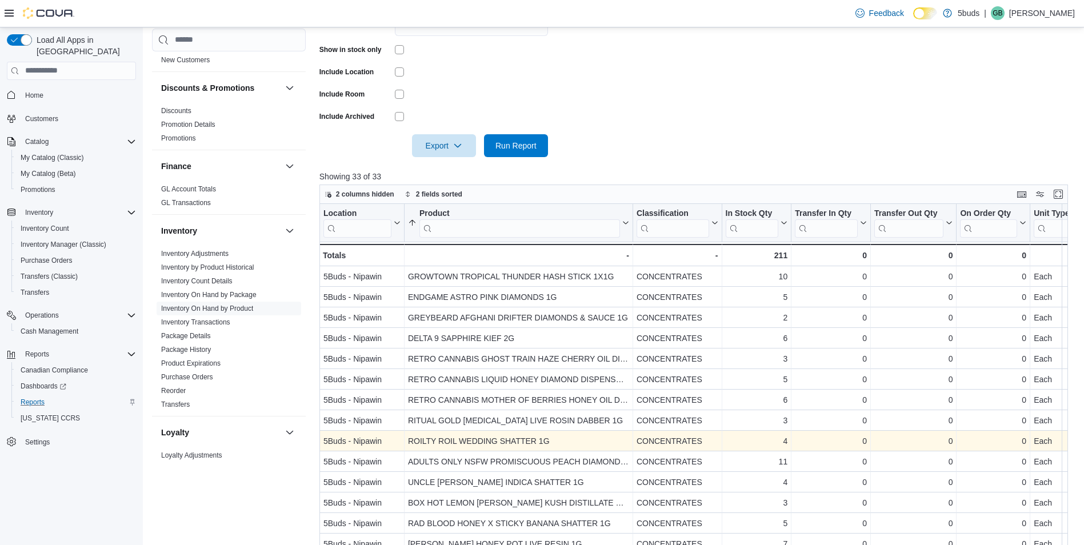
drag, startPoint x: 893, startPoint y: 444, endPoint x: 746, endPoint y: 432, distance: 147.4
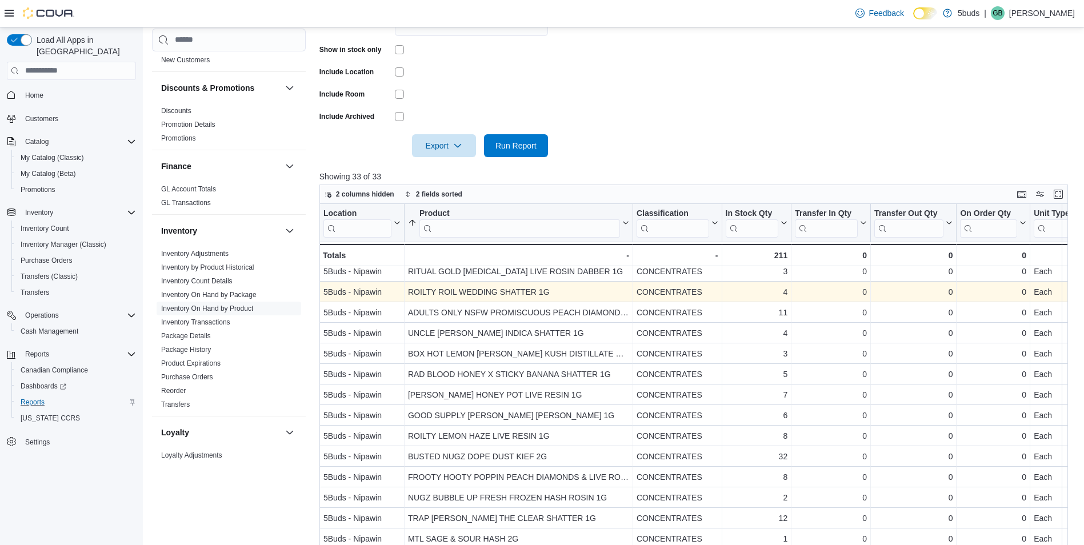
scroll to position [171, 0]
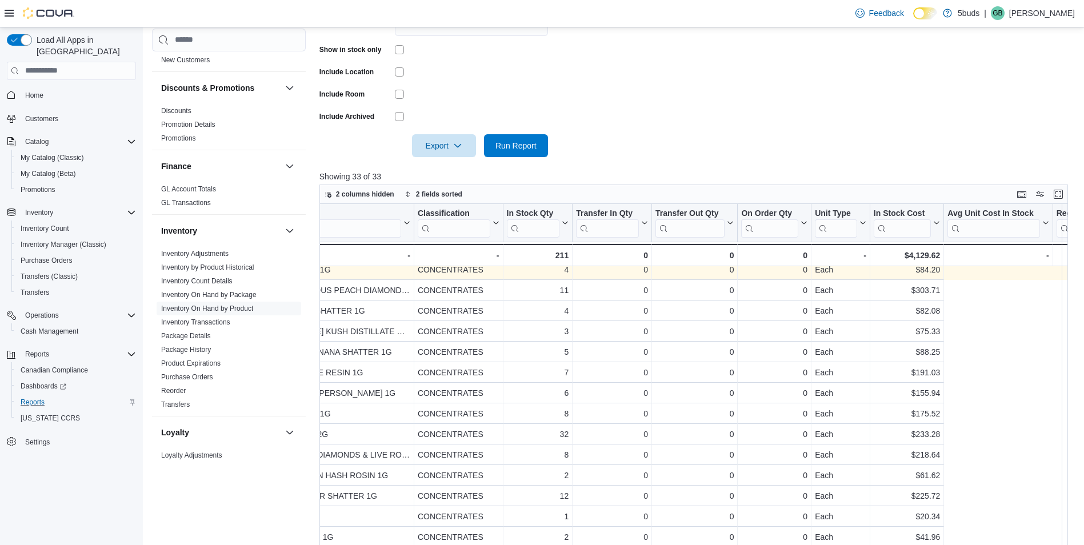
drag, startPoint x: 673, startPoint y: 420, endPoint x: 806, endPoint y: 419, distance: 133.7
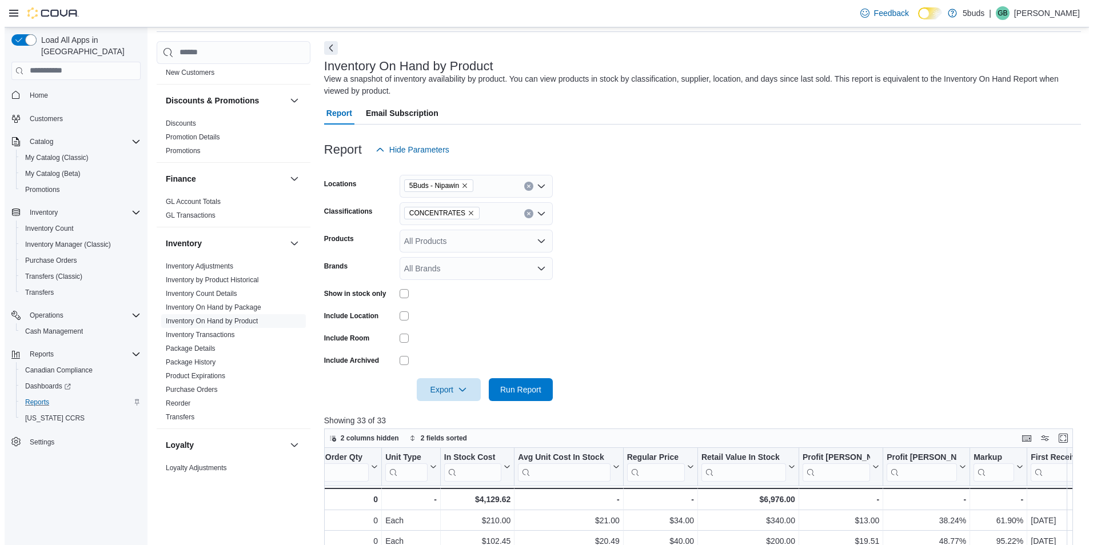
scroll to position [0, 0]
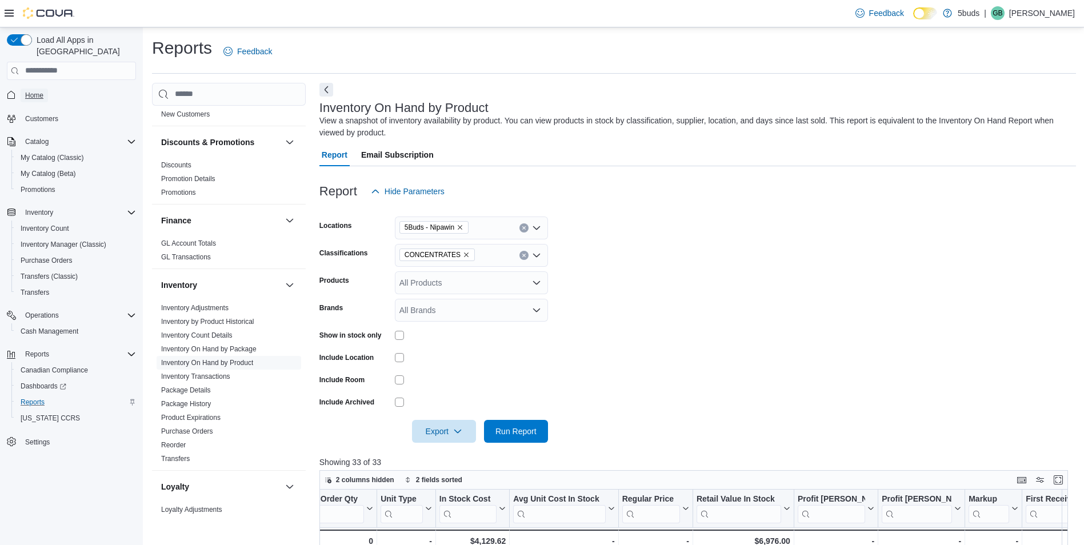
click at [46, 89] on link "Home" at bounding box center [34, 96] width 27 height 14
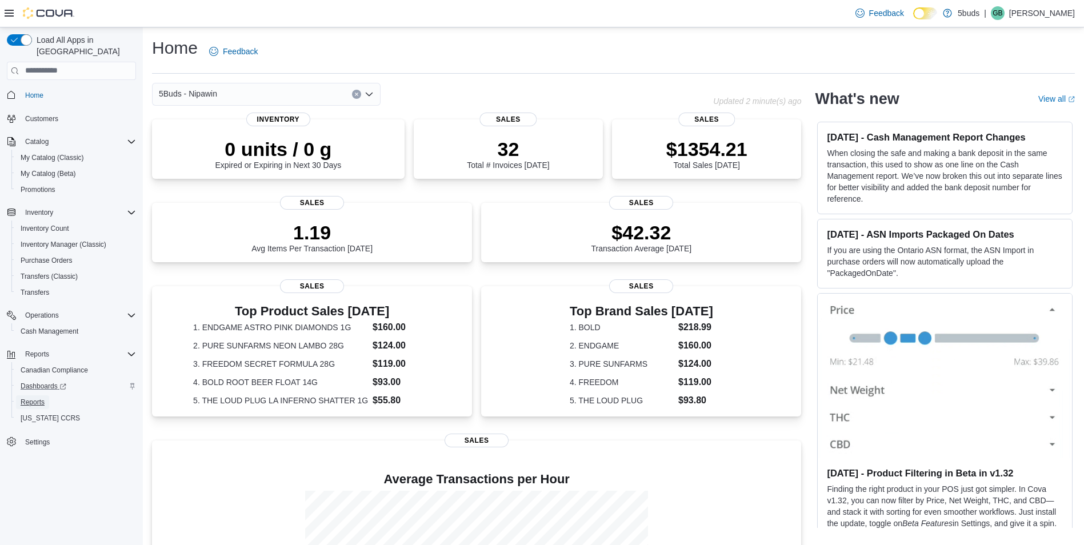
drag, startPoint x: 25, startPoint y: 388, endPoint x: 78, endPoint y: 357, distance: 61.8
click at [25, 398] on span "Reports" at bounding box center [33, 402] width 24 height 9
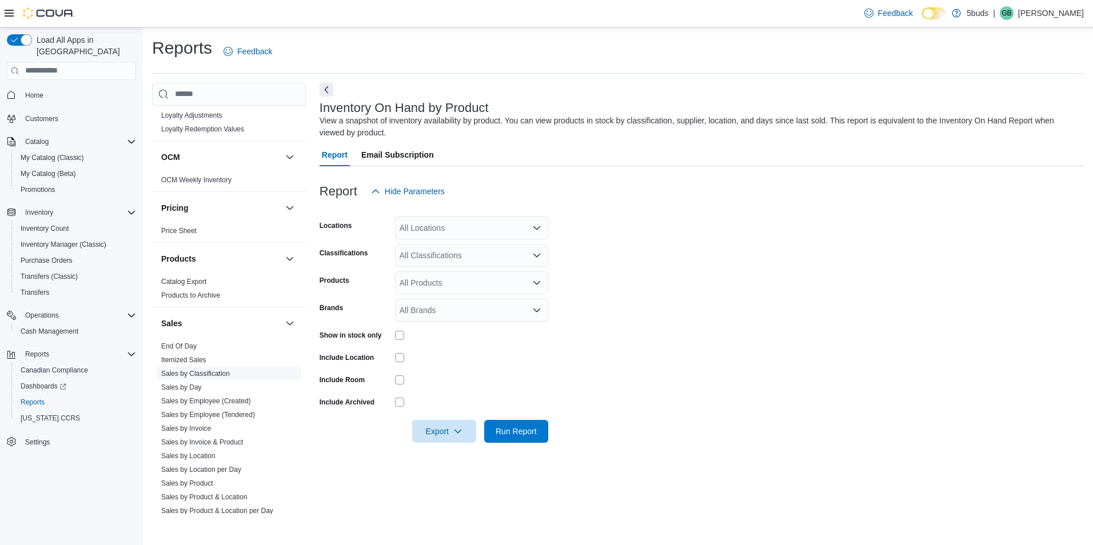
scroll to position [743, 0]
click at [217, 460] on link "Sales by Location per Day" at bounding box center [201, 464] width 80 height 8
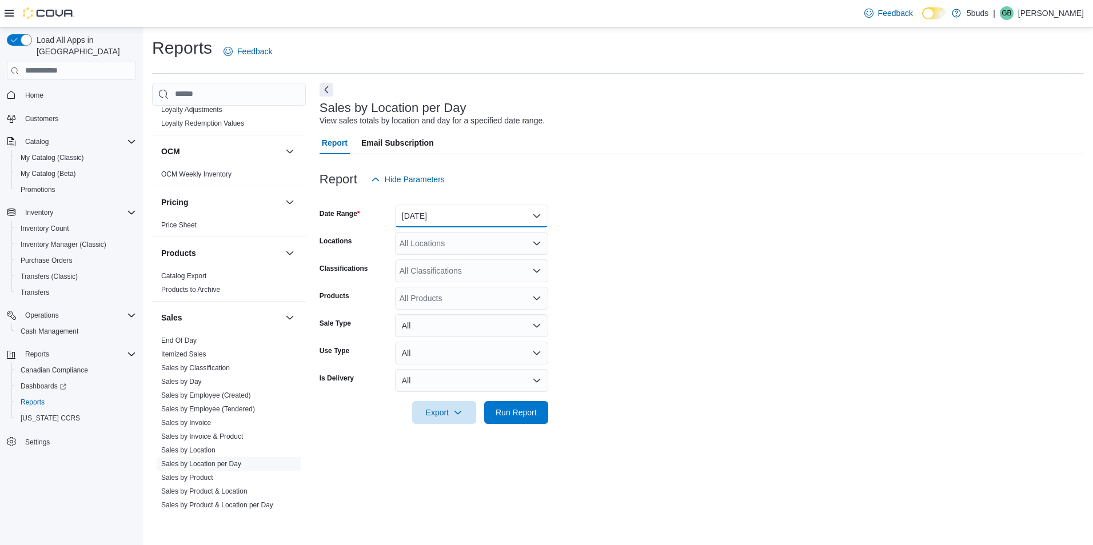
click at [442, 217] on button "Yesterday" at bounding box center [471, 216] width 153 height 23
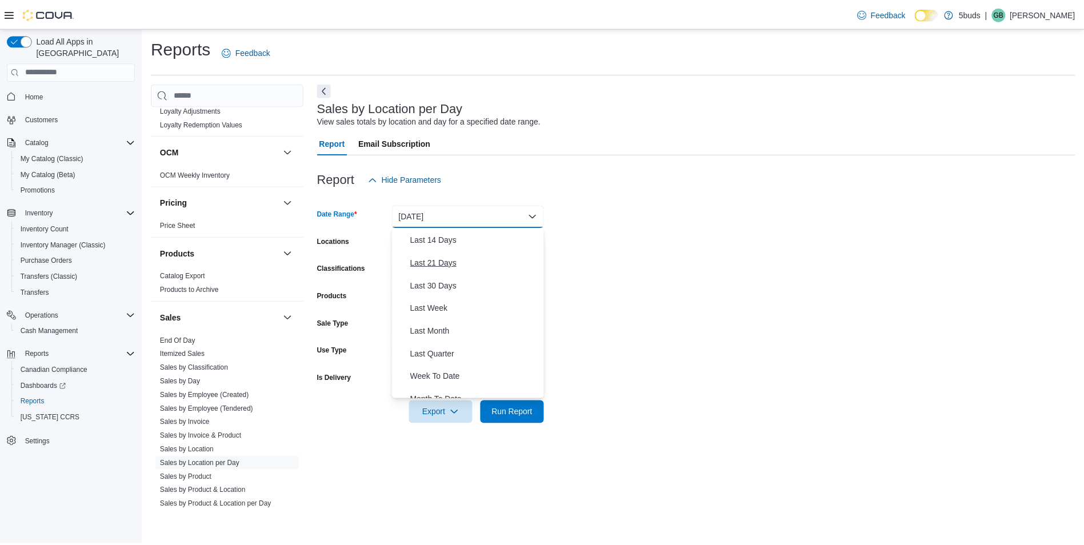
scroll to position [114, 0]
click at [450, 333] on span "Last Month" at bounding box center [478, 331] width 130 height 14
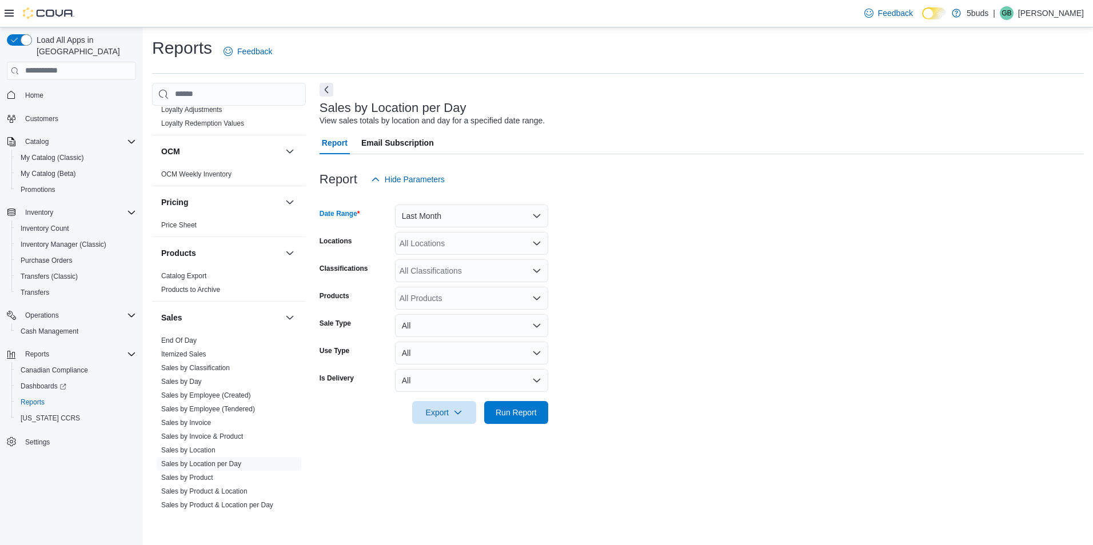
click at [457, 245] on div "All Locations" at bounding box center [471, 243] width 153 height 23
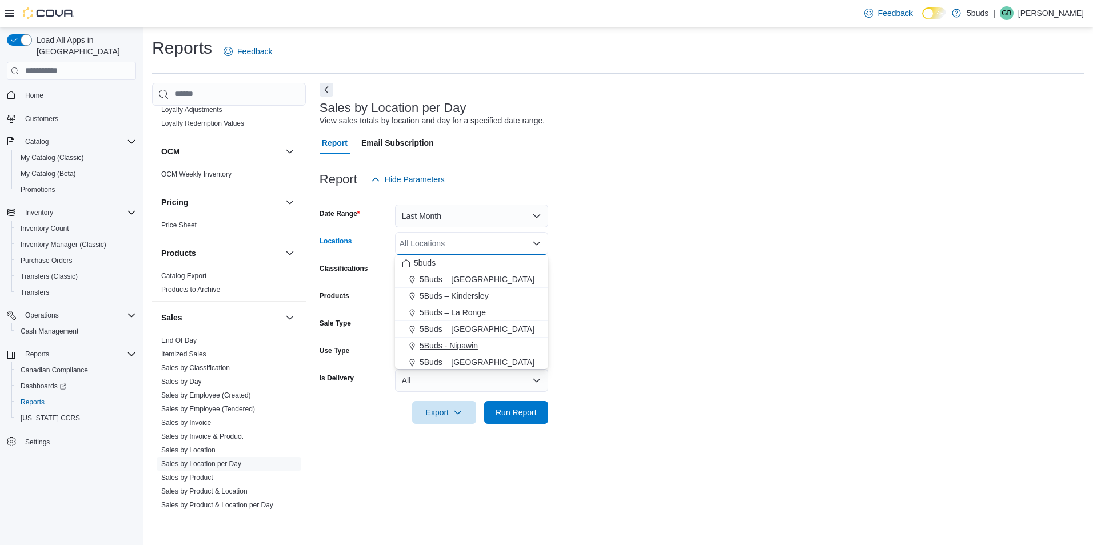
click at [469, 344] on span "5Buds - Nipawin" at bounding box center [449, 345] width 58 height 11
click at [518, 421] on span "Run Report" at bounding box center [516, 412] width 50 height 23
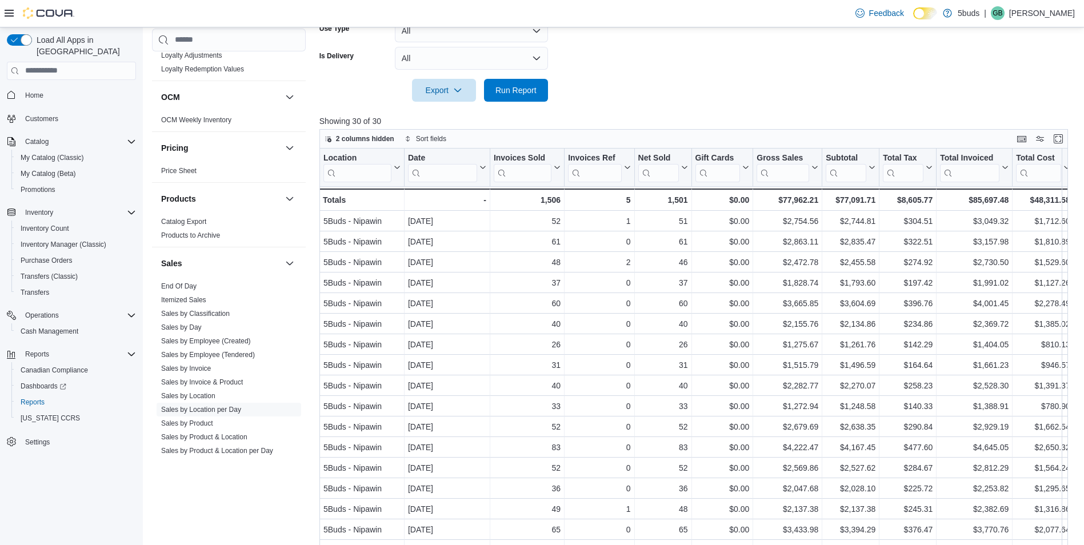
scroll to position [343, 0]
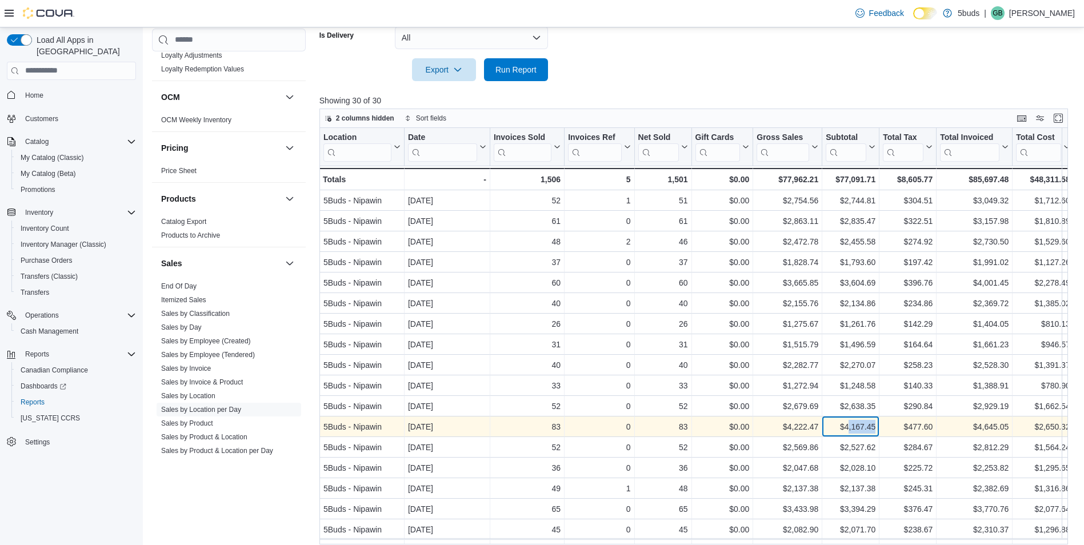
drag, startPoint x: 848, startPoint y: 429, endPoint x: 874, endPoint y: 429, distance: 26.3
click at [874, 429] on div "$4,167.45" at bounding box center [851, 427] width 50 height 14
drag, startPoint x: 874, startPoint y: 429, endPoint x: 846, endPoint y: 430, distance: 27.5
click at [846, 430] on div "$4,167.45" at bounding box center [851, 427] width 50 height 14
drag, startPoint x: 840, startPoint y: 425, endPoint x: 894, endPoint y: 428, distance: 54.3
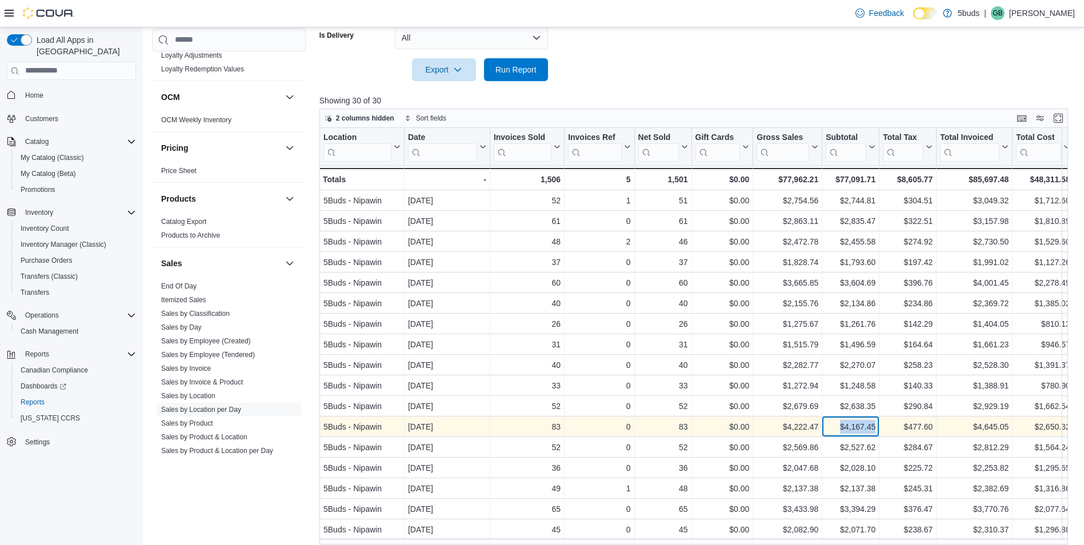
click at [894, 428] on div "5Buds - Nipawin - Location, column 1, row 12 Sep 12, 2025 - Date, column 2, row…" at bounding box center [969, 427] width 1299 height 21
copy div "$4,167.45 - Subtotal, column 8, row 12"
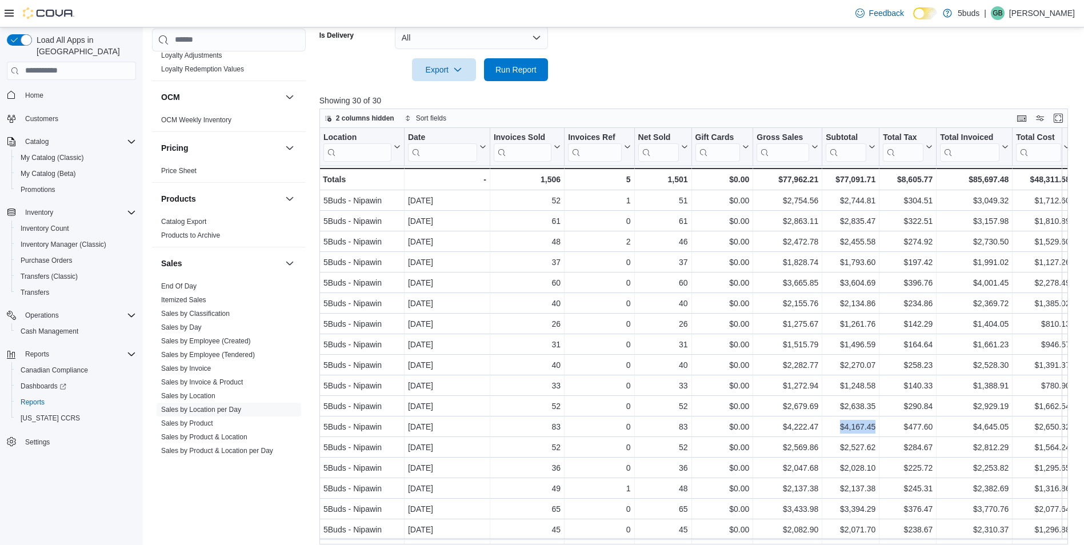
click at [52, 88] on span "Home" at bounding box center [78, 95] width 115 height 14
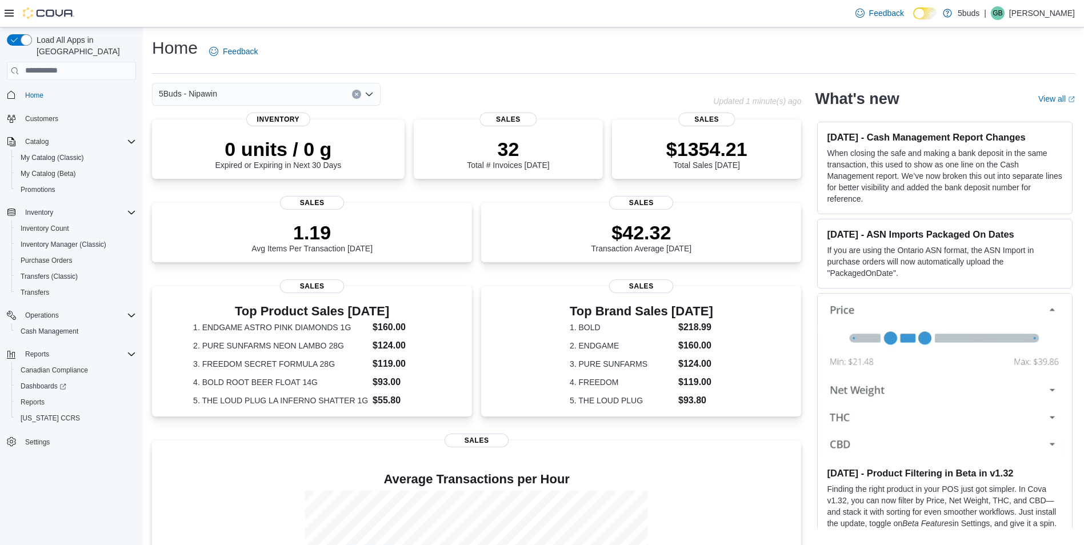
click at [538, 43] on div "Home Feedback" at bounding box center [613, 52] width 923 height 30
click at [31, 398] on span "Reports" at bounding box center [33, 402] width 24 height 9
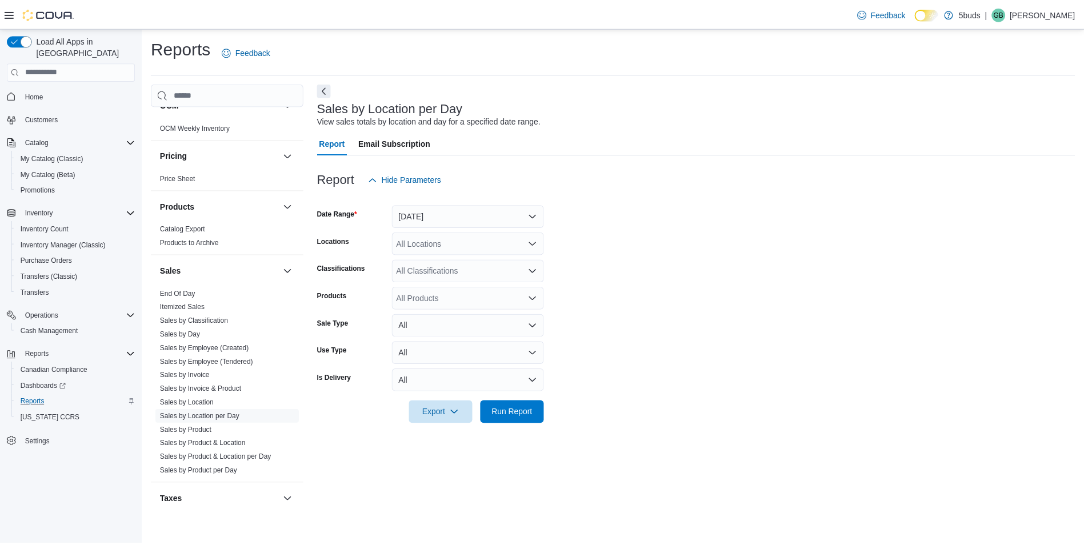
scroll to position [800, 0]
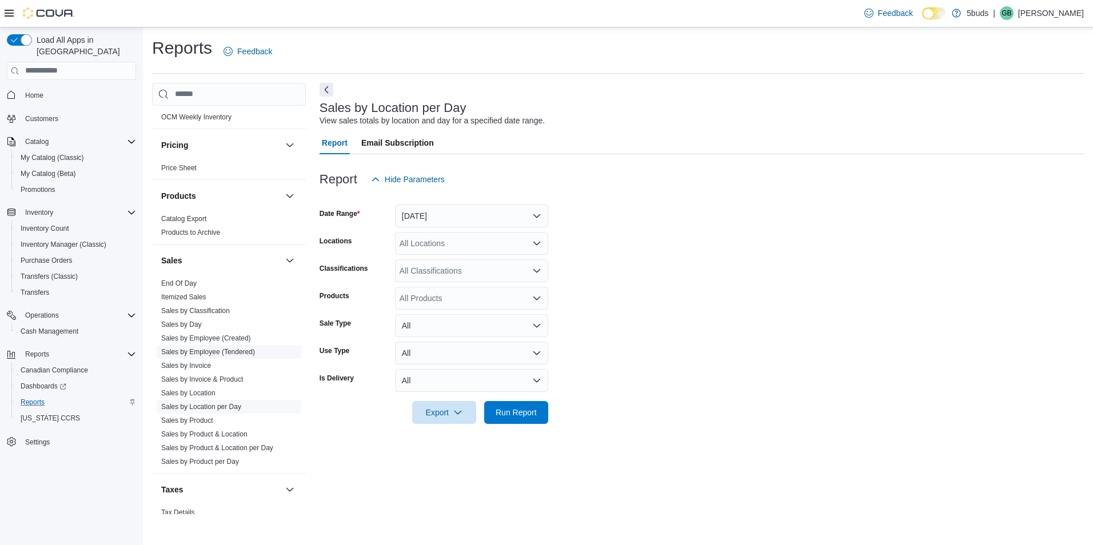
click at [235, 345] on span "Sales by Employee (Tendered)" at bounding box center [229, 352] width 145 height 14
click at [236, 348] on link "Sales by Employee (Tendered)" at bounding box center [208, 352] width 94 height 8
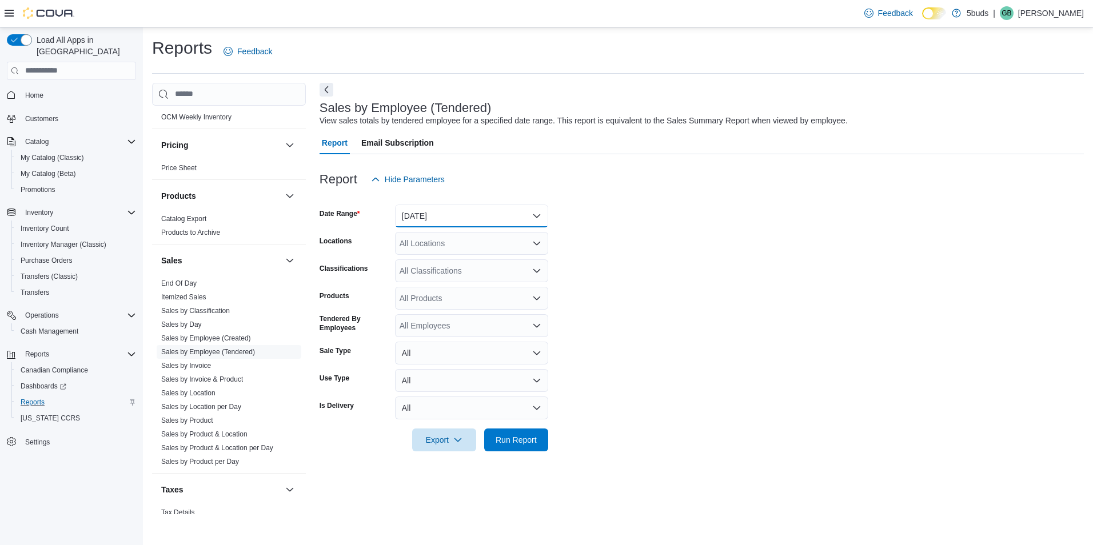
click at [425, 215] on button "Yesterday" at bounding box center [471, 216] width 153 height 23
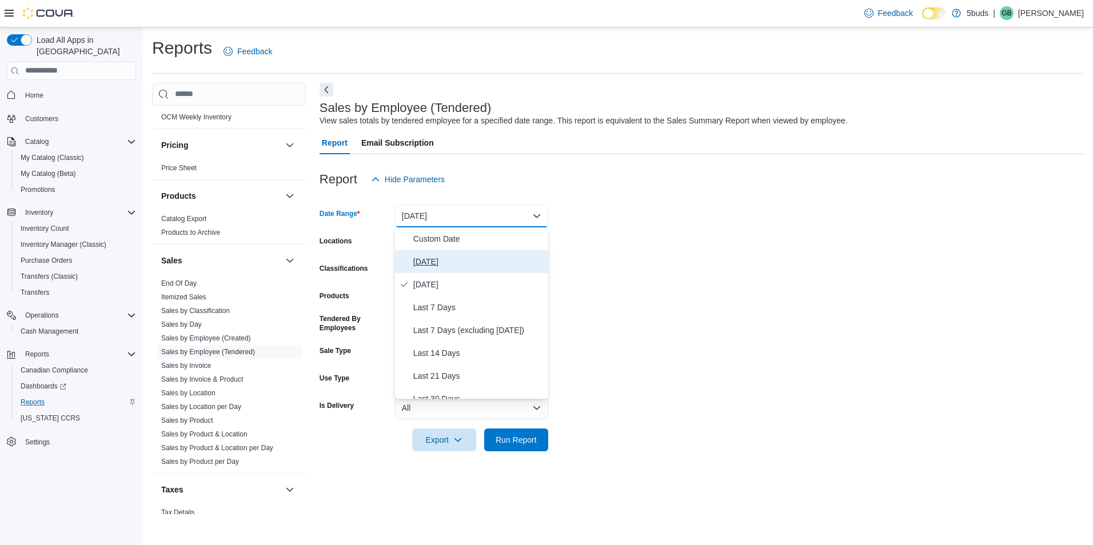
click at [425, 264] on span "[DATE]" at bounding box center [478, 262] width 130 height 14
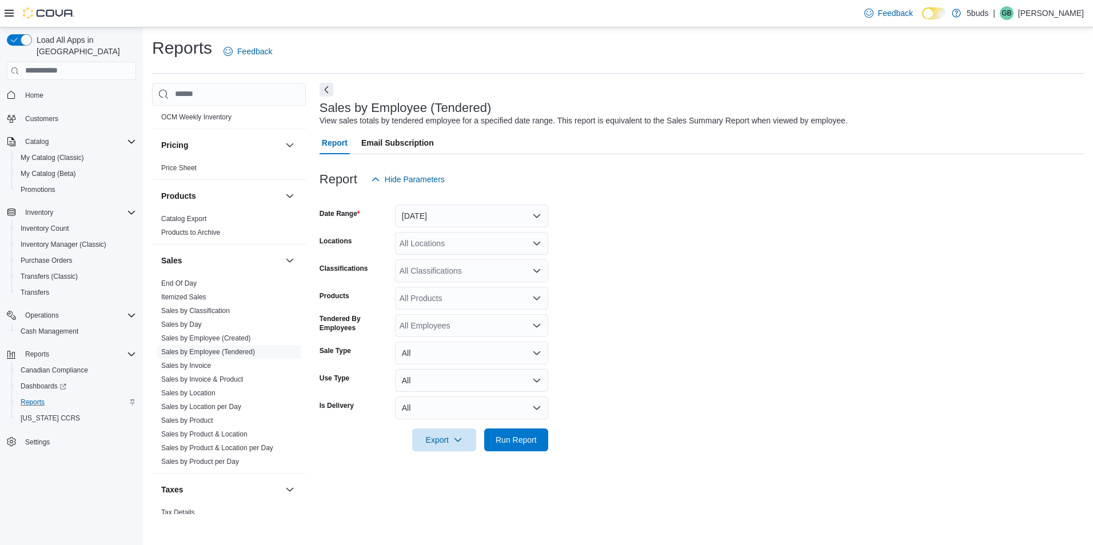
drag, startPoint x: 723, startPoint y: 233, endPoint x: 465, endPoint y: 238, distance: 257.8
click at [714, 233] on form "Date Range Today Locations All Locations Classifications All Classifications Pr…" at bounding box center [702, 321] width 764 height 261
click at [446, 240] on div "All Locations" at bounding box center [471, 243] width 153 height 23
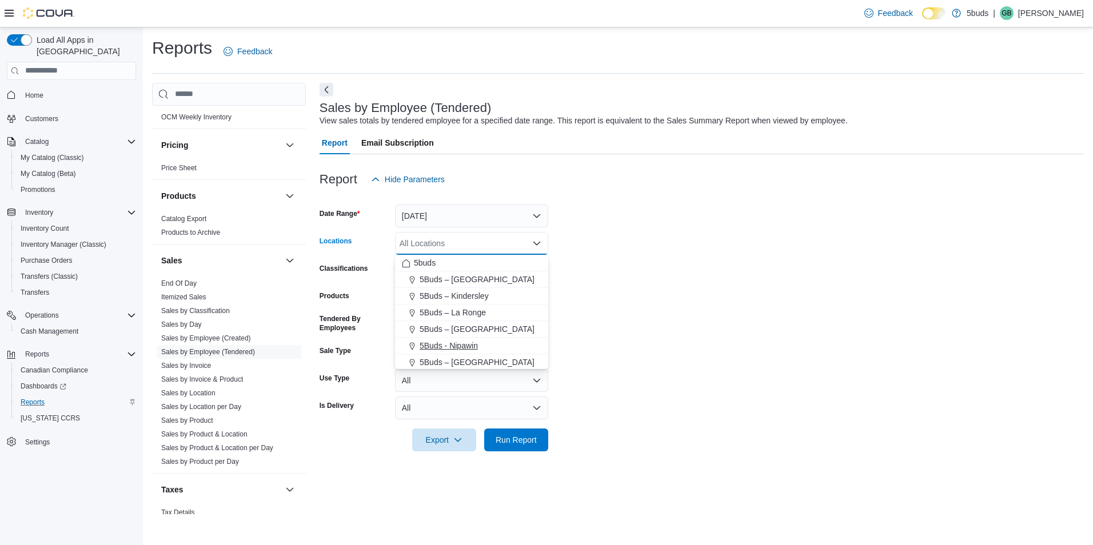
click at [447, 344] on span "5Buds - Nipawin" at bounding box center [449, 345] width 58 height 11
drag, startPoint x: 700, startPoint y: 311, endPoint x: 599, endPoint y: 346, distance: 106.3
click at [699, 311] on form "Date Range Today Locations 5Buds - Nipawin Combo box. Selected. 5Buds - Nipawin…" at bounding box center [702, 321] width 764 height 261
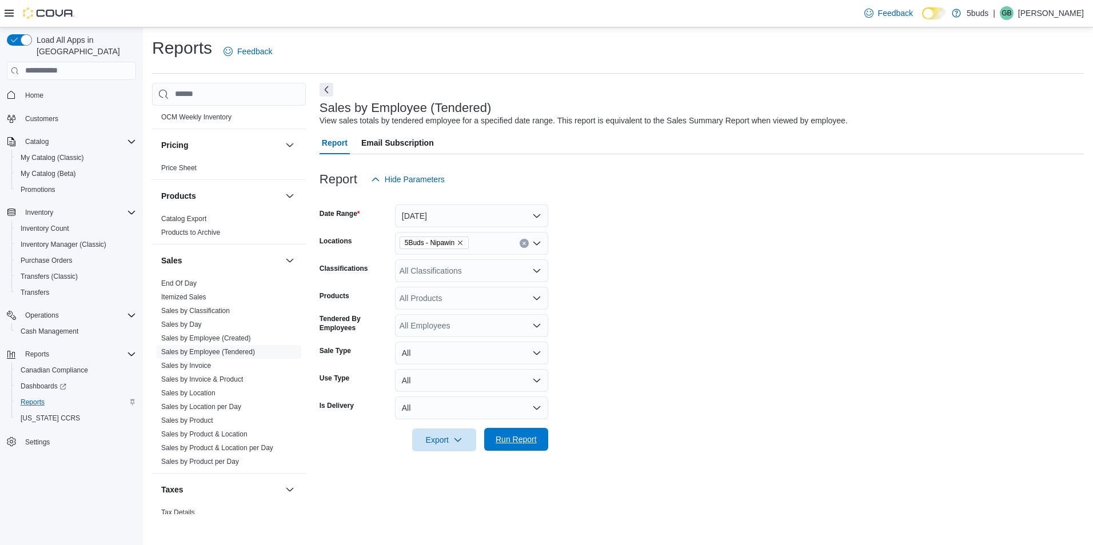
click at [518, 433] on span "Run Report" at bounding box center [516, 439] width 50 height 23
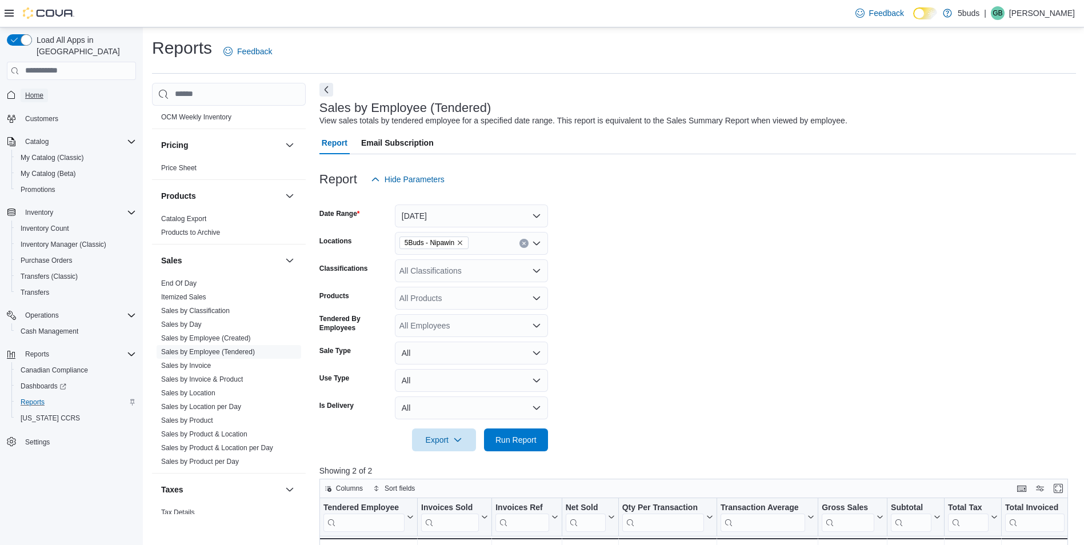
click at [44, 89] on link "Home" at bounding box center [34, 96] width 27 height 14
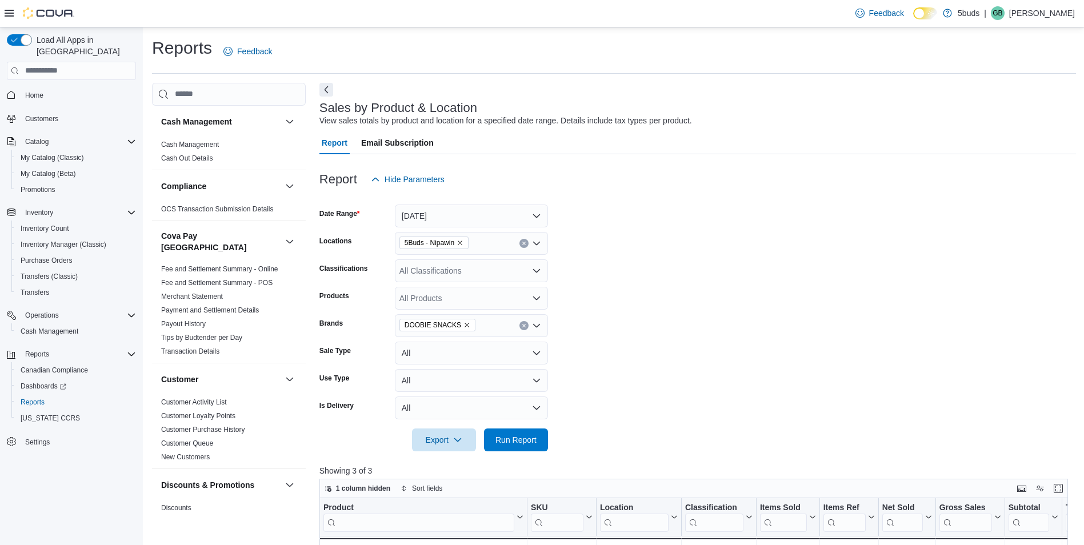
scroll to position [114, 0]
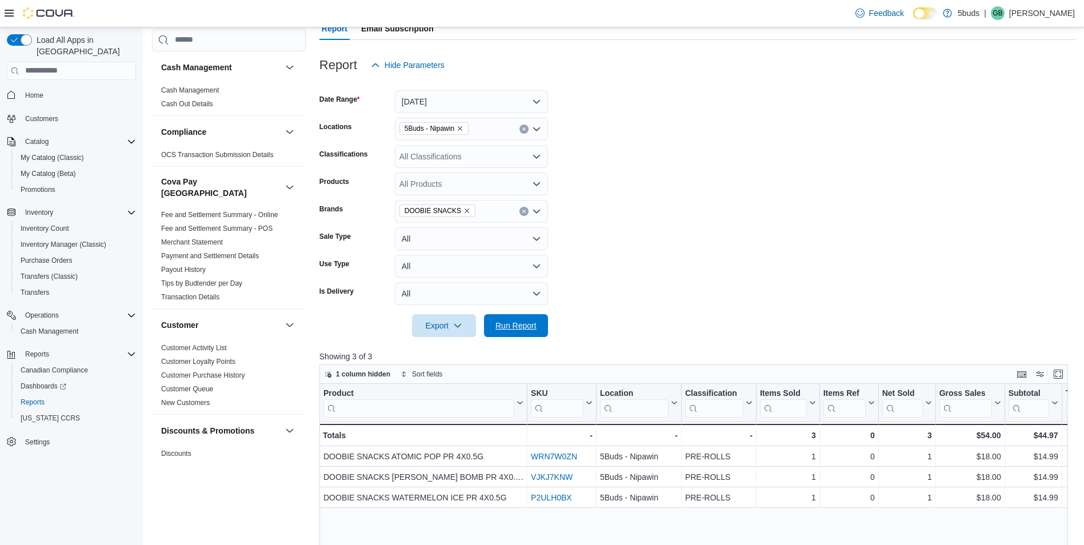
click at [515, 334] on span "Run Report" at bounding box center [516, 325] width 50 height 23
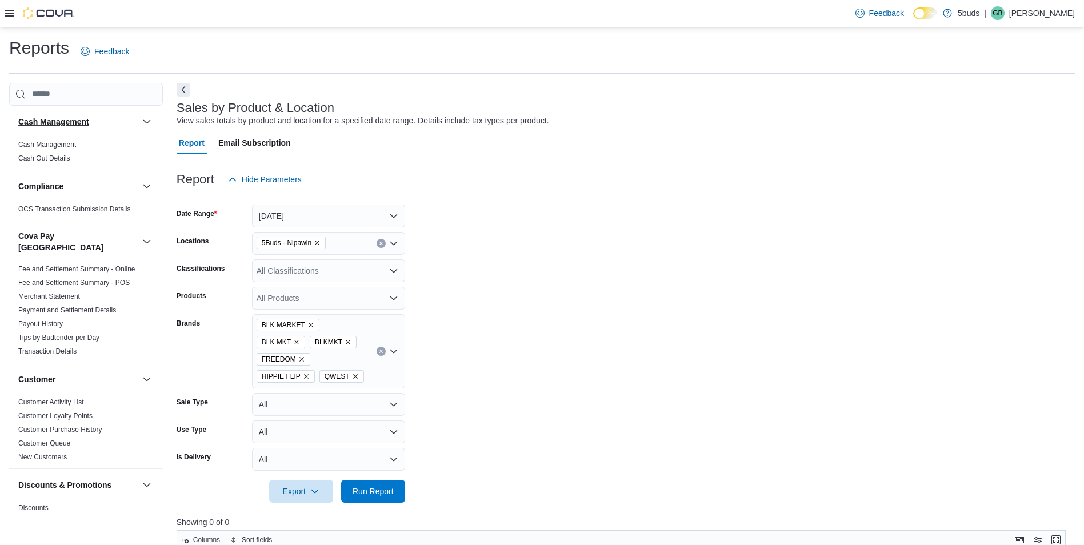
scroll to position [114, 0]
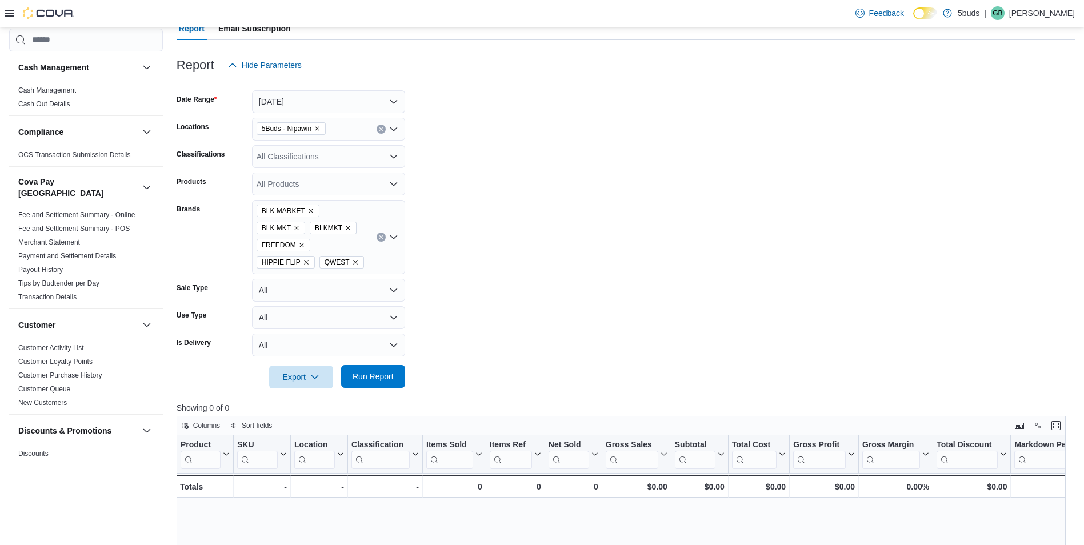
click at [379, 366] on span "Run Report" at bounding box center [373, 376] width 50 height 23
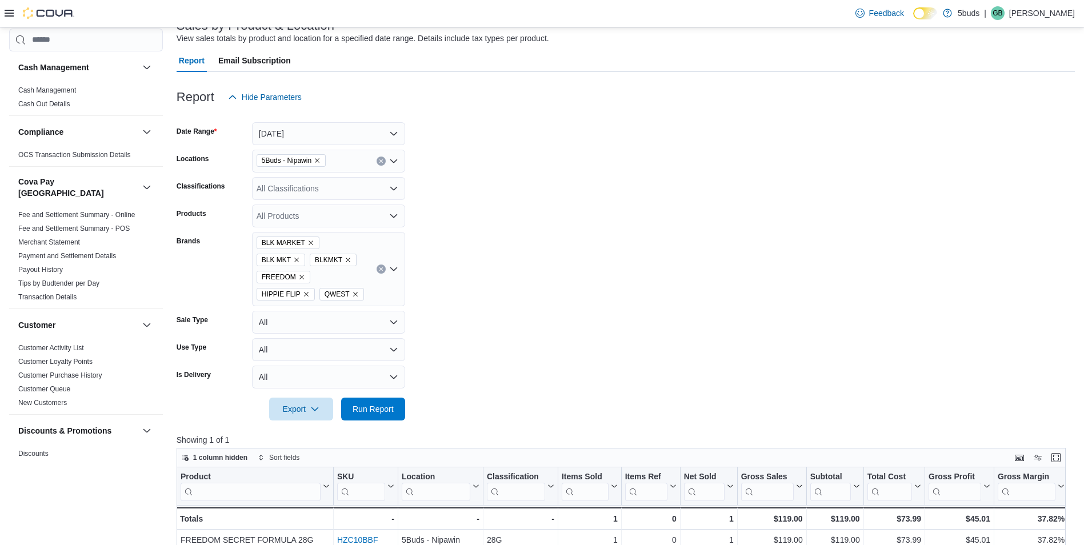
scroll to position [57, 0]
